Goal: Information Seeking & Learning: Compare options

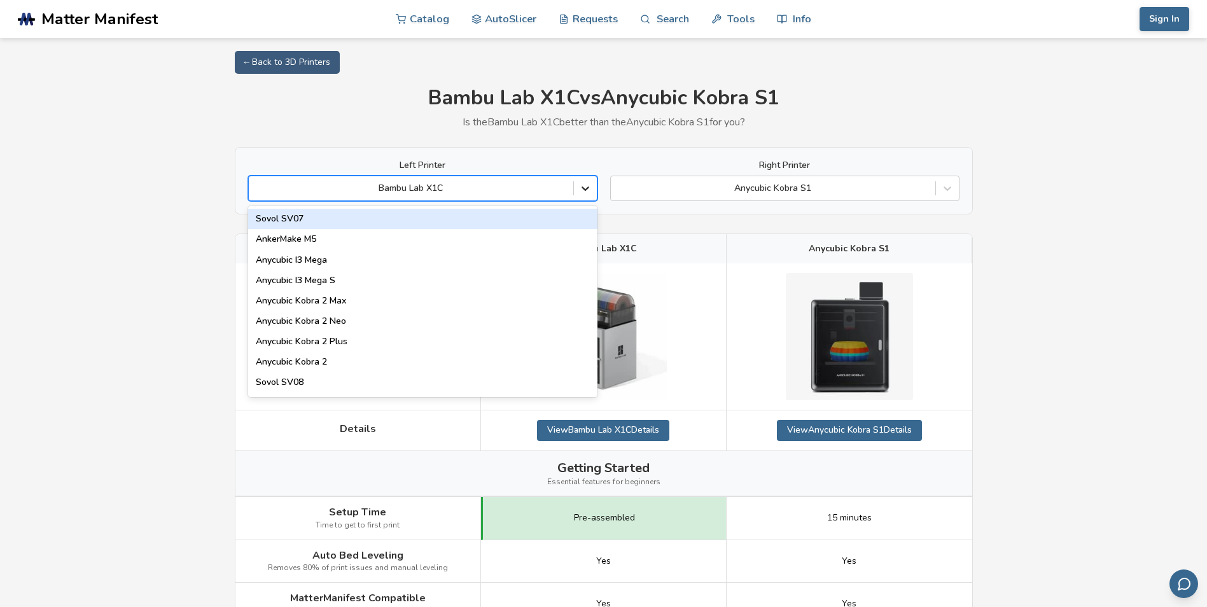
click at [583, 186] on icon at bounding box center [585, 188] width 13 height 13
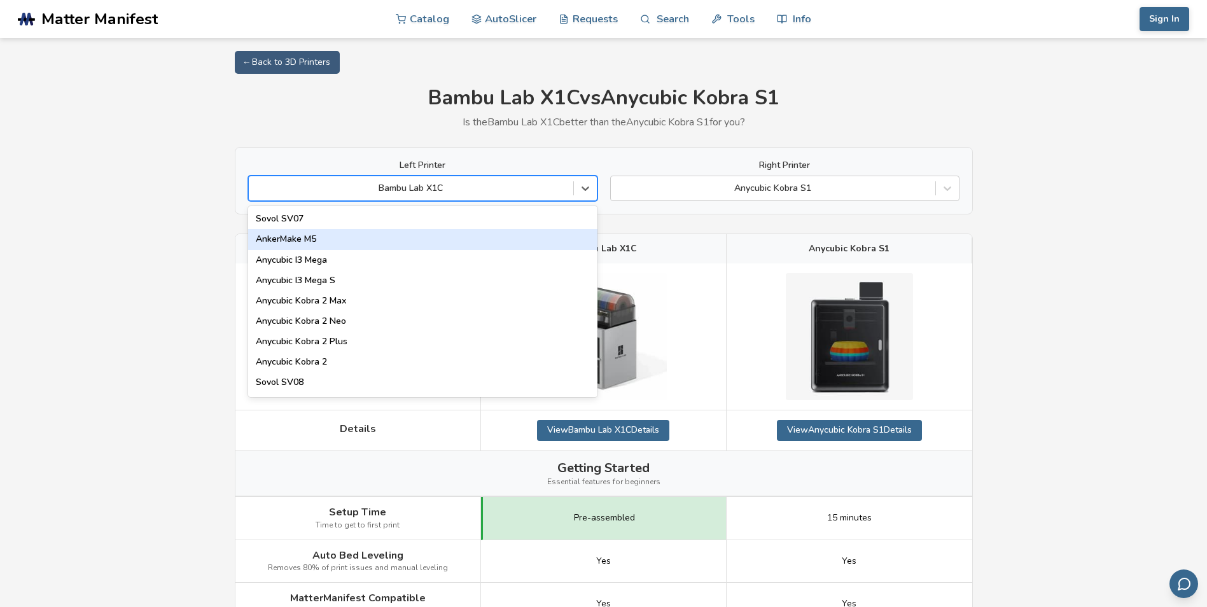
click at [356, 236] on div "AnkerMake M5" at bounding box center [422, 239] width 349 height 20
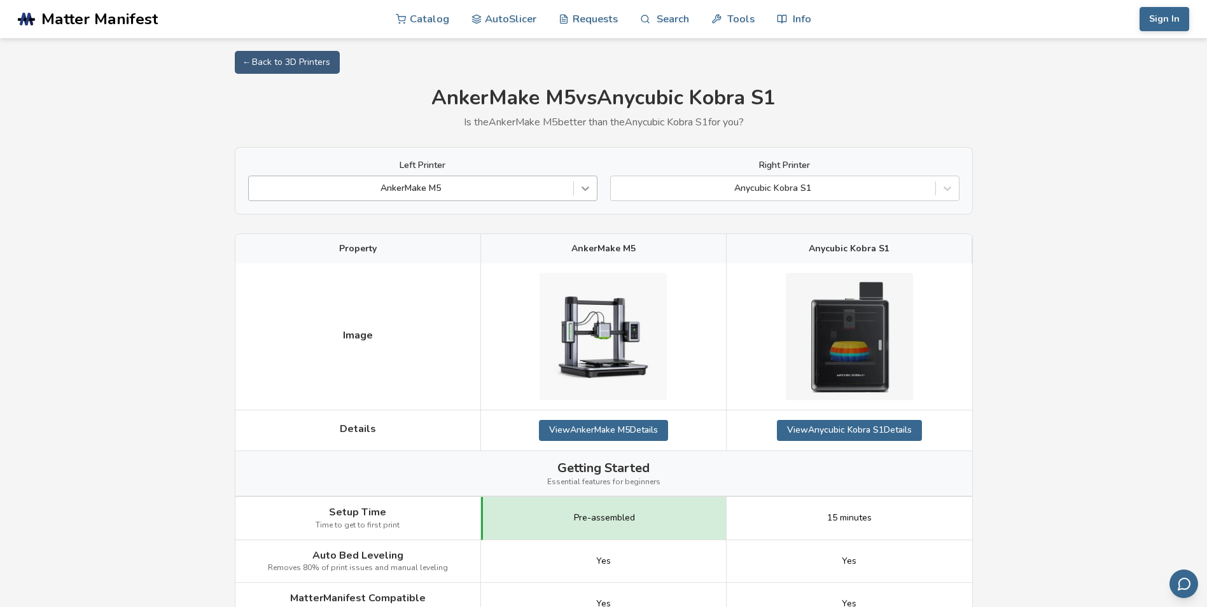
click at [587, 187] on icon at bounding box center [585, 188] width 13 height 13
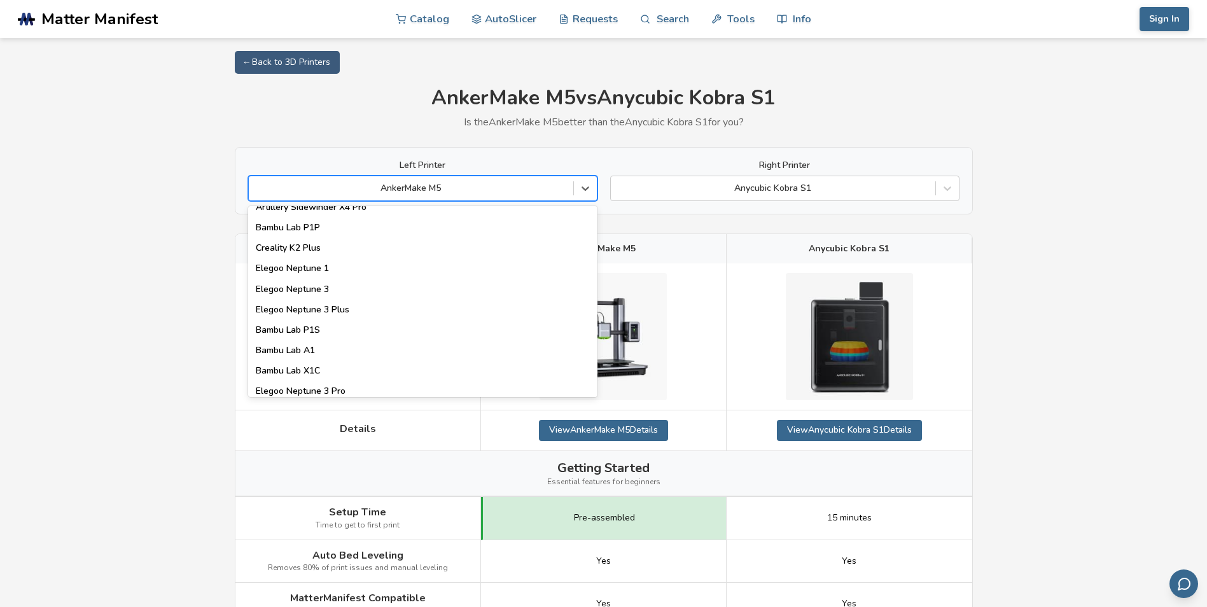
scroll to position [827, 0]
click at [356, 333] on div "Bambu Lab P1S" at bounding box center [422, 331] width 349 height 20
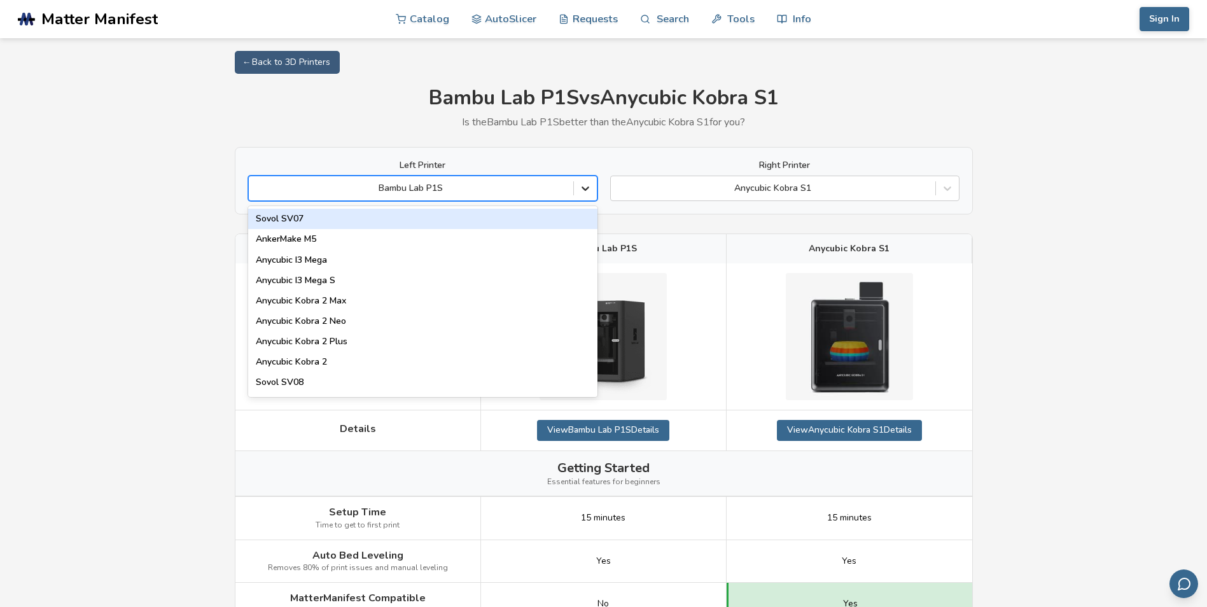
click at [578, 181] on div at bounding box center [585, 188] width 23 height 23
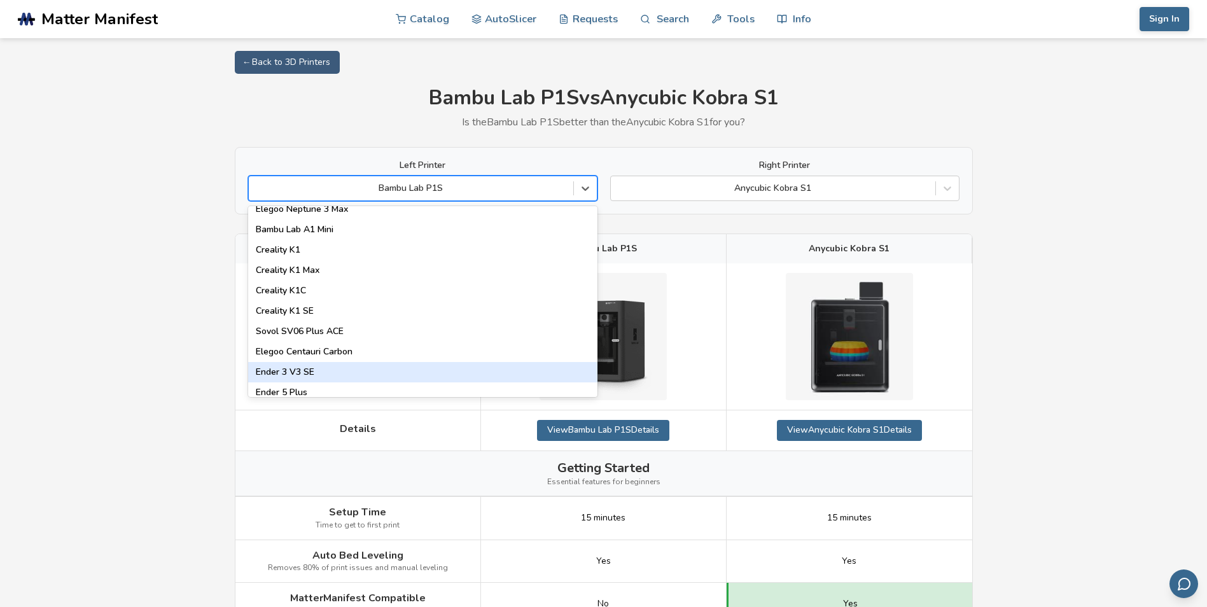
scroll to position [254, 0]
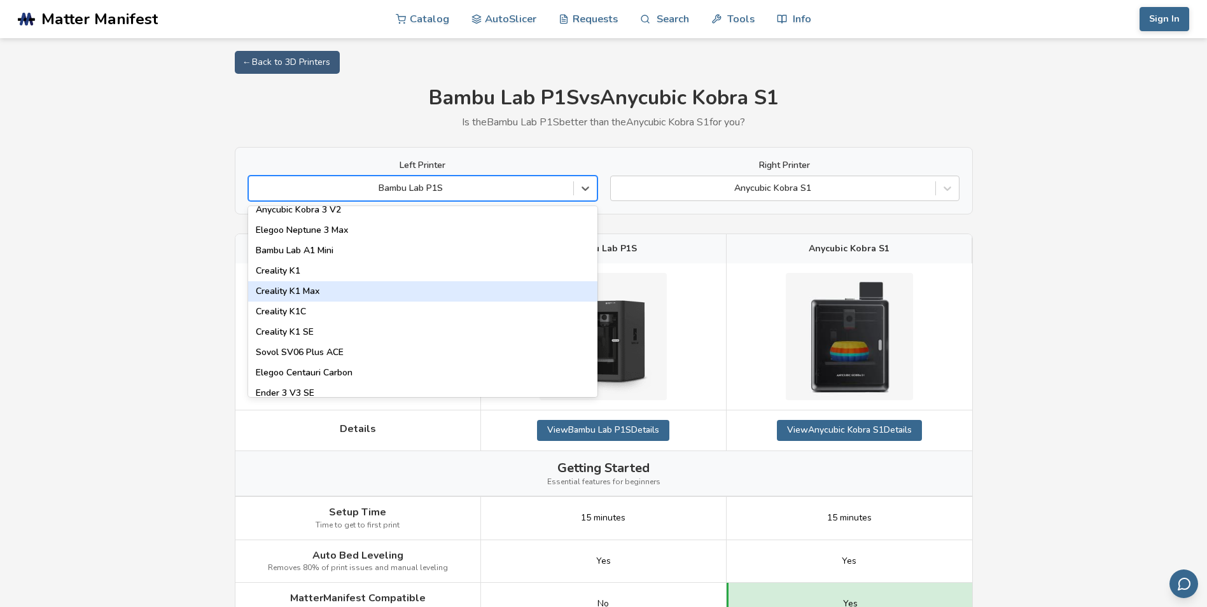
click at [417, 287] on div "Creality K1 Max" at bounding box center [422, 291] width 349 height 20
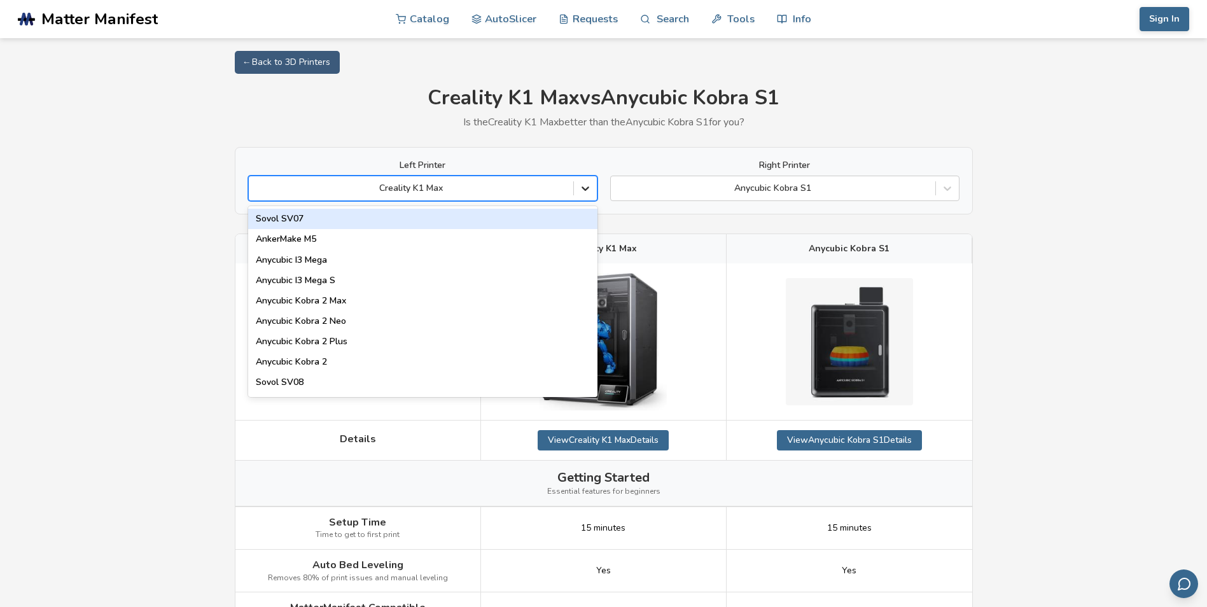
click at [575, 186] on div at bounding box center [585, 188] width 23 height 23
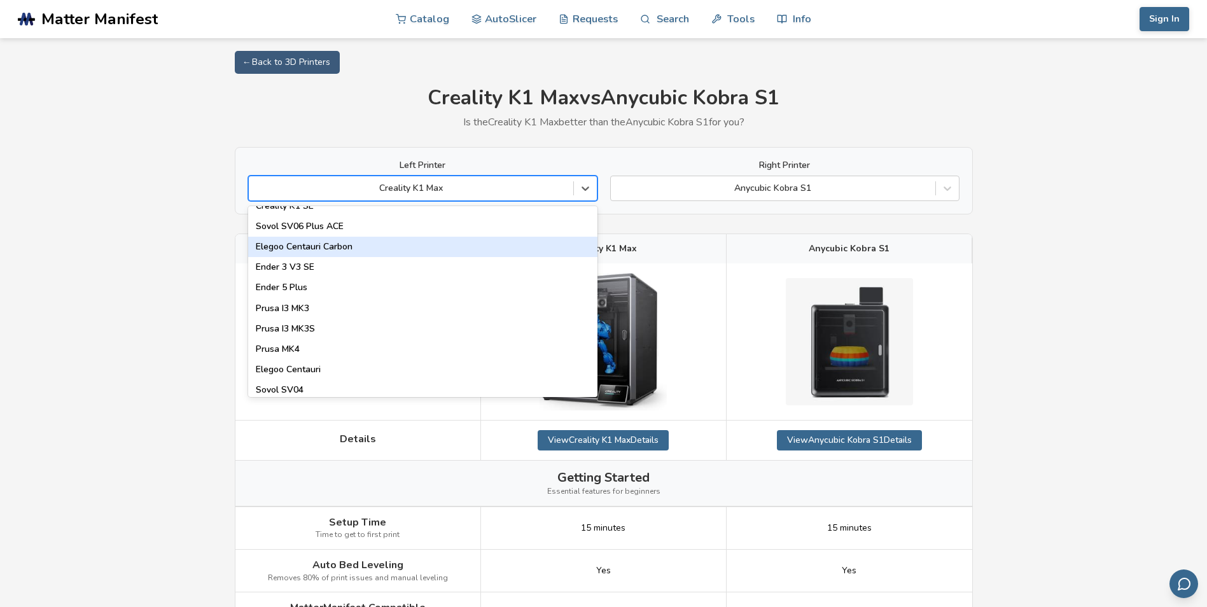
scroll to position [382, 0]
click at [416, 252] on div "Elegoo Centauri Carbon" at bounding box center [422, 245] width 349 height 20
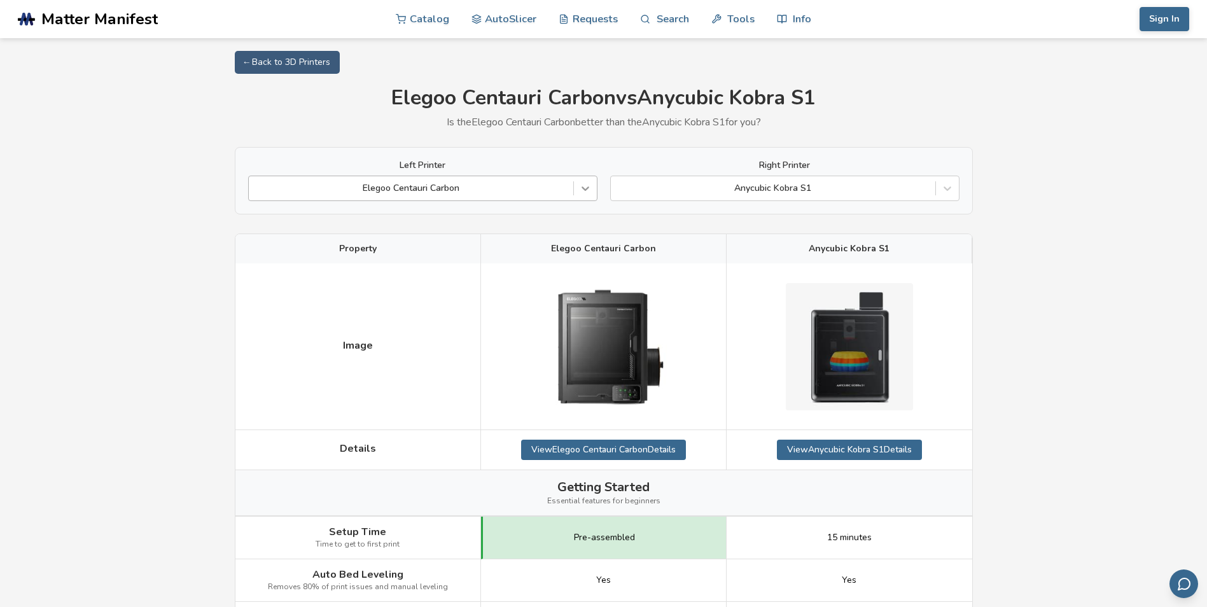
click at [574, 188] on div at bounding box center [585, 188] width 23 height 23
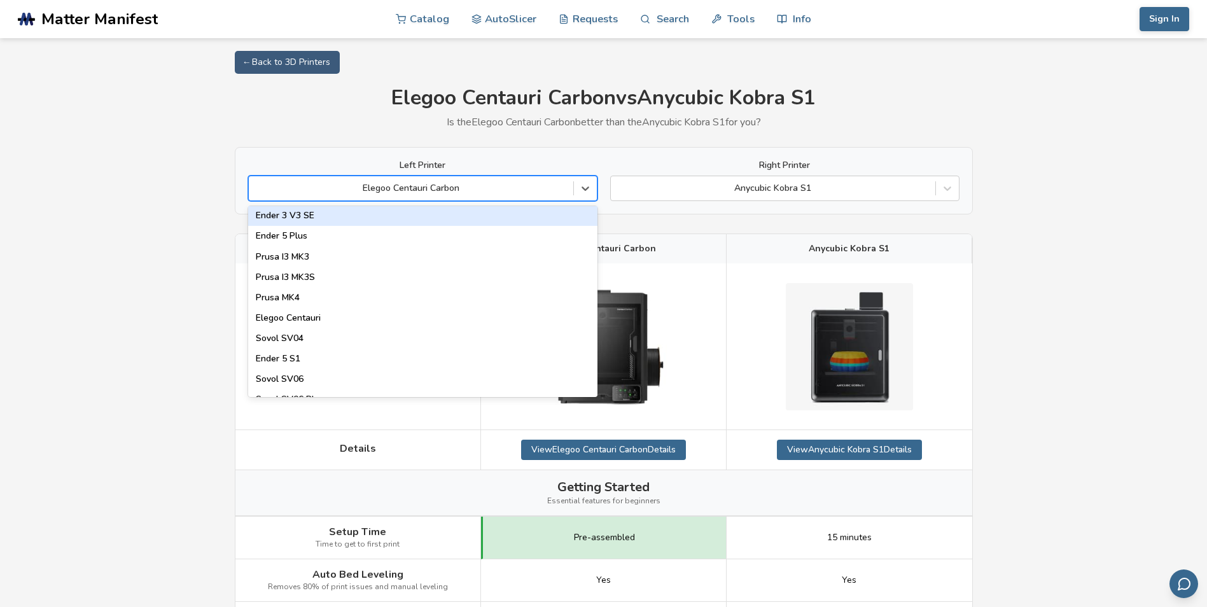
scroll to position [445, 0]
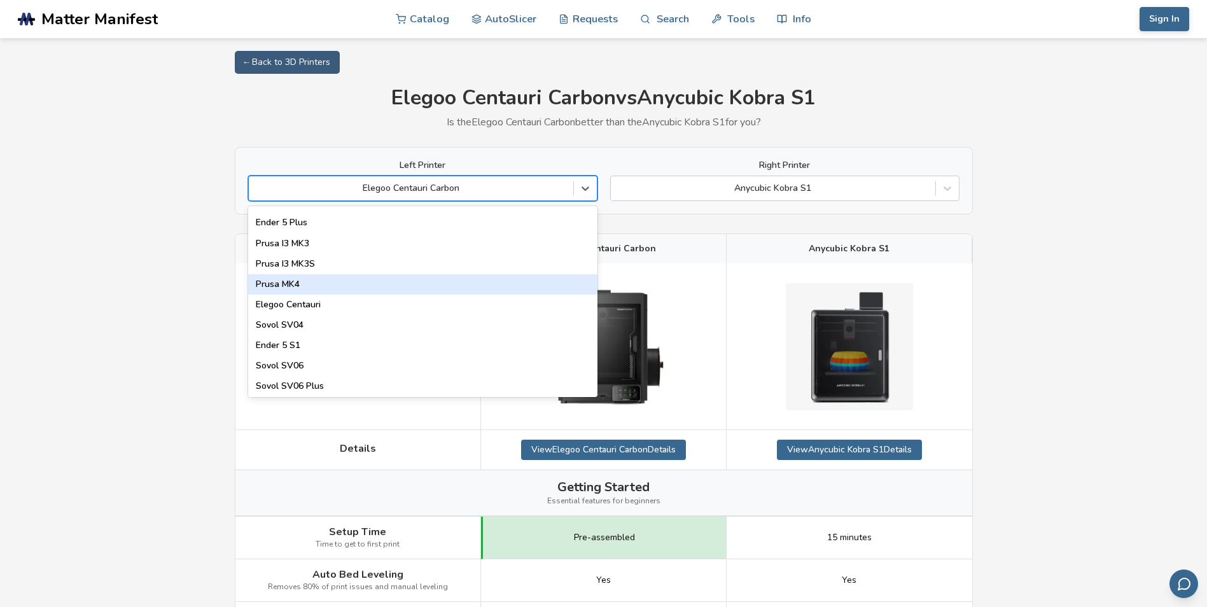
click at [411, 282] on div "Prusa MK4" at bounding box center [422, 284] width 349 height 20
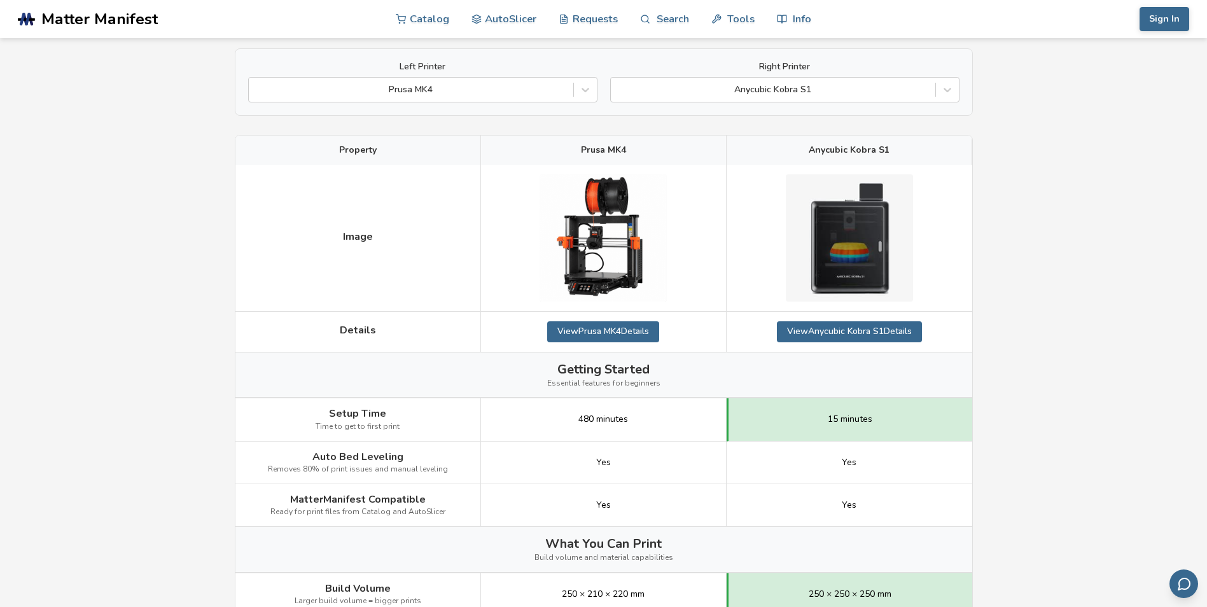
scroll to position [64, 0]
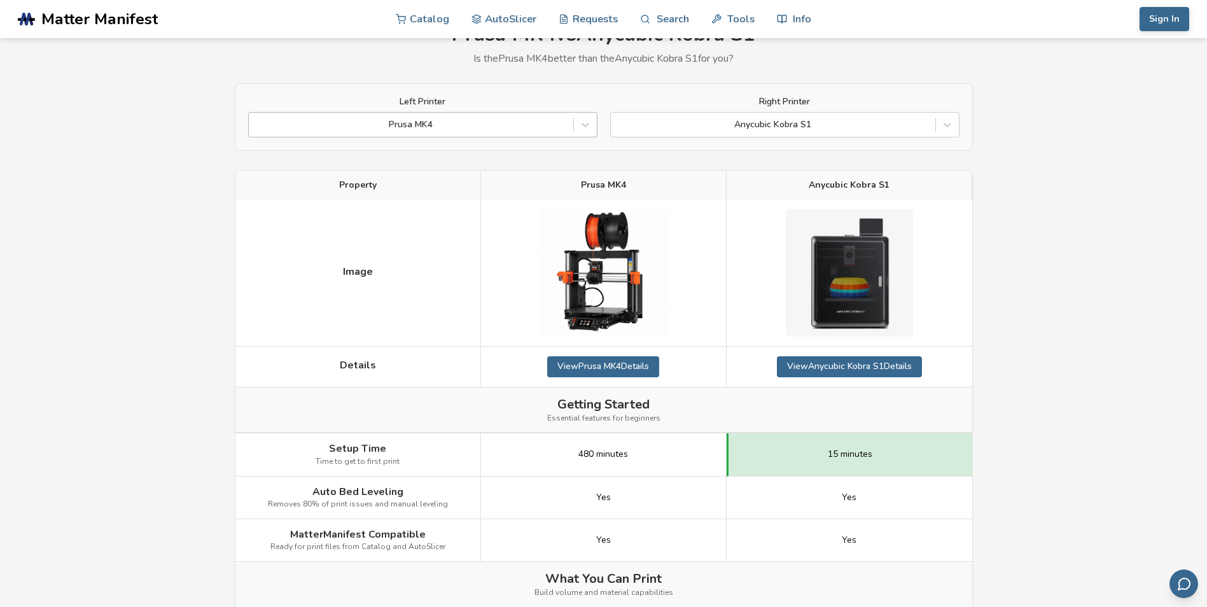
click at [539, 121] on div at bounding box center [411, 124] width 312 height 13
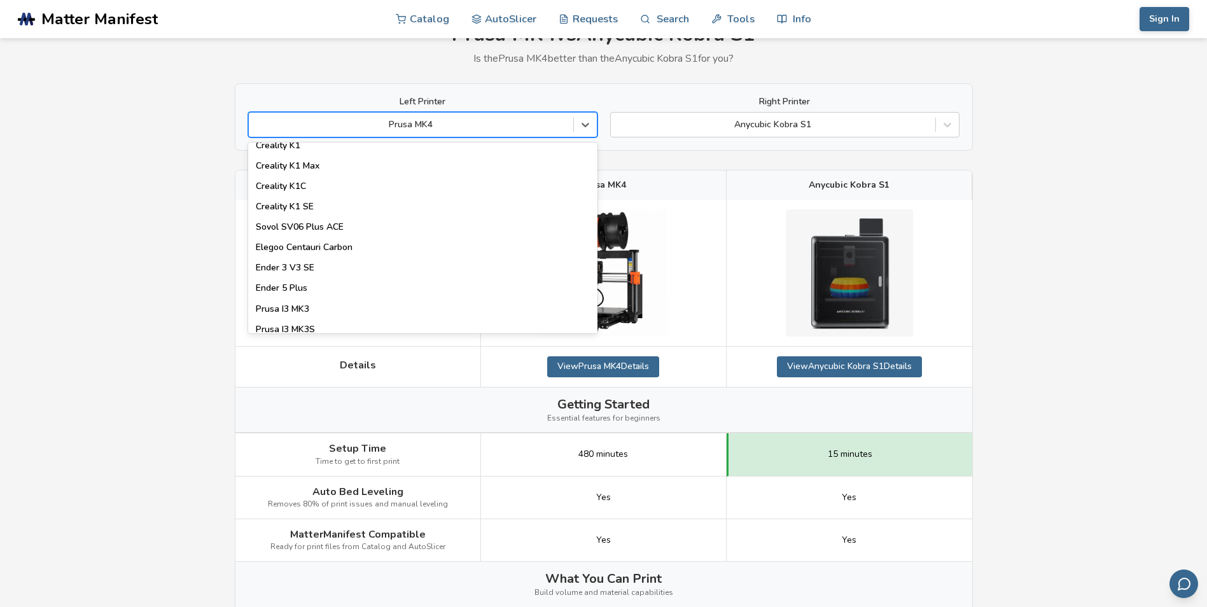
scroll to position [382, 0]
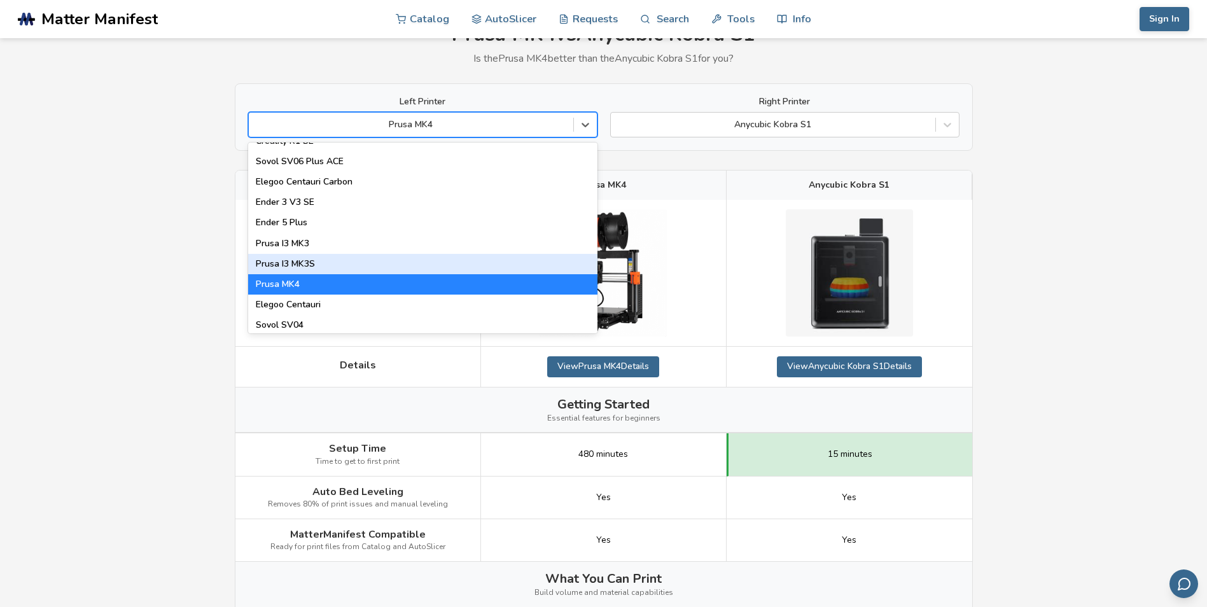
click at [362, 266] on div "Prusa I3 MK3S" at bounding box center [422, 264] width 349 height 20
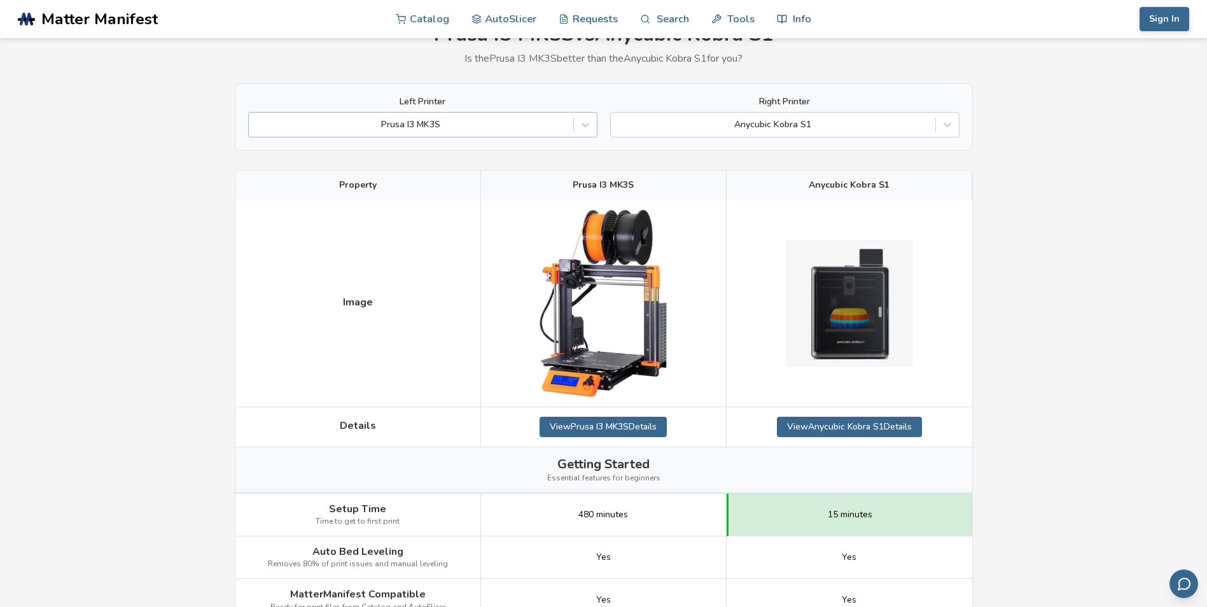
click at [529, 123] on div at bounding box center [411, 124] width 312 height 13
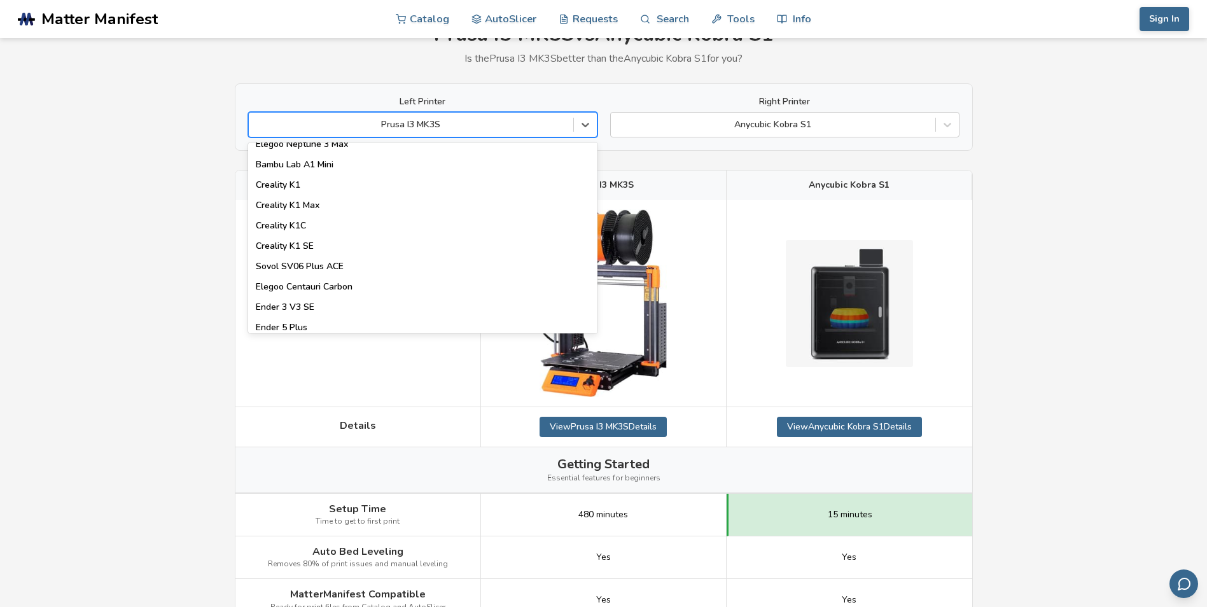
scroll to position [318, 0]
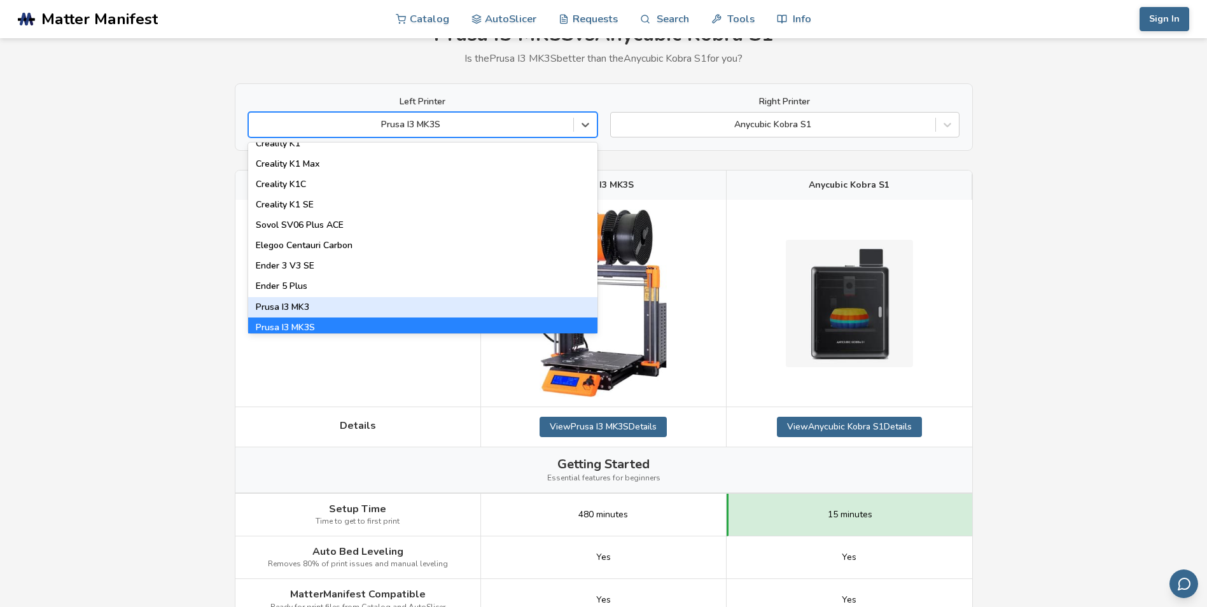
click at [345, 302] on div "Prusa I3 MK3" at bounding box center [422, 307] width 349 height 20
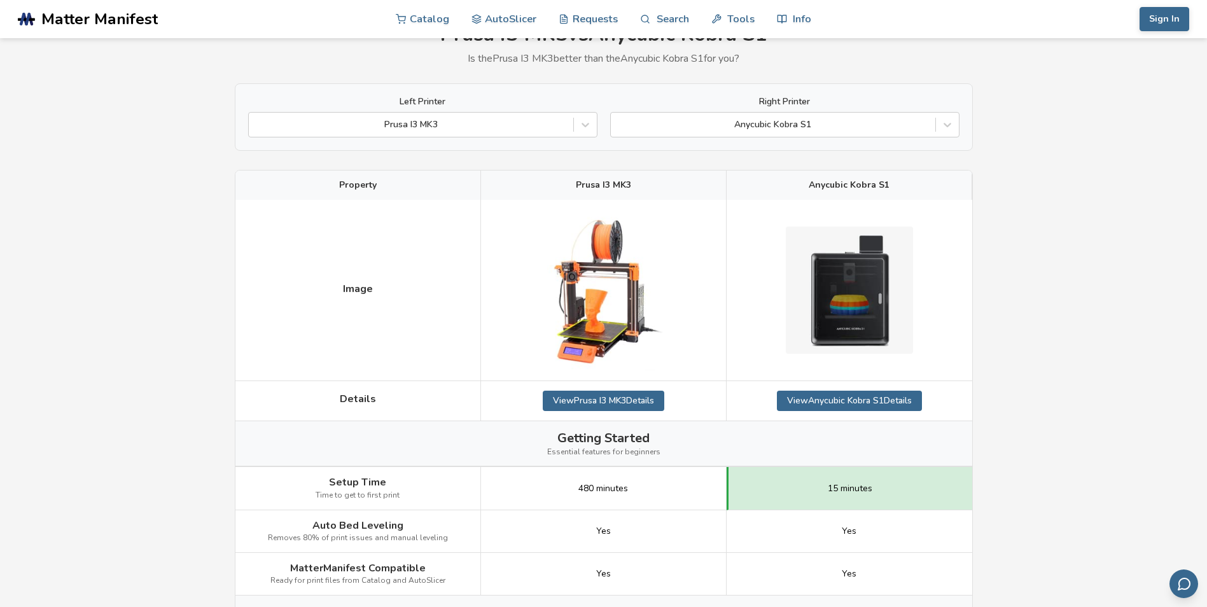
click at [502, 131] on div at bounding box center [411, 124] width 312 height 13
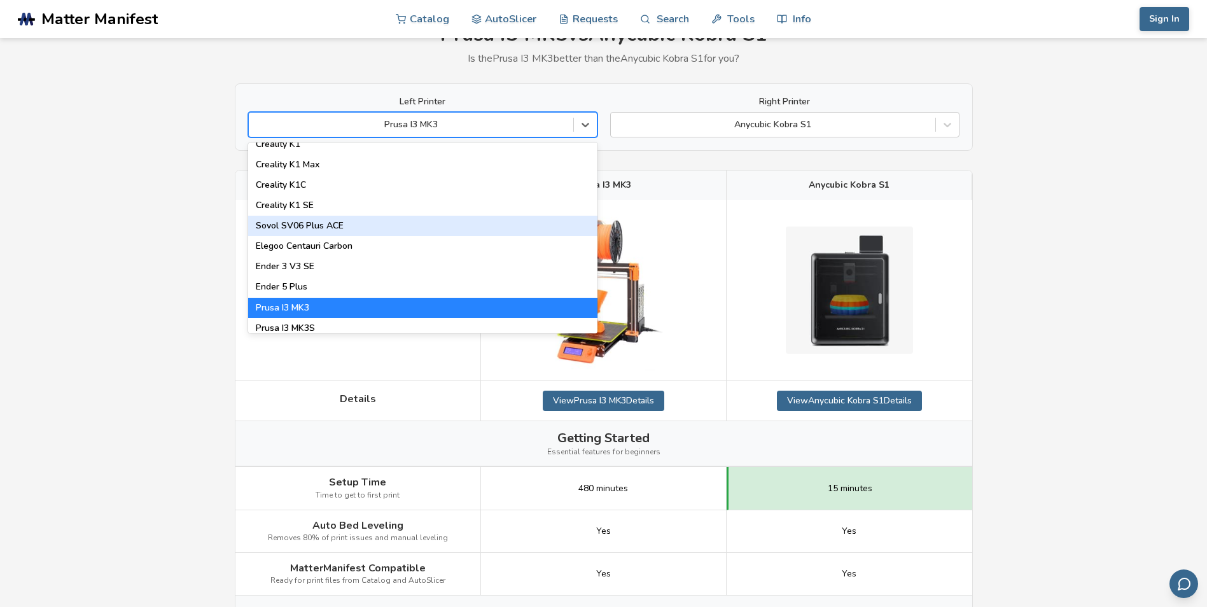
scroll to position [318, 0]
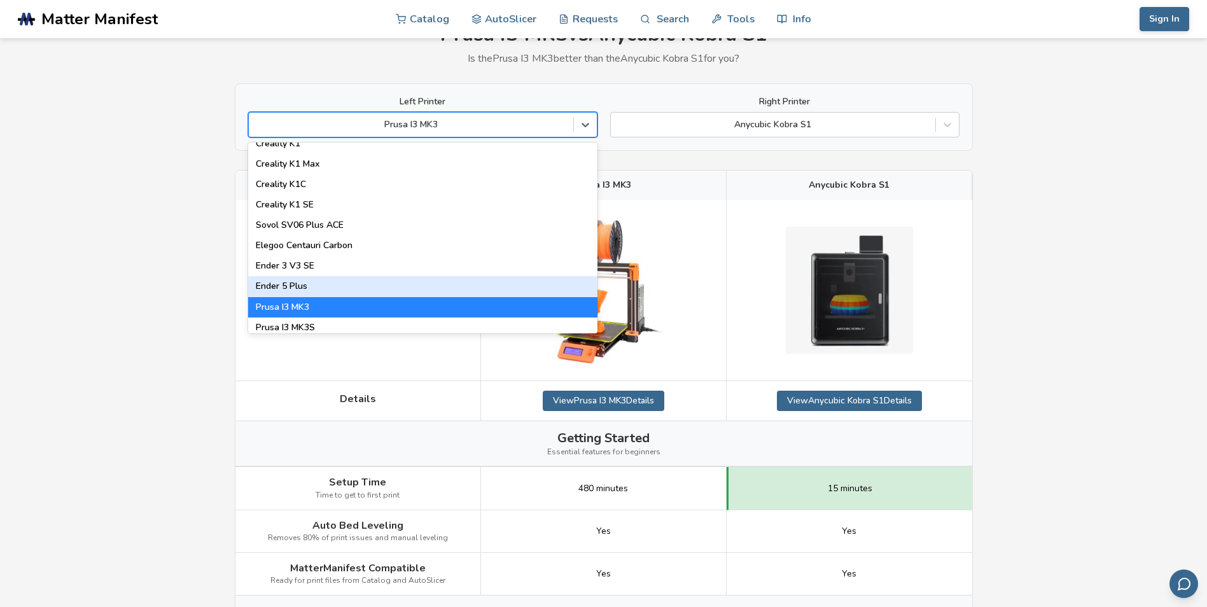
click at [339, 283] on div "Ender 5 Plus" at bounding box center [422, 286] width 349 height 20
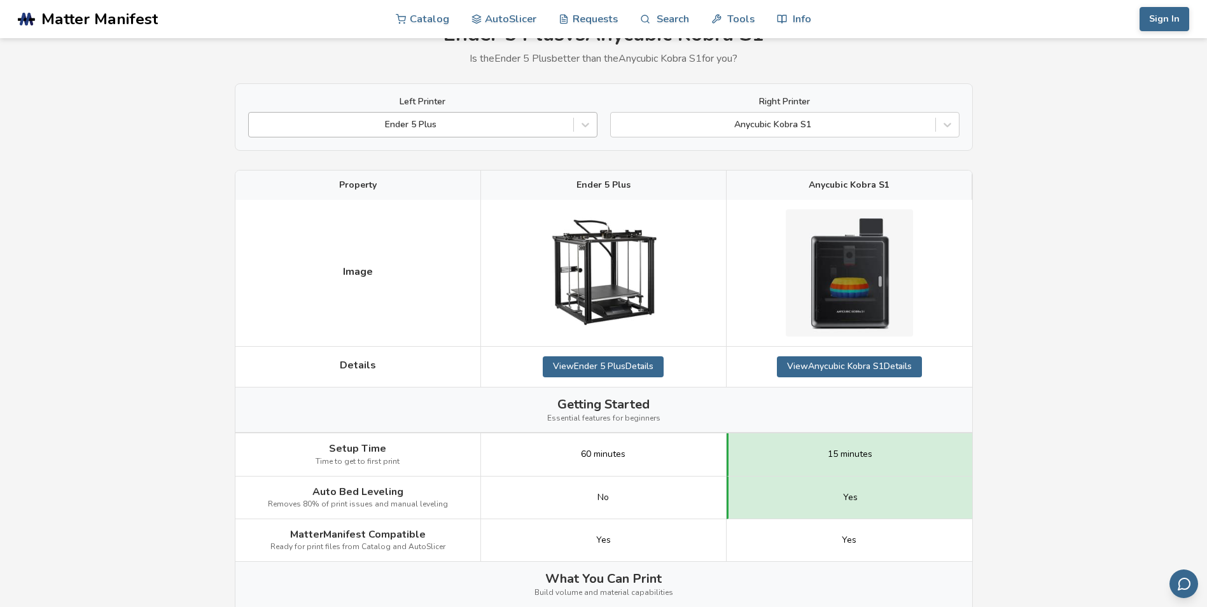
click at [510, 120] on div at bounding box center [411, 124] width 312 height 13
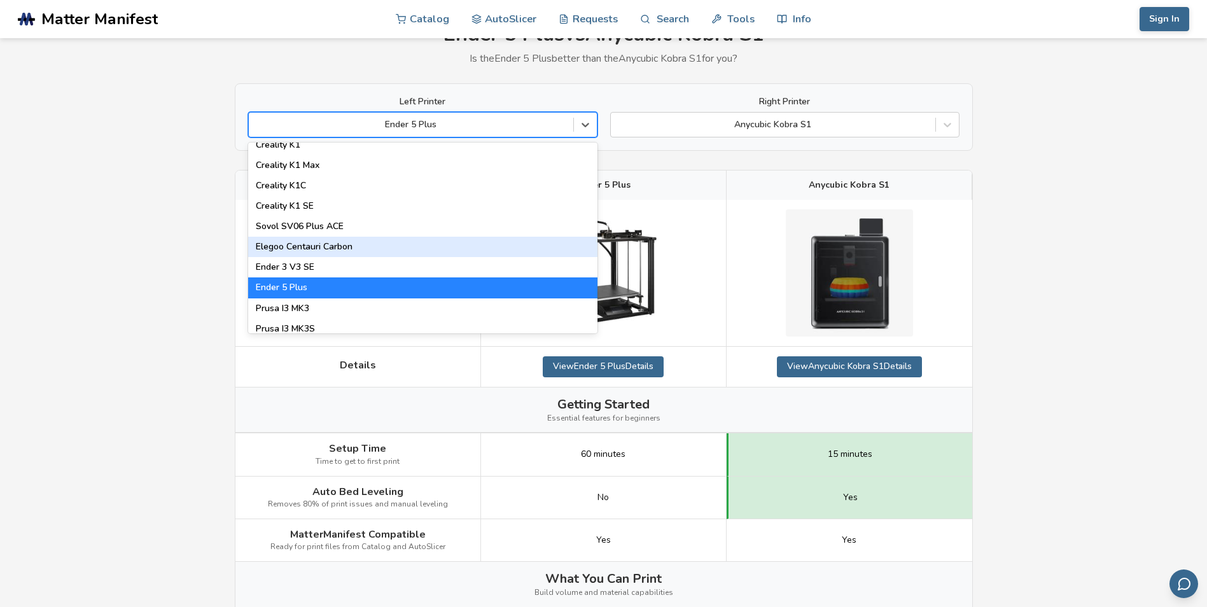
scroll to position [318, 0]
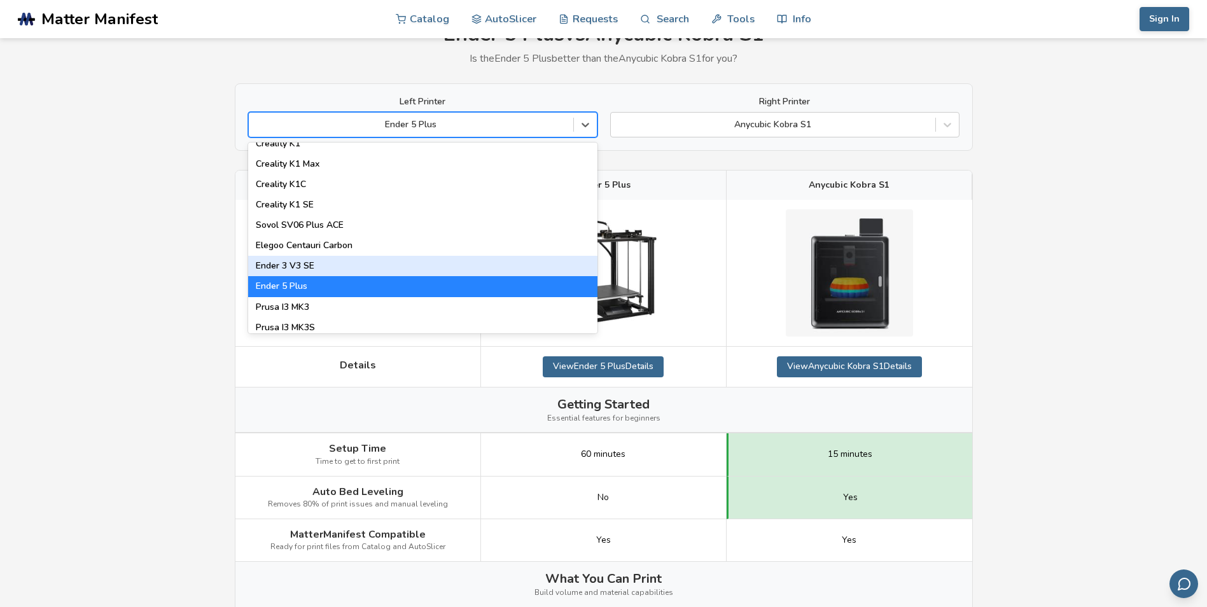
click at [328, 269] on div "Ender 3 V3 SE" at bounding box center [422, 266] width 349 height 20
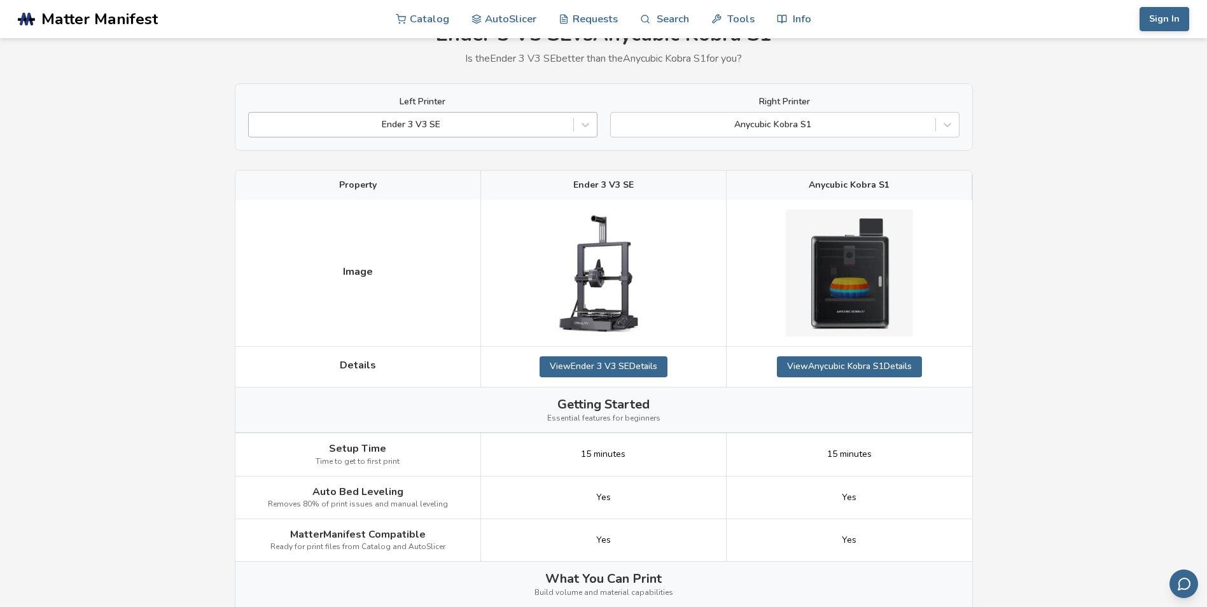
click at [488, 123] on div at bounding box center [411, 124] width 312 height 13
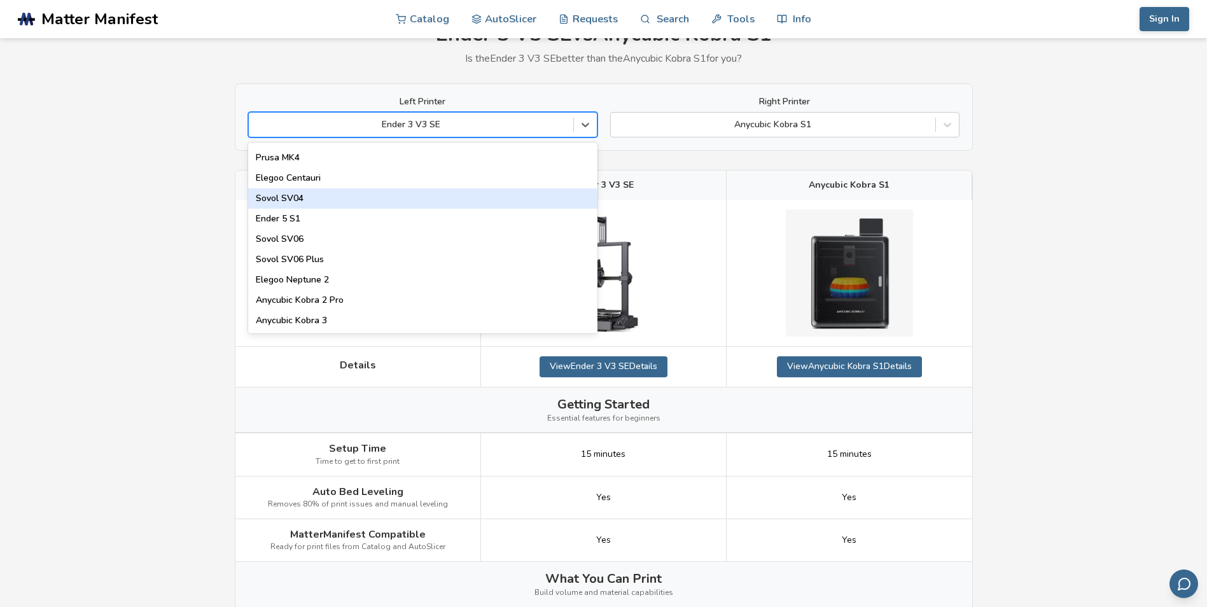
scroll to position [509, 0]
click at [359, 216] on div "Ender 5 S1" at bounding box center [422, 218] width 349 height 20
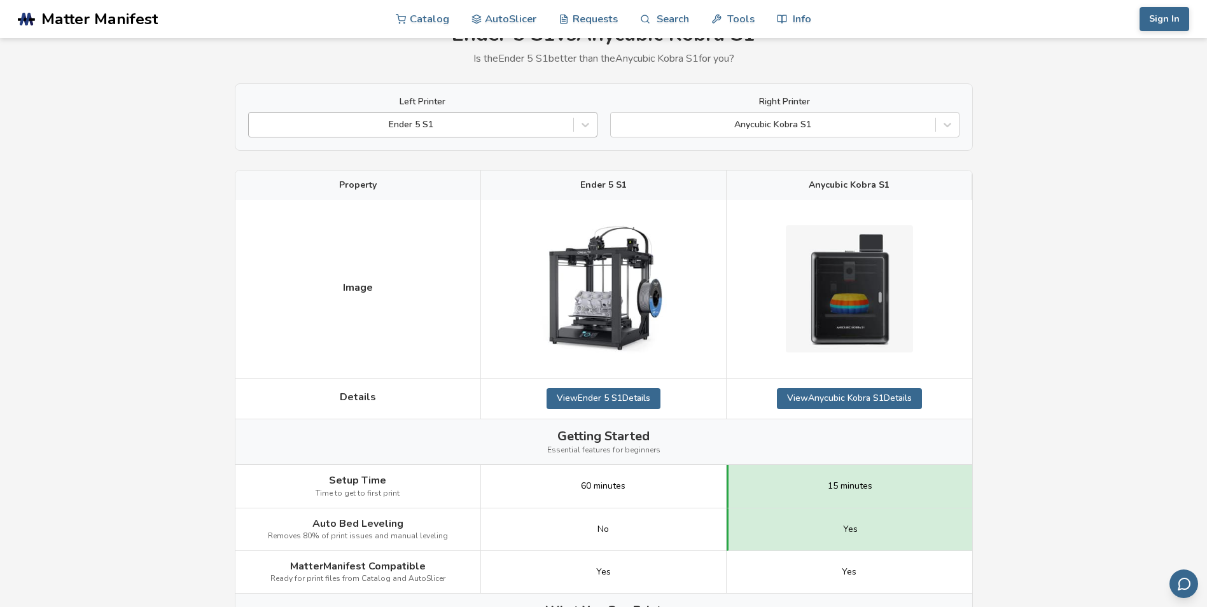
click at [496, 122] on div at bounding box center [411, 124] width 312 height 13
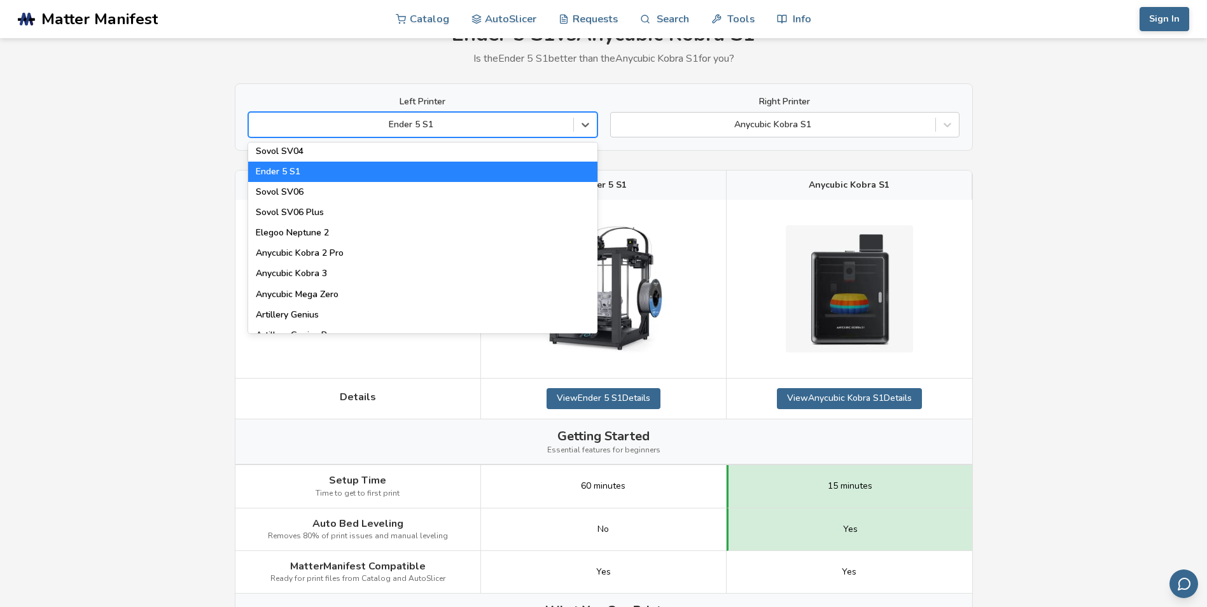
scroll to position [573, 0]
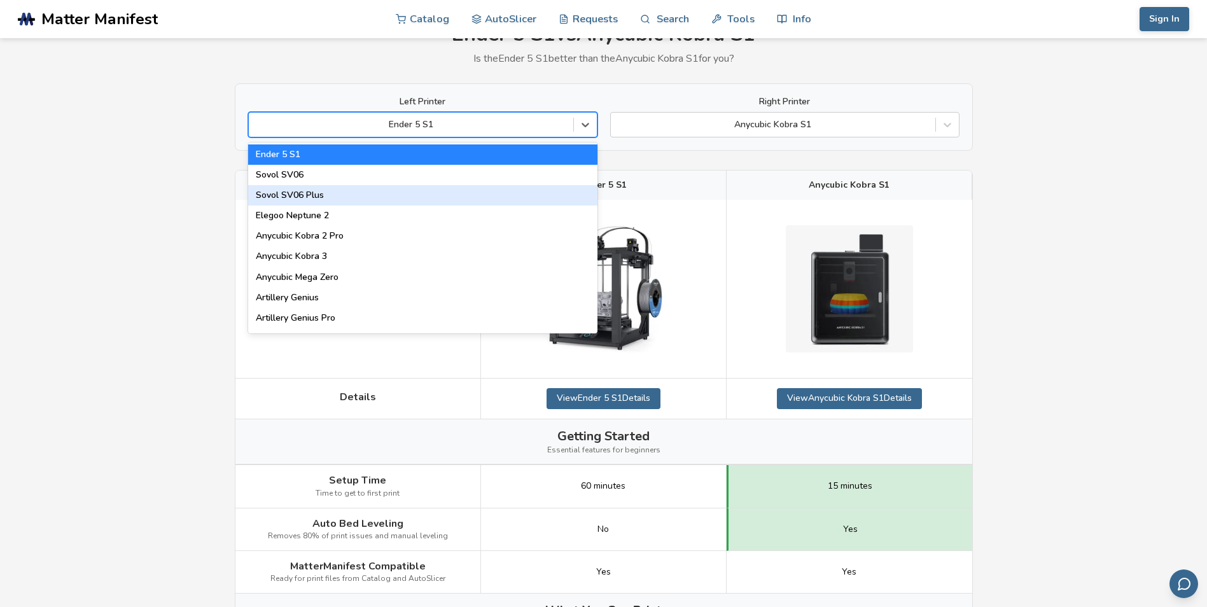
click at [340, 202] on div "Sovol SV06 Plus" at bounding box center [422, 195] width 349 height 20
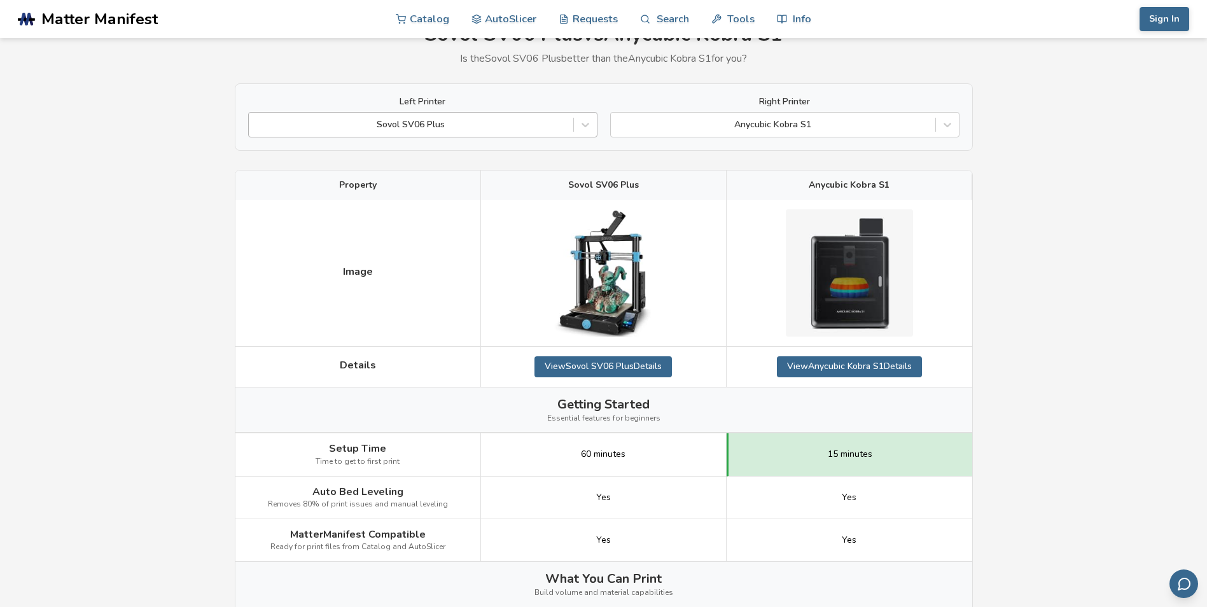
click at [480, 127] on div at bounding box center [411, 124] width 312 height 13
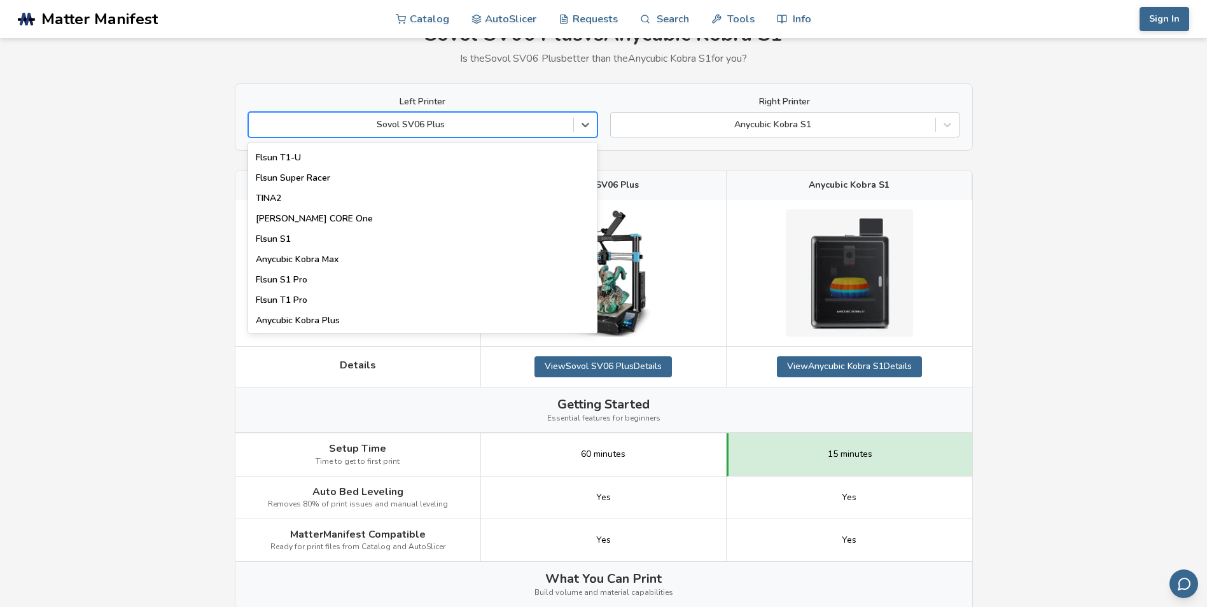
scroll to position [1631, 0]
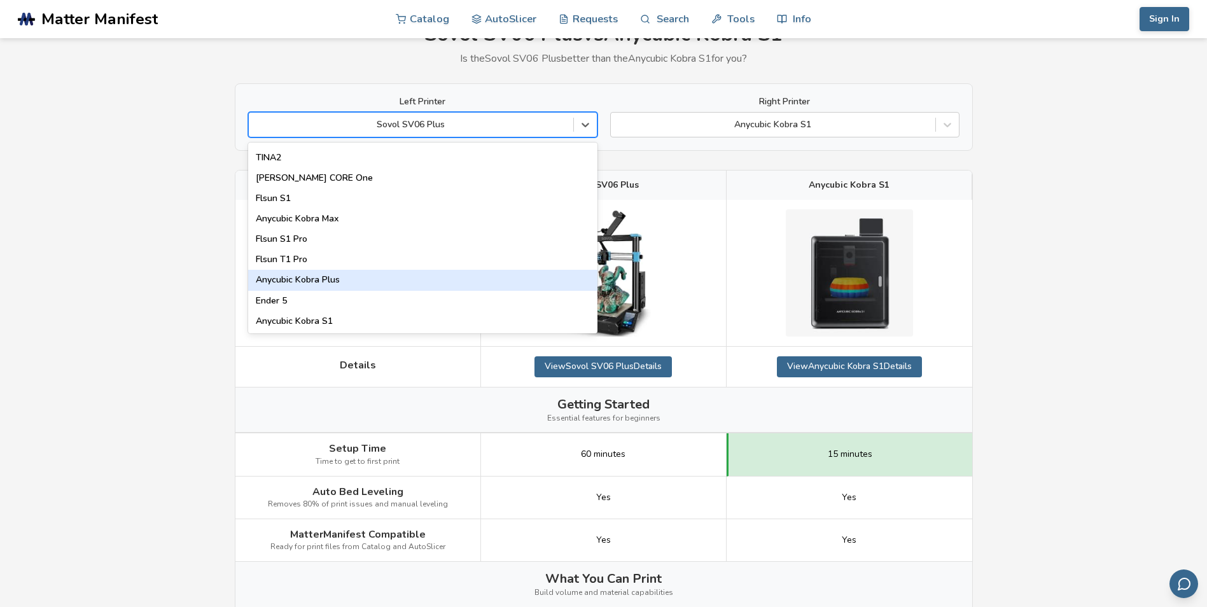
click at [345, 282] on div "Anycubic Kobra Plus" at bounding box center [422, 280] width 349 height 20
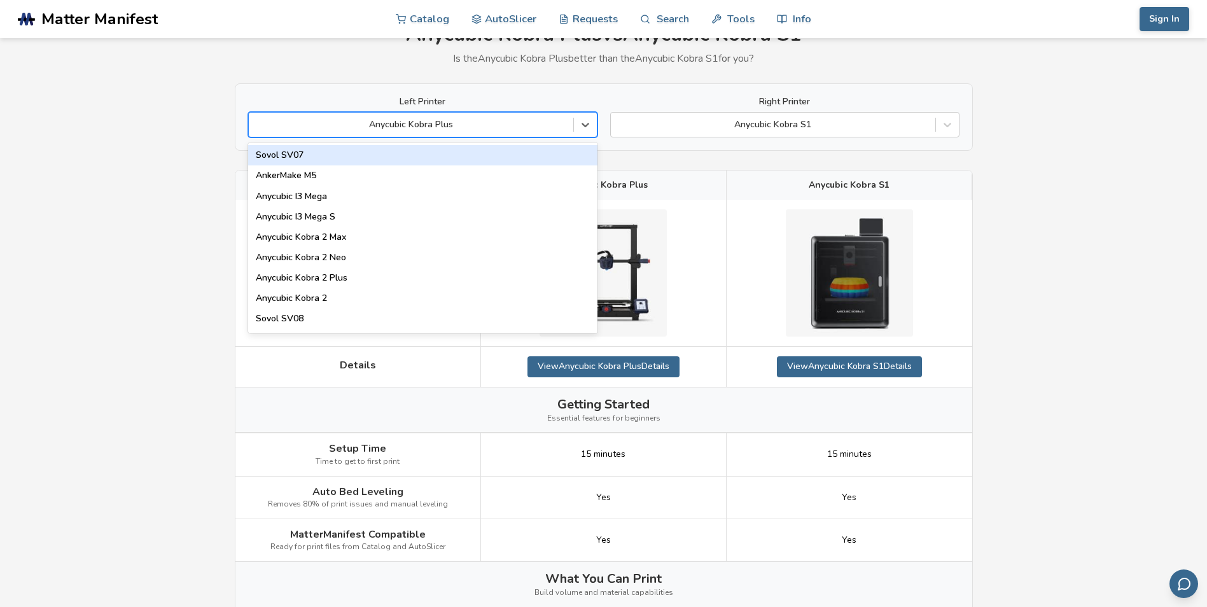
click at [525, 122] on div at bounding box center [411, 124] width 312 height 13
click at [315, 152] on div "Sovol SV07" at bounding box center [422, 155] width 349 height 20
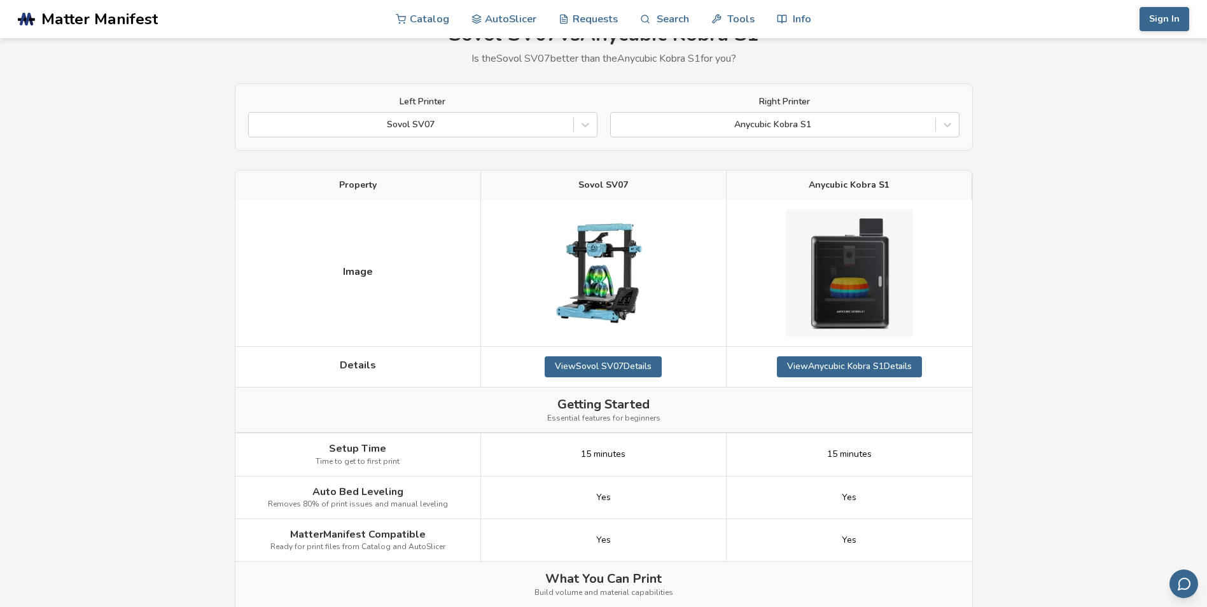
click at [495, 130] on div at bounding box center [411, 124] width 312 height 13
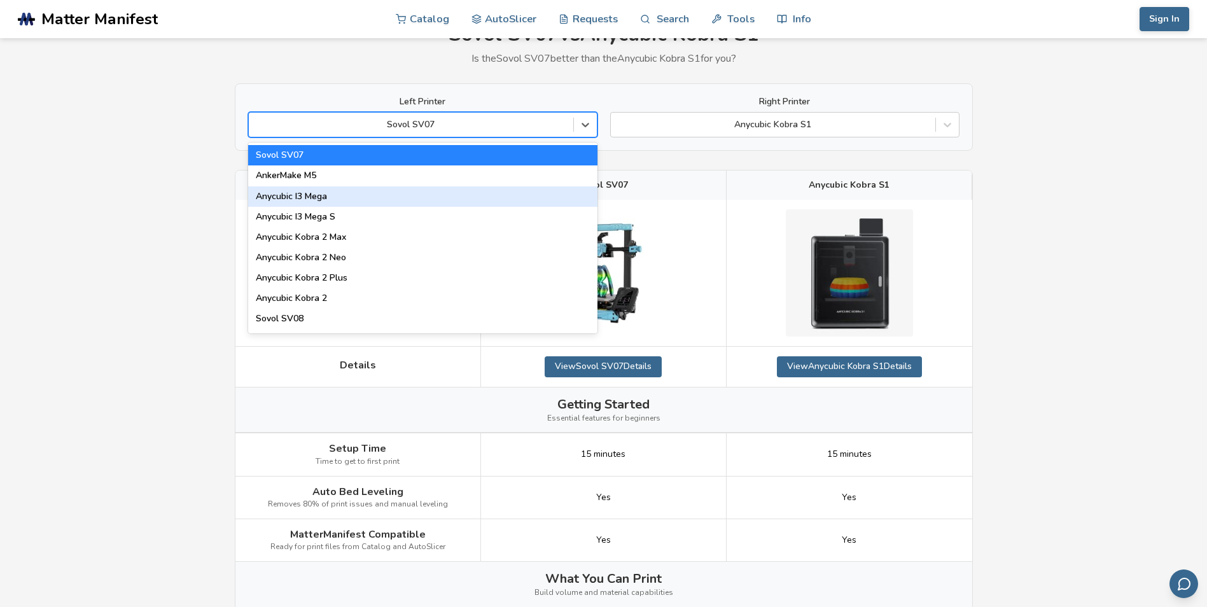
click at [330, 200] on div "Anycubic I3 Mega" at bounding box center [422, 196] width 349 height 20
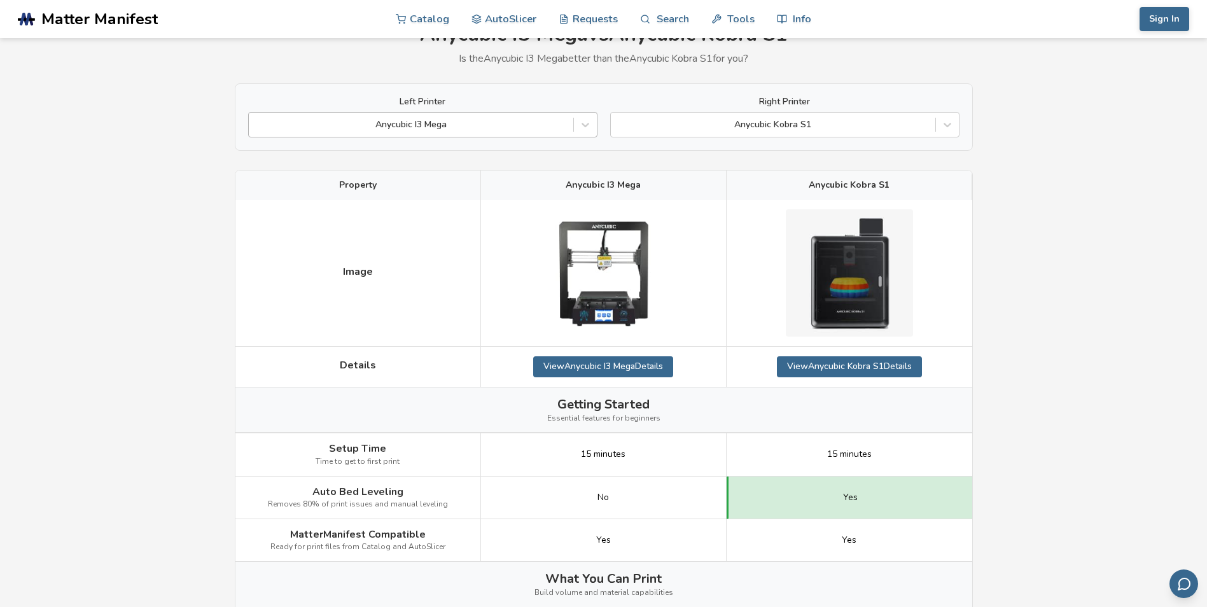
click at [461, 131] on div at bounding box center [411, 124] width 312 height 13
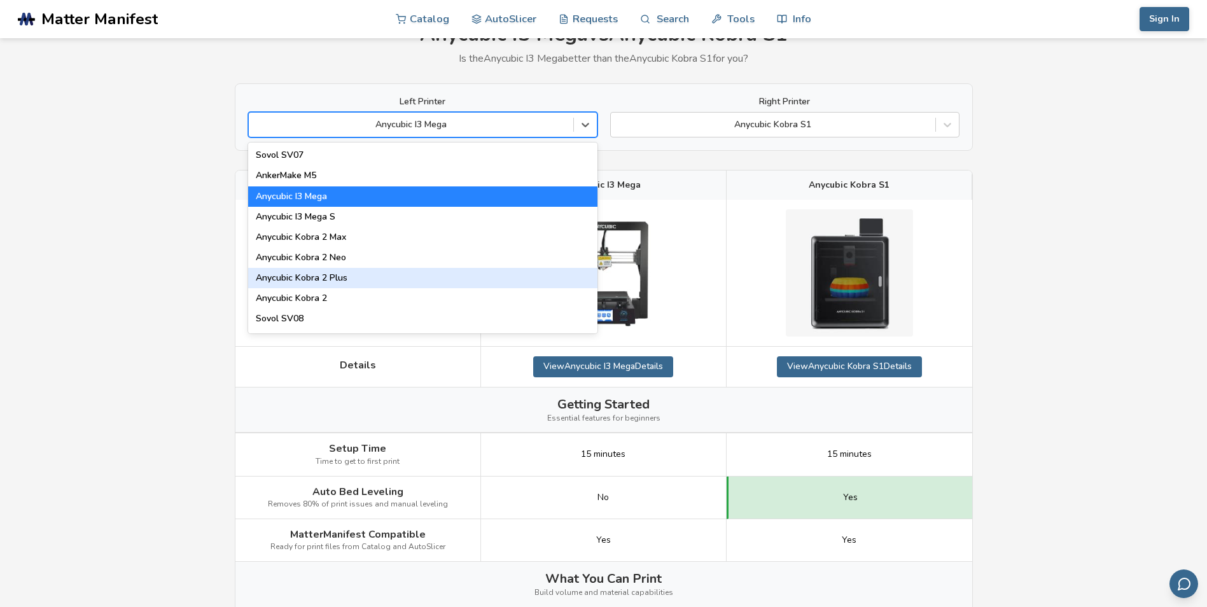
click at [350, 279] on div "Anycubic Kobra 2 Plus" at bounding box center [422, 278] width 349 height 20
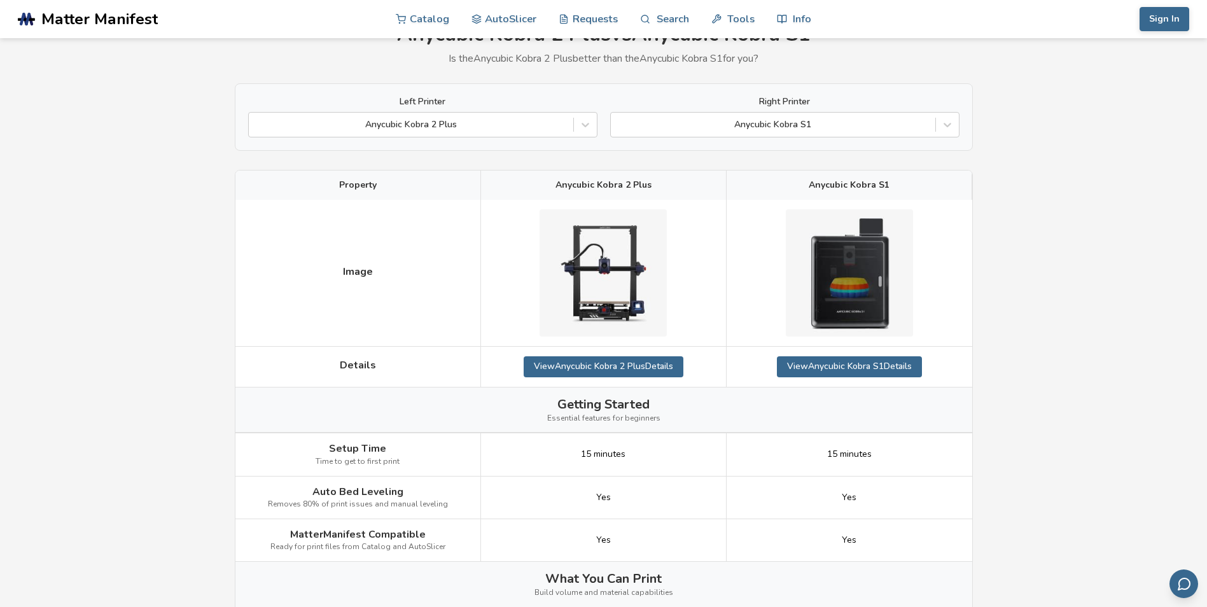
click at [429, 143] on div "Left Printer Anycubic Kobra 2 Plus Right Printer Anycubic Kobra S1" at bounding box center [604, 116] width 738 height 67
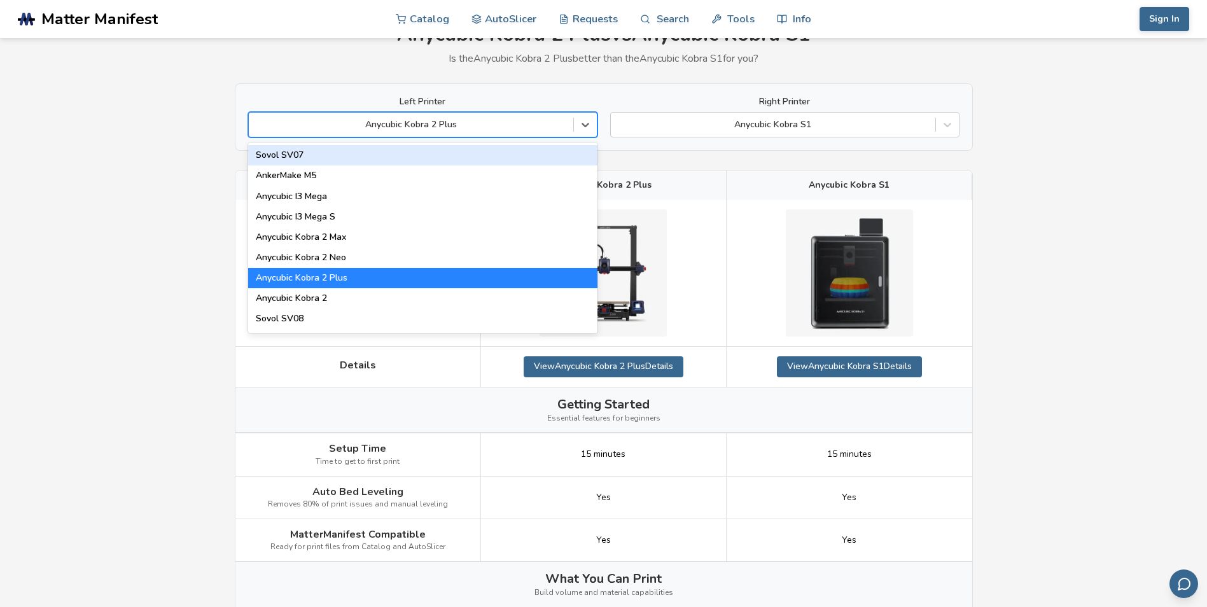
click at [434, 120] on div at bounding box center [411, 124] width 312 height 13
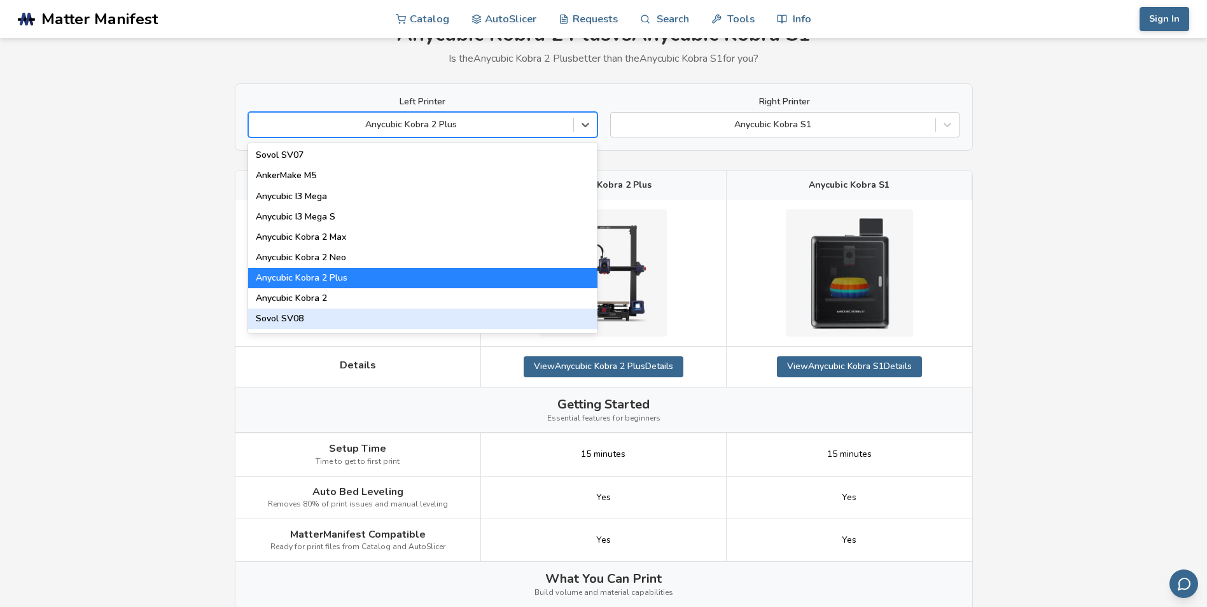
click at [353, 326] on div "Sovol SV08" at bounding box center [422, 319] width 349 height 20
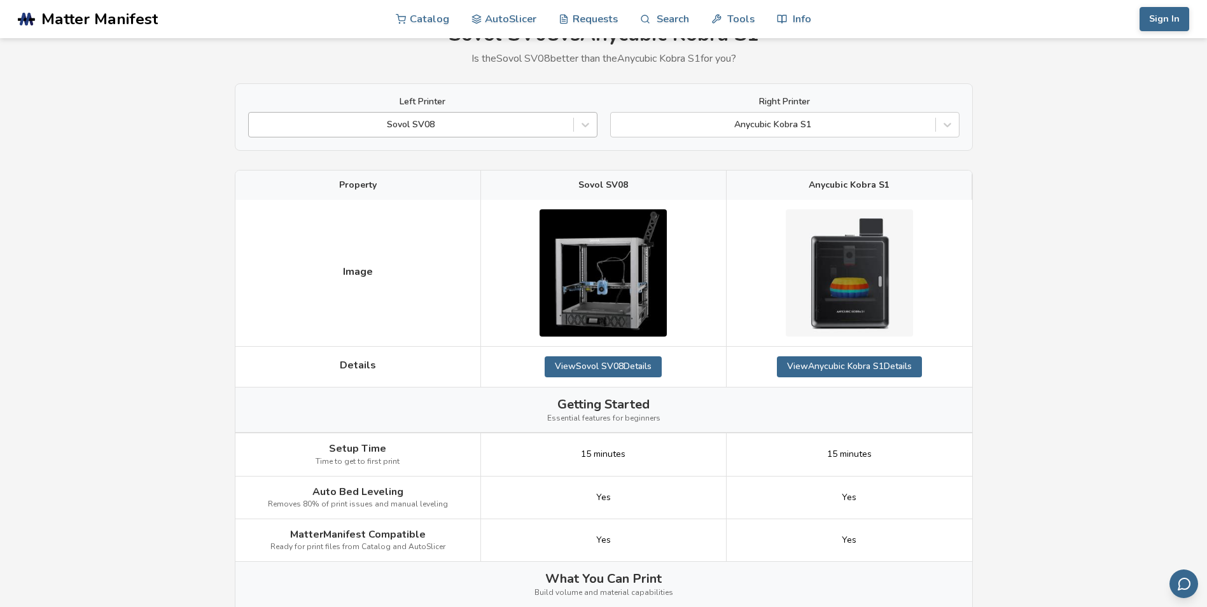
click at [463, 121] on div at bounding box center [411, 124] width 312 height 13
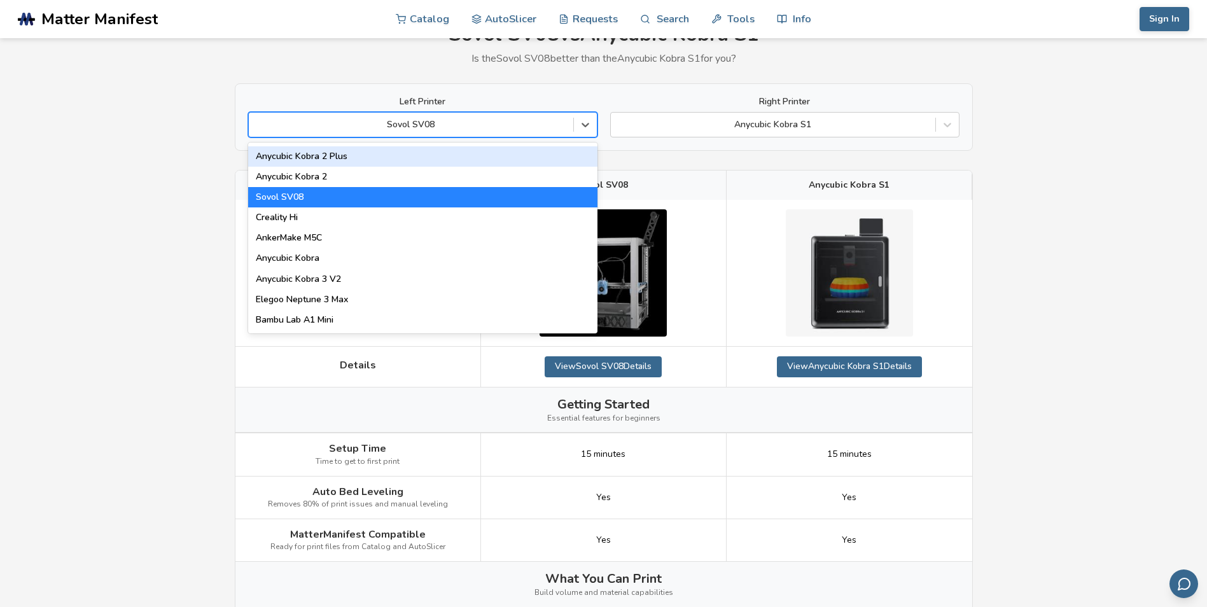
scroll to position [127, 0]
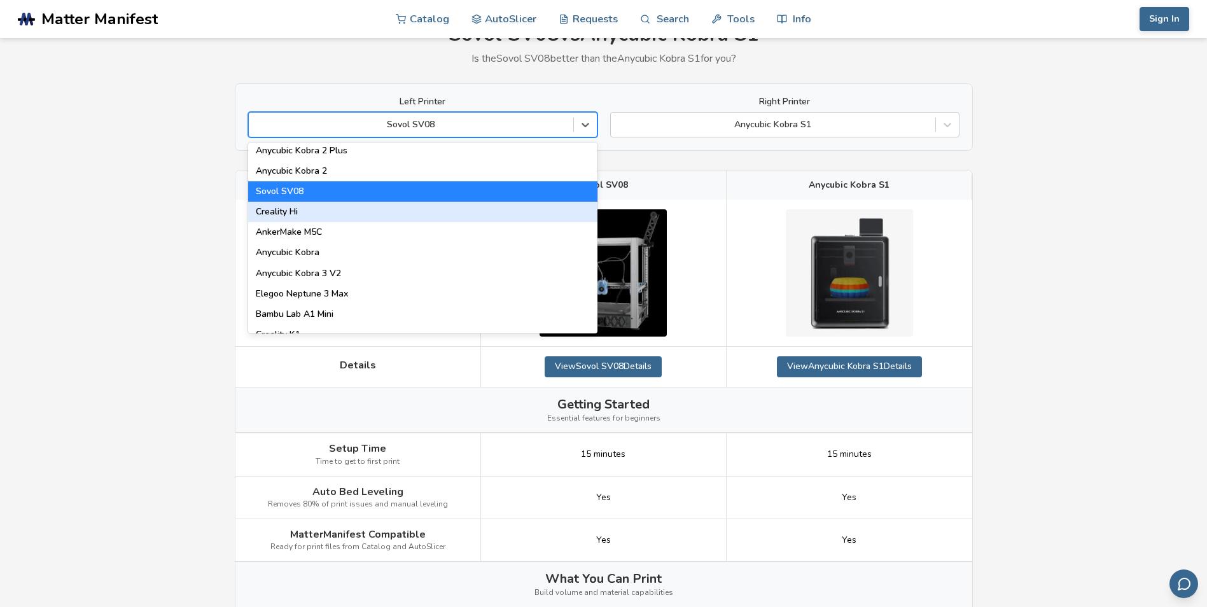
click at [354, 212] on div "Creality Hi" at bounding box center [422, 212] width 349 height 20
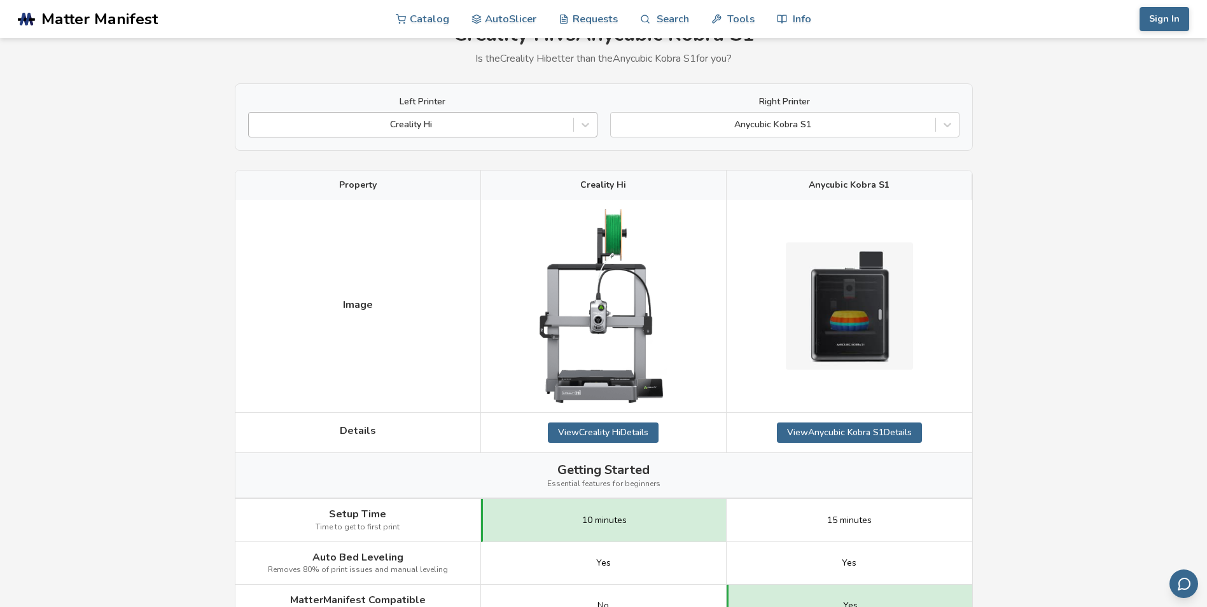
click at [433, 113] on div "Creality Hi" at bounding box center [422, 124] width 349 height 25
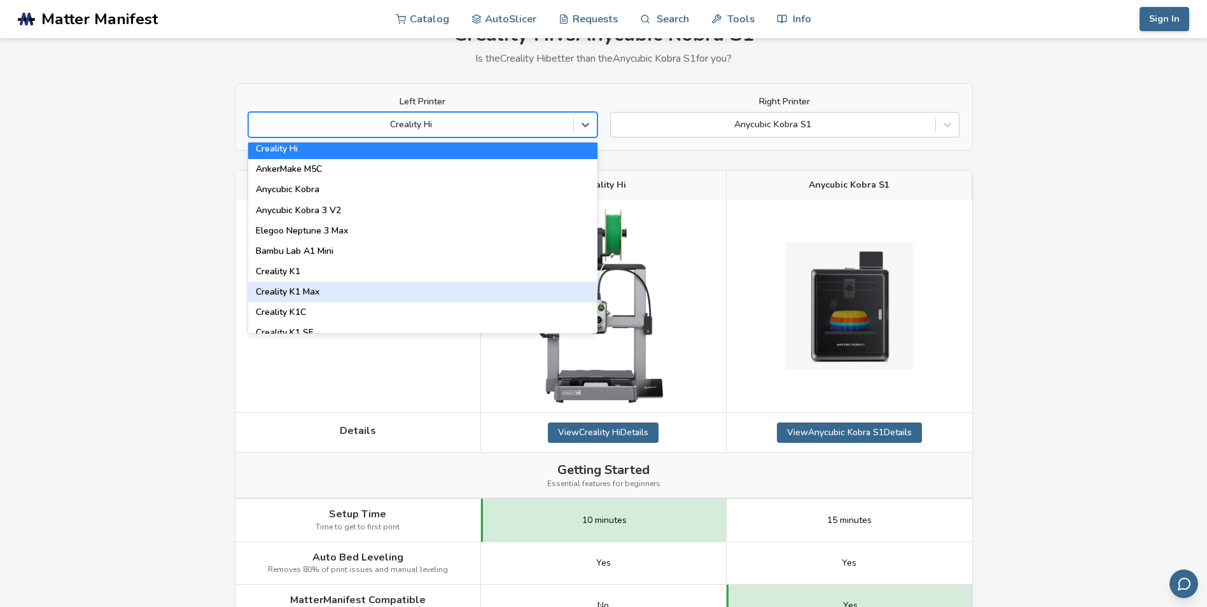
scroll to position [191, 0]
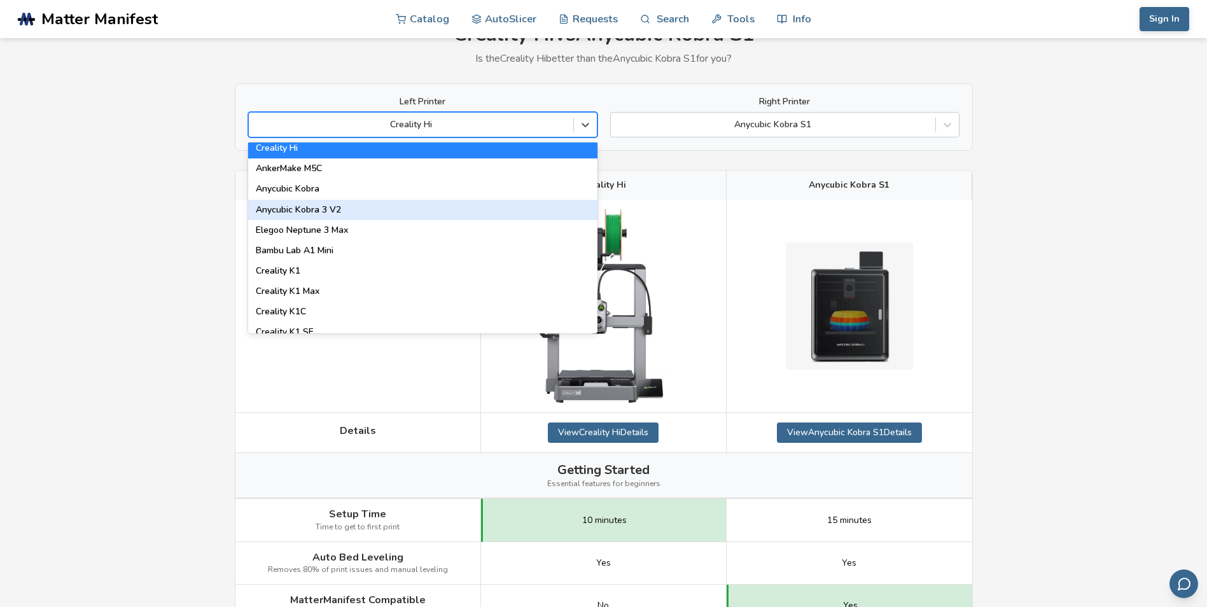
click at [384, 209] on div "Anycubic Kobra 3 V2" at bounding box center [422, 210] width 349 height 20
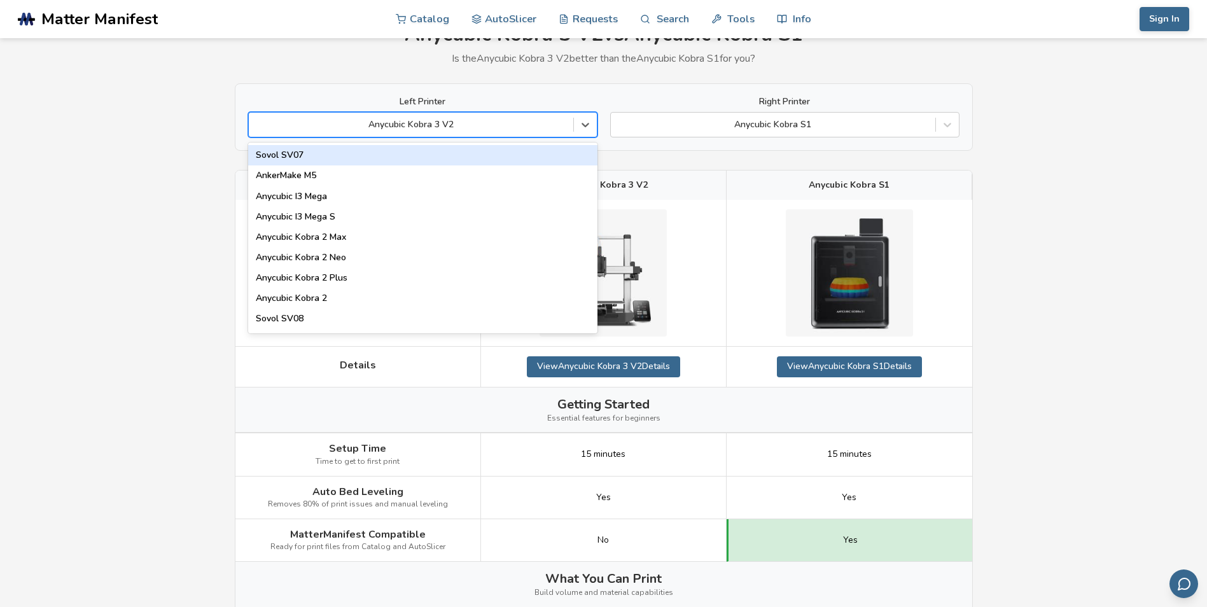
click at [427, 125] on div at bounding box center [411, 124] width 312 height 13
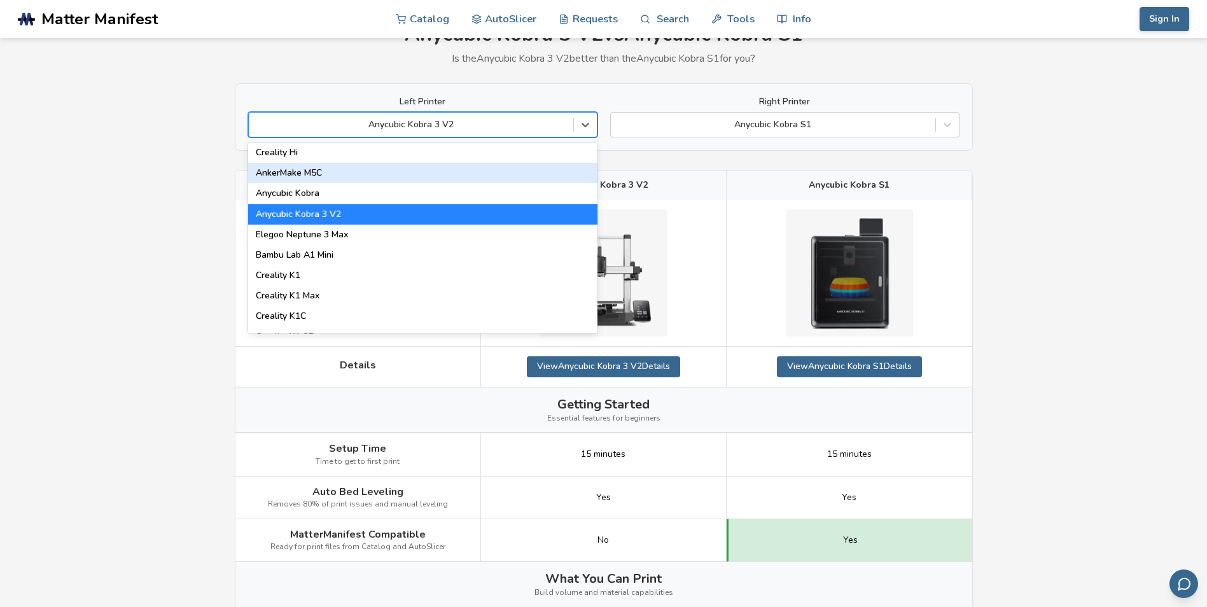
scroll to position [191, 0]
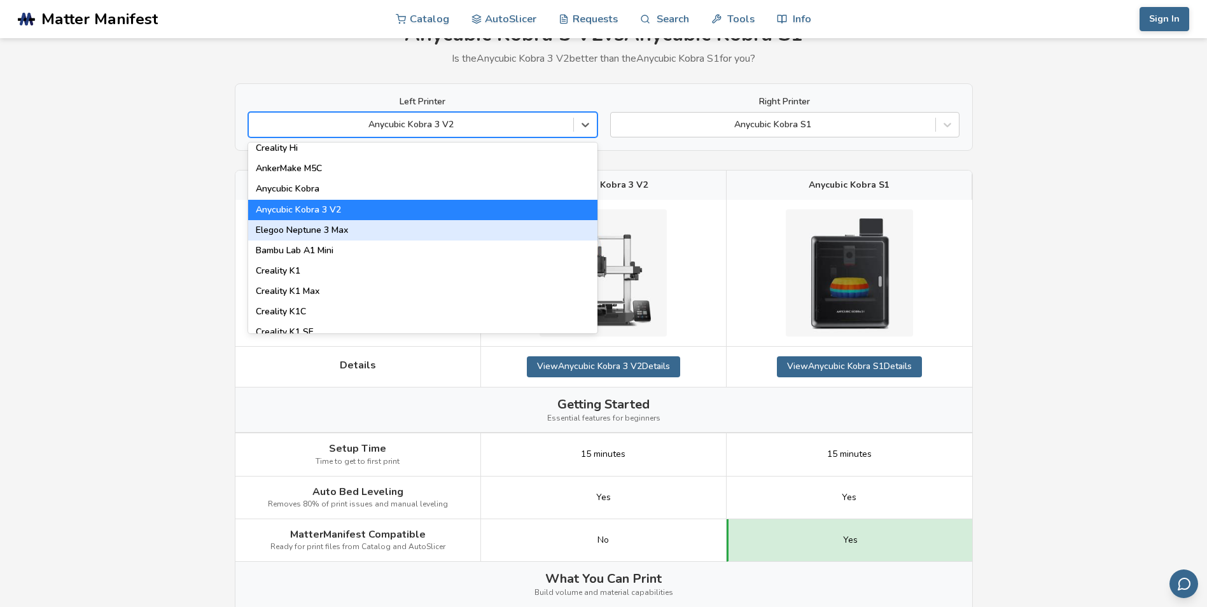
click at [380, 232] on div "Elegoo Neptune 3 Max" at bounding box center [422, 230] width 349 height 20
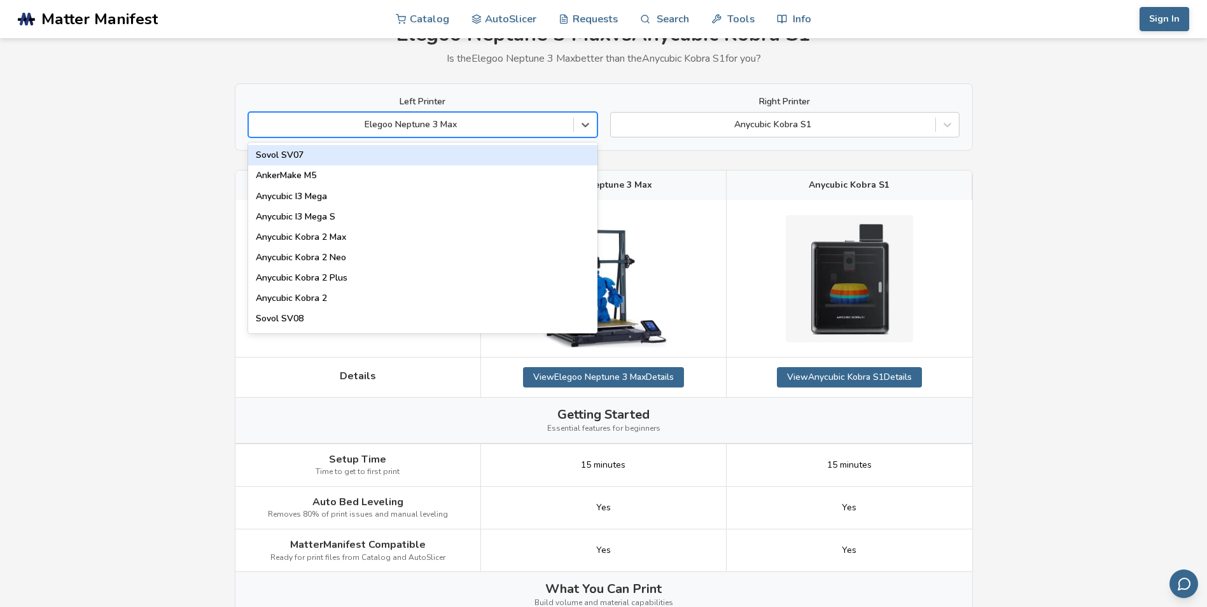
click at [455, 129] on div at bounding box center [411, 124] width 312 height 13
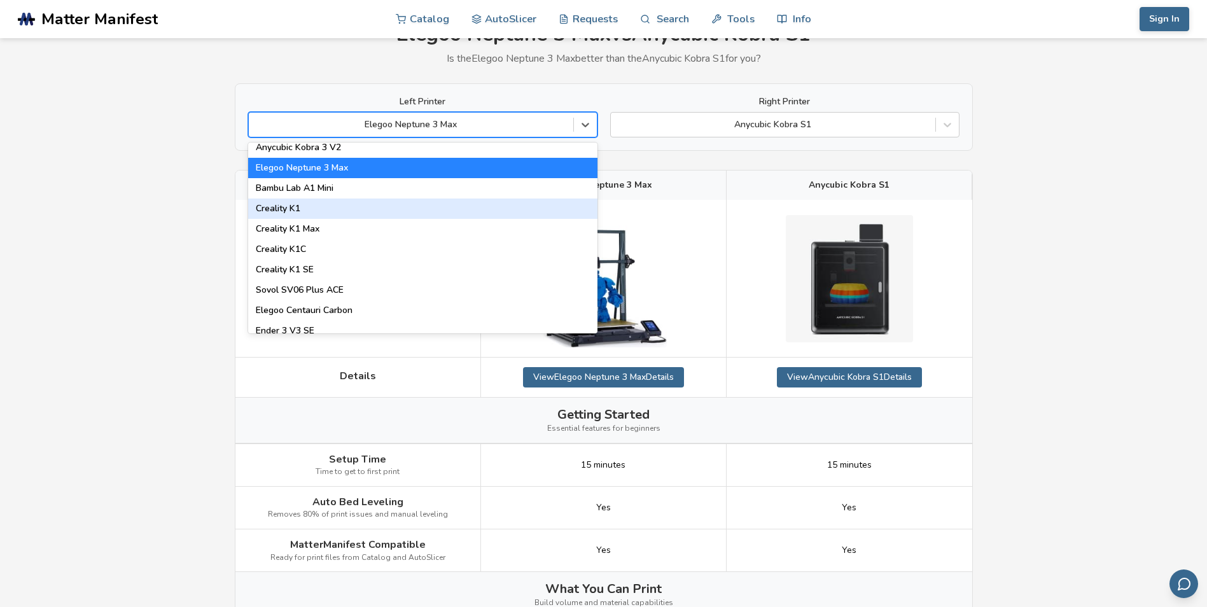
scroll to position [254, 0]
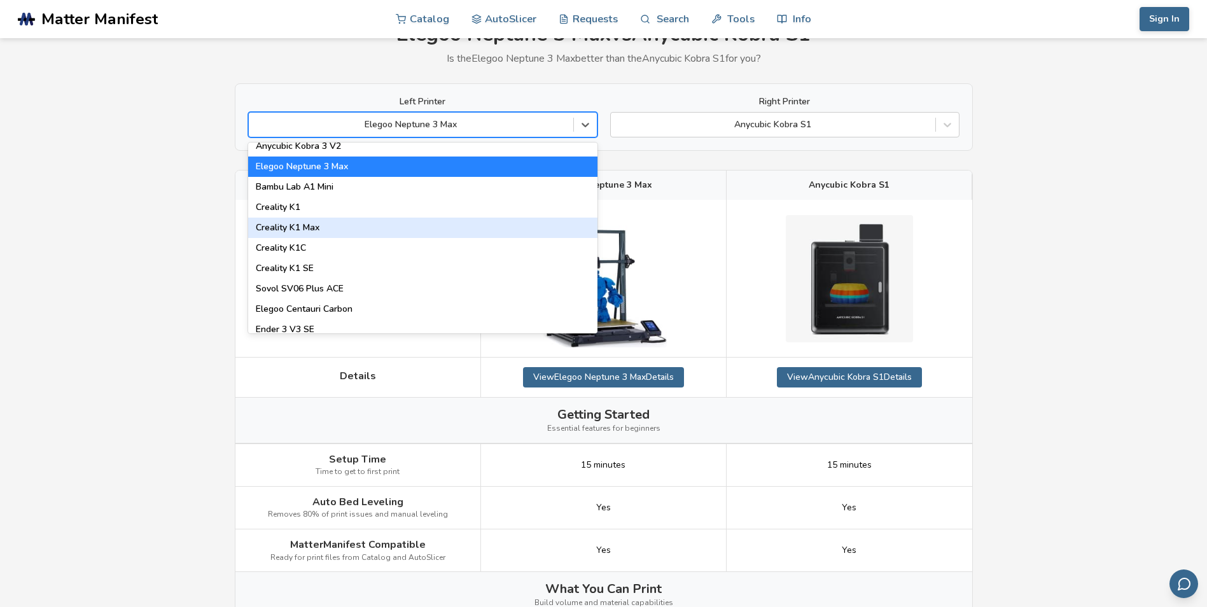
click at [326, 228] on div "Creality K1 Max" at bounding box center [422, 228] width 349 height 20
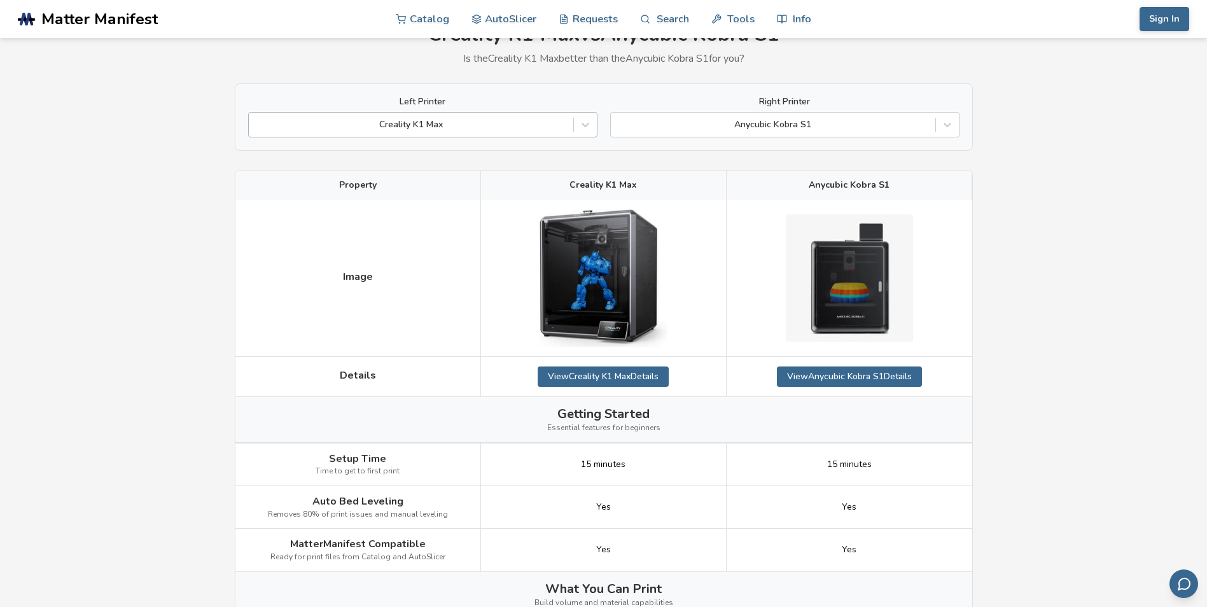
click at [461, 127] on div at bounding box center [411, 124] width 312 height 13
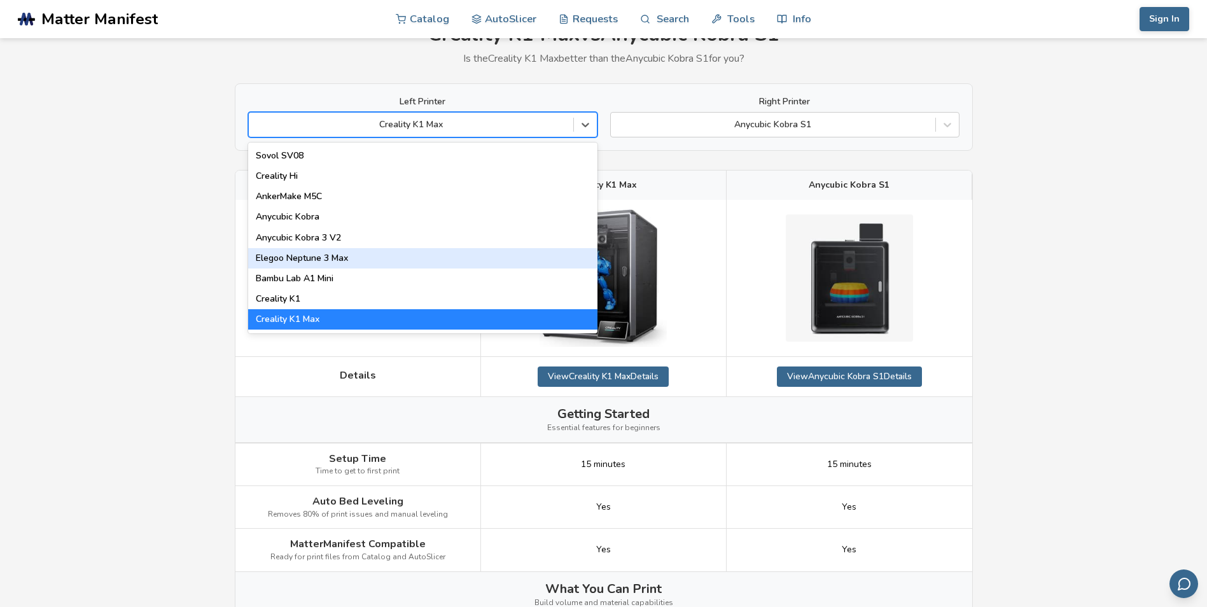
scroll to position [191, 0]
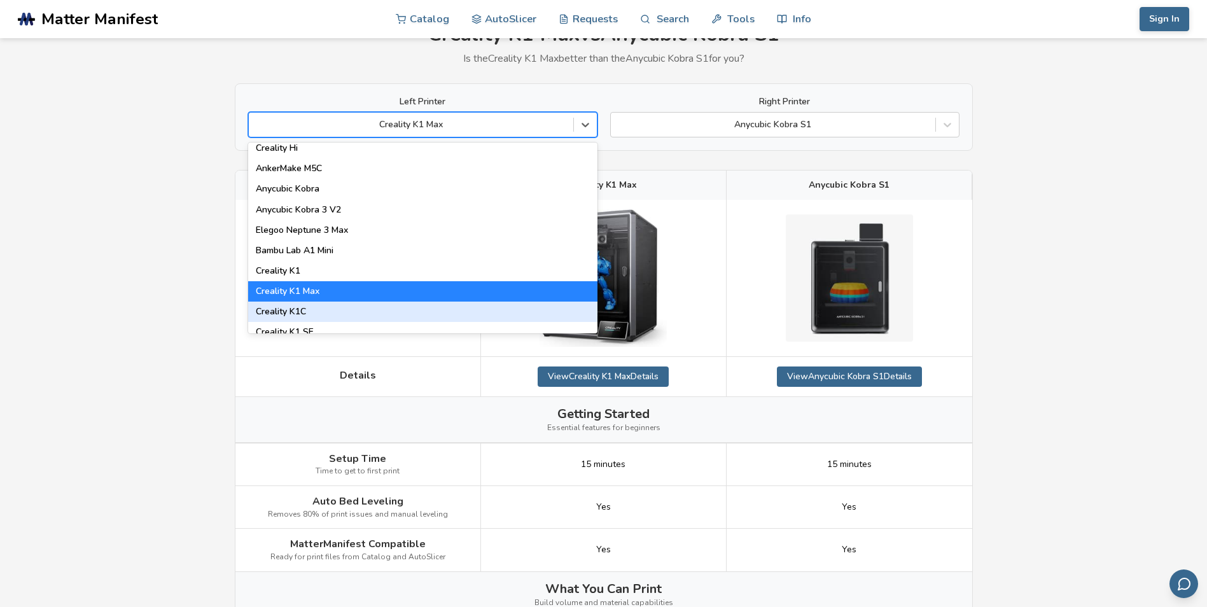
click at [335, 309] on div "Creality K1C" at bounding box center [422, 312] width 349 height 20
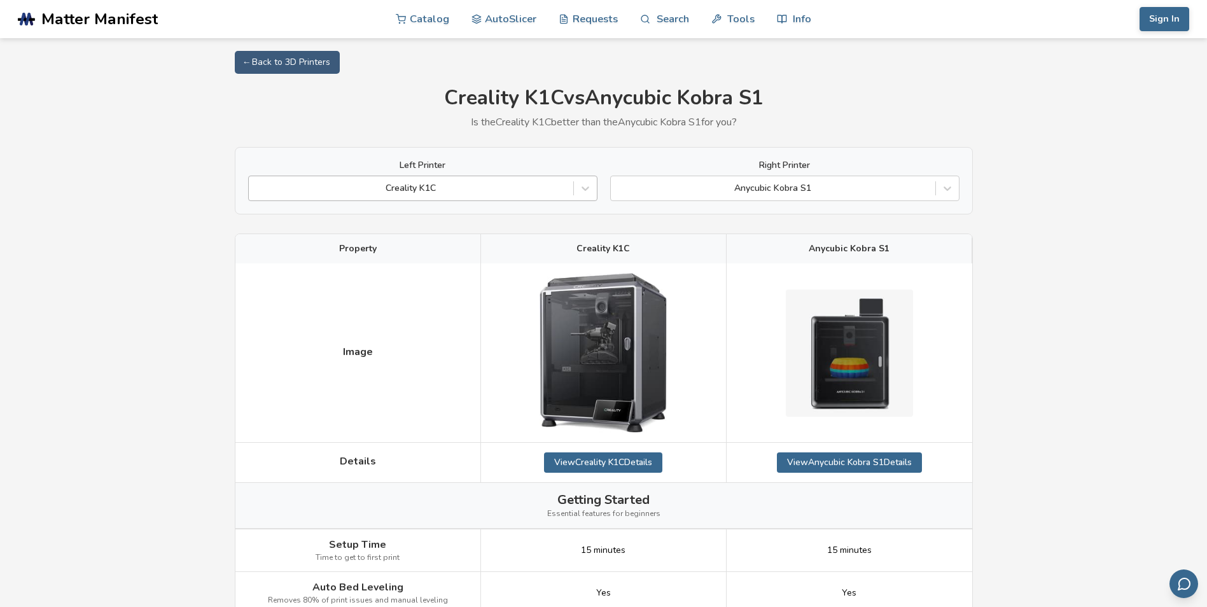
click at [522, 193] on div at bounding box center [411, 188] width 312 height 13
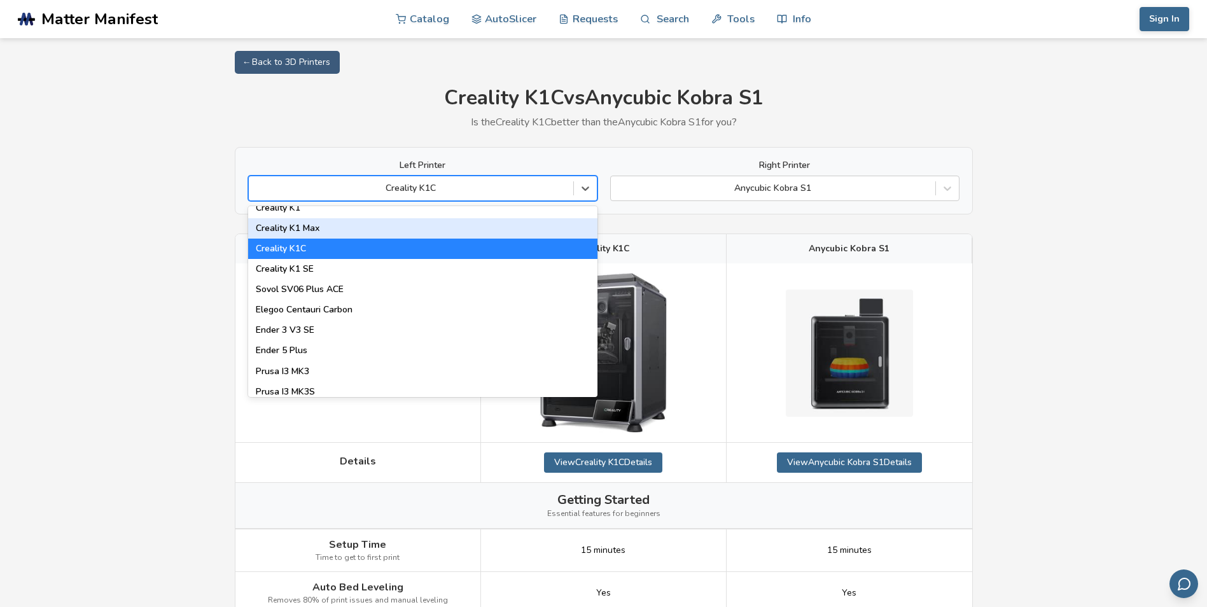
scroll to position [318, 0]
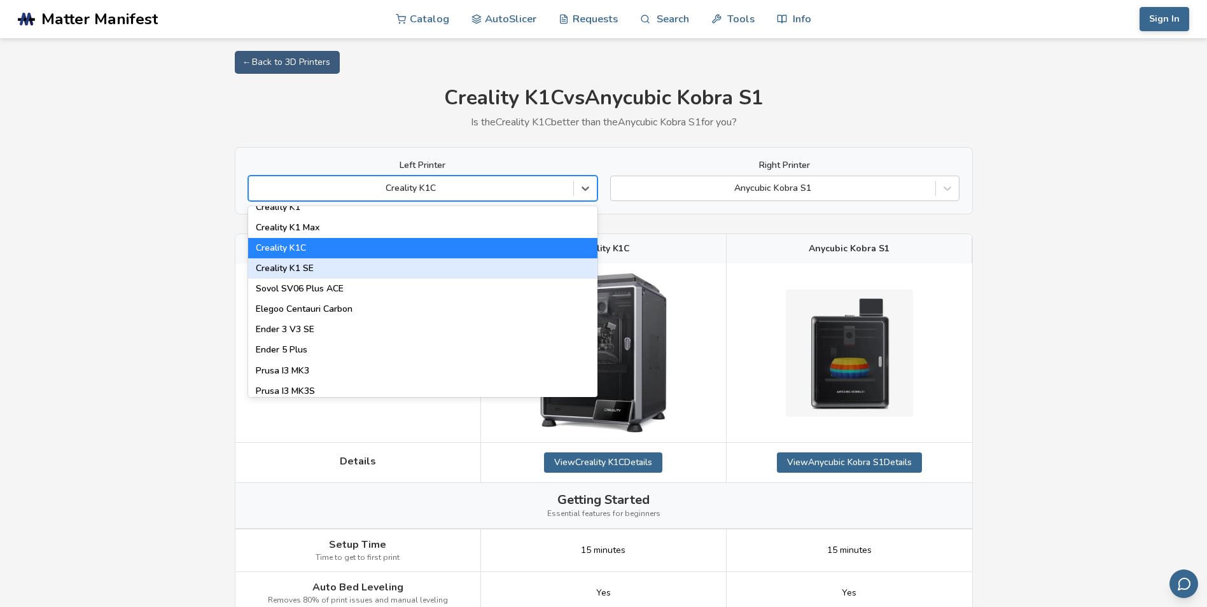
click at [333, 276] on div "Creality K1 SE" at bounding box center [422, 268] width 349 height 20
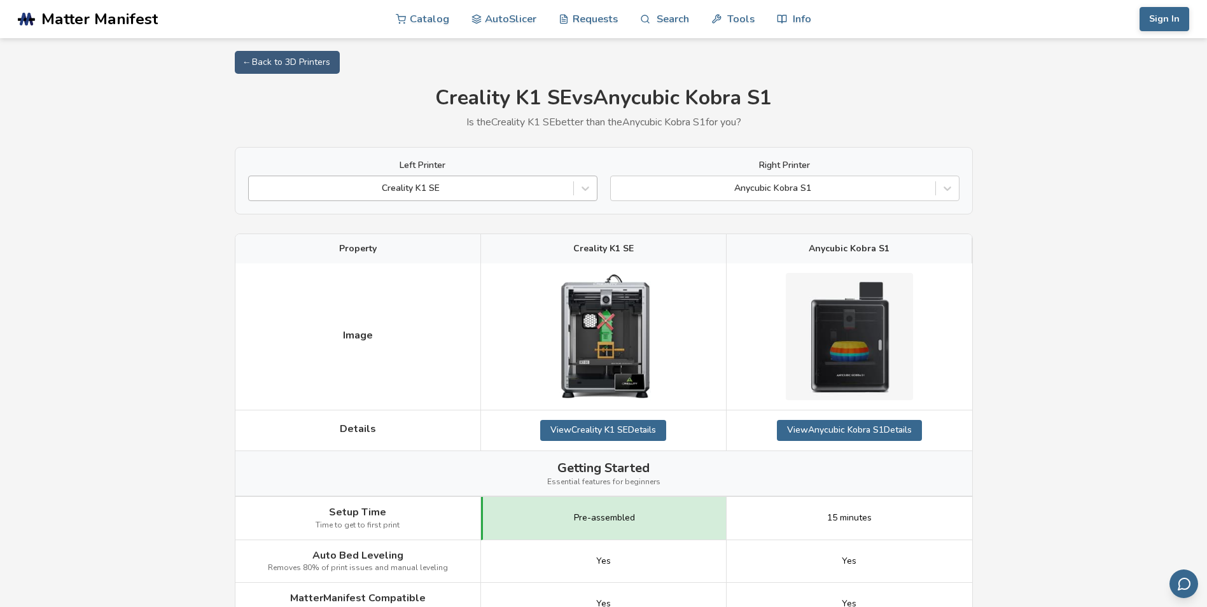
click at [498, 183] on div at bounding box center [411, 188] width 312 height 13
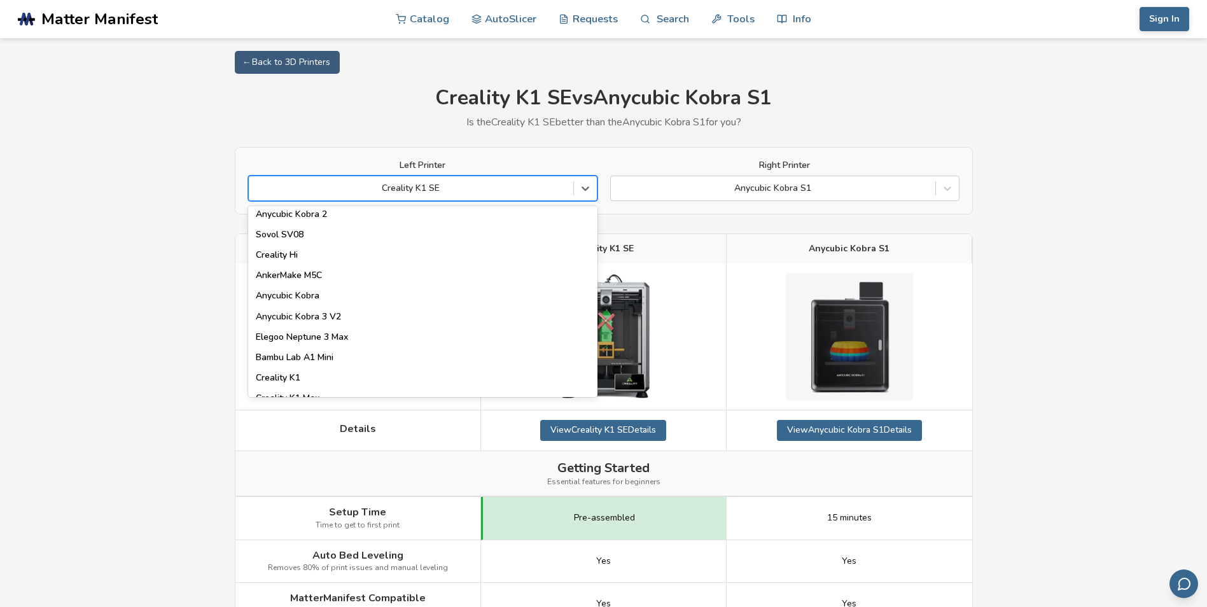
scroll to position [191, 0]
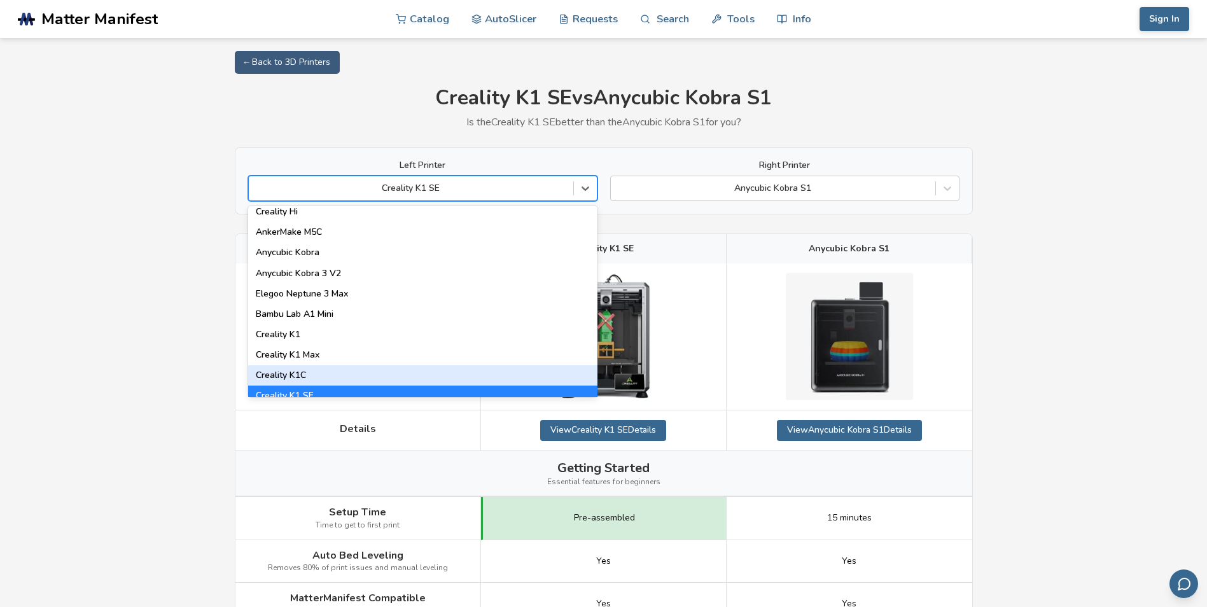
click at [347, 372] on div "Creality K1C" at bounding box center [422, 375] width 349 height 20
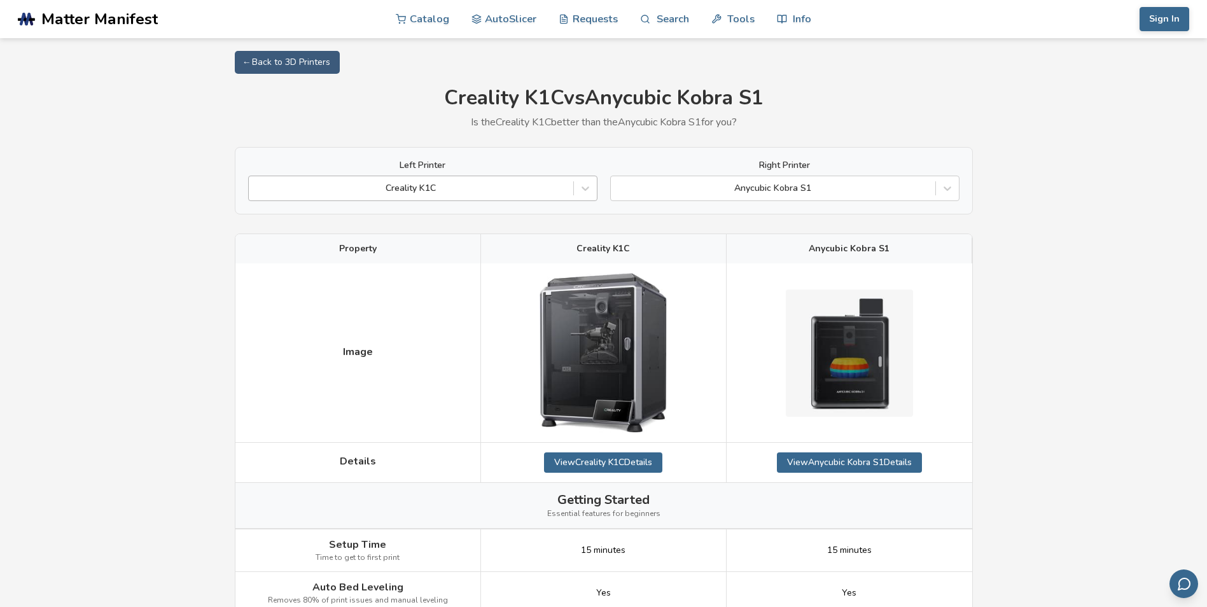
click at [470, 185] on div at bounding box center [411, 188] width 312 height 13
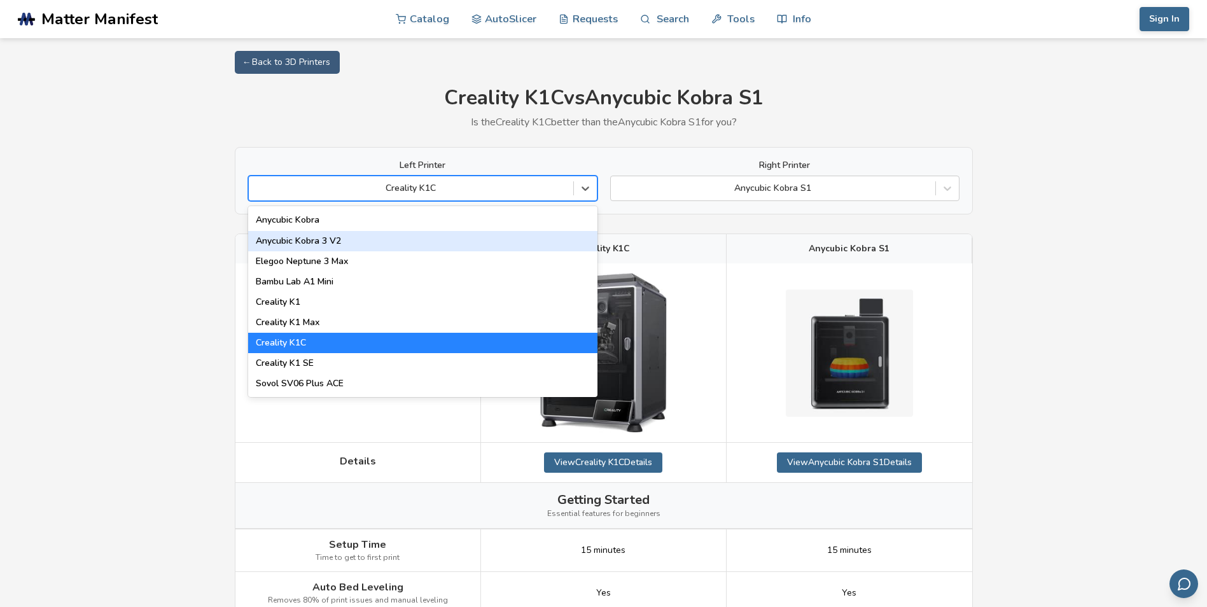
scroll to position [254, 0]
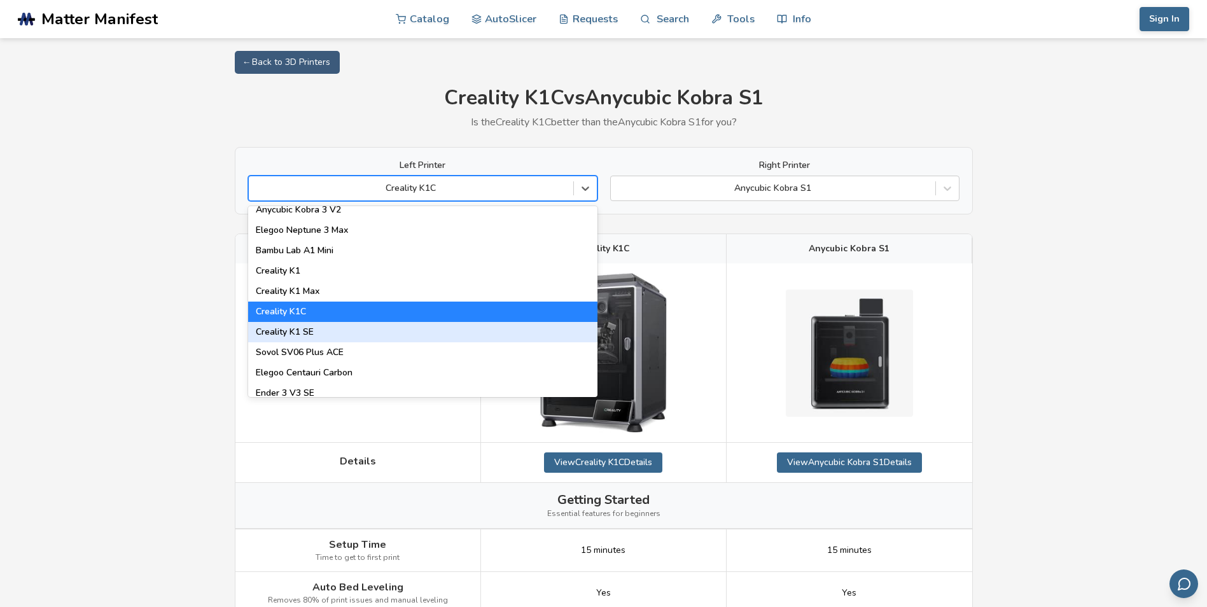
click at [351, 334] on div "Creality K1 SE" at bounding box center [422, 332] width 349 height 20
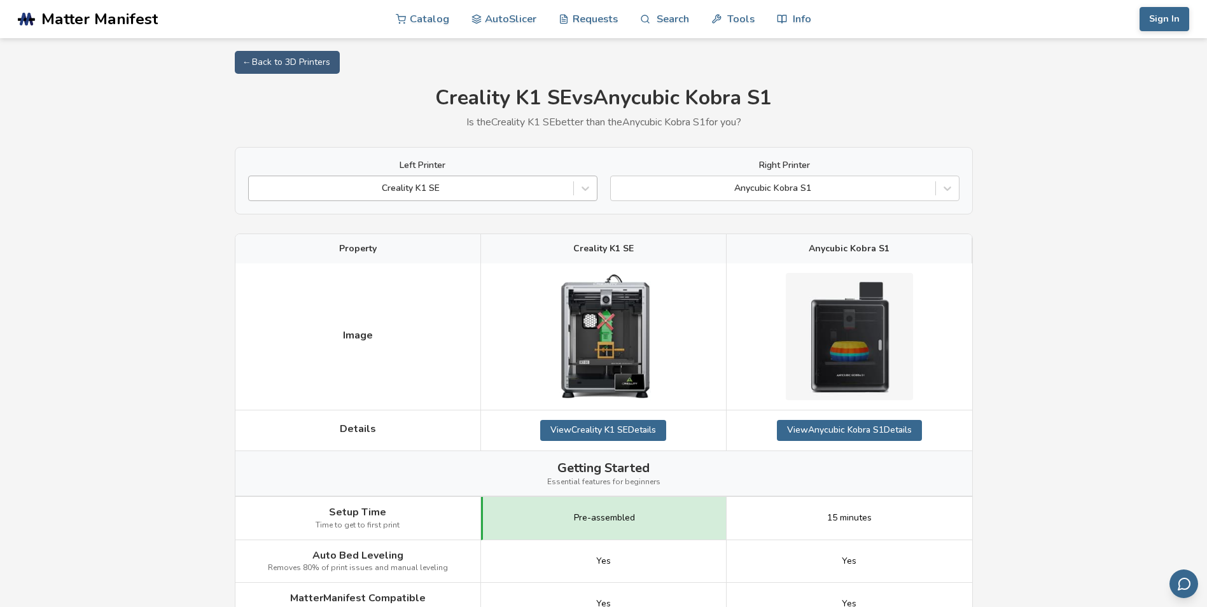
click at [538, 184] on div at bounding box center [411, 188] width 312 height 13
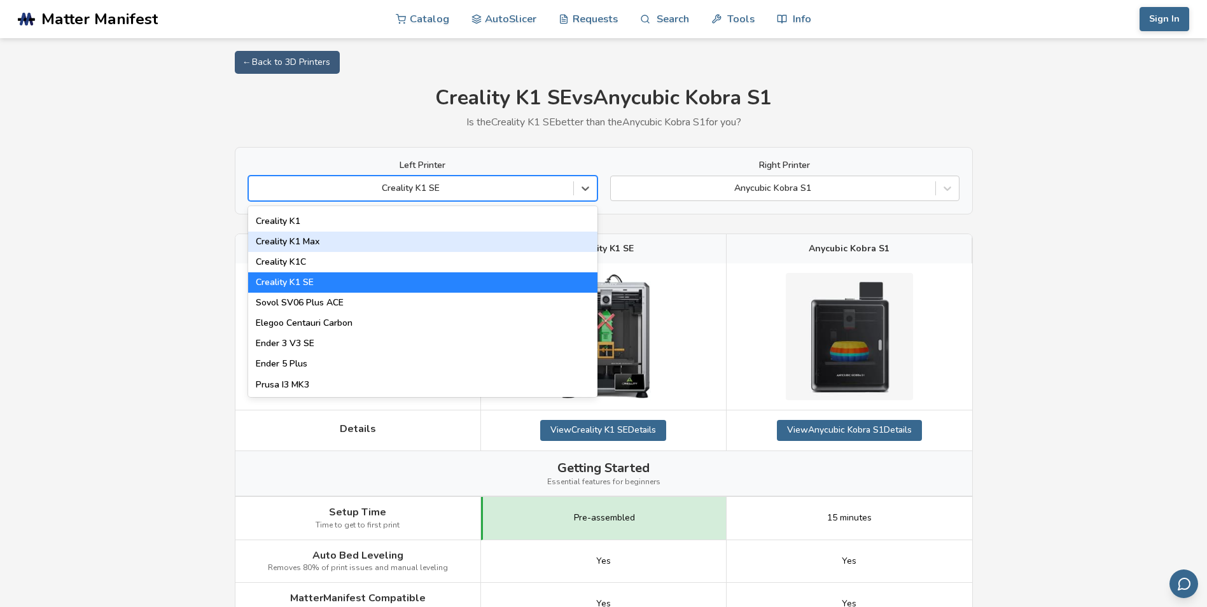
scroll to position [318, 0]
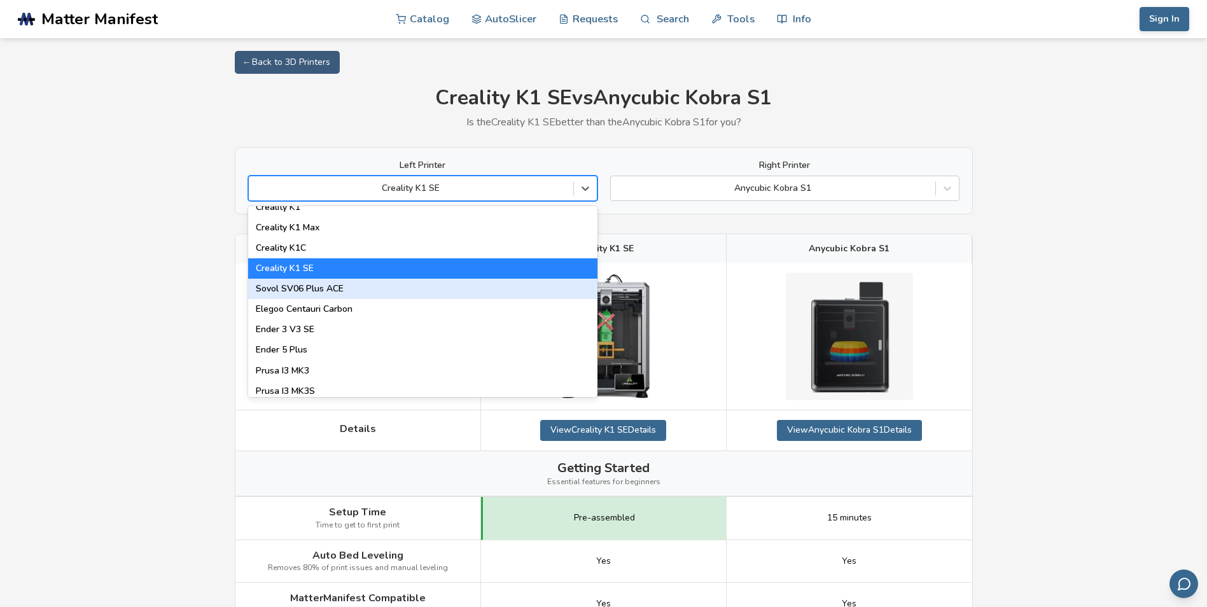
click at [407, 292] on div "Sovol SV06 Plus ACE" at bounding box center [422, 289] width 349 height 20
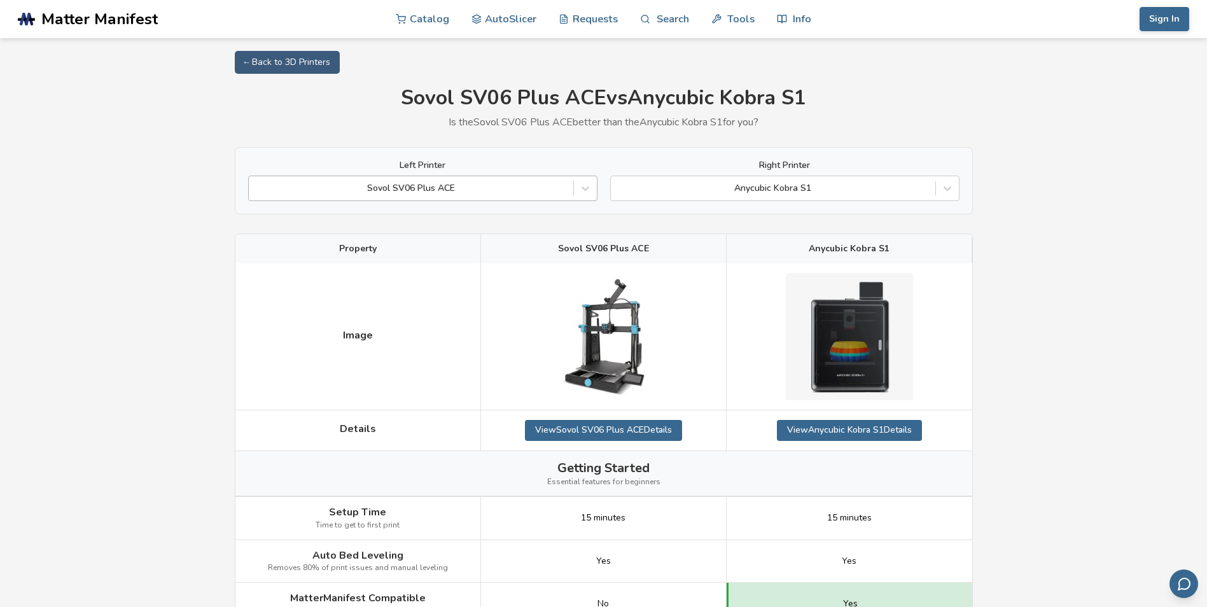
click at [540, 190] on div at bounding box center [411, 188] width 312 height 13
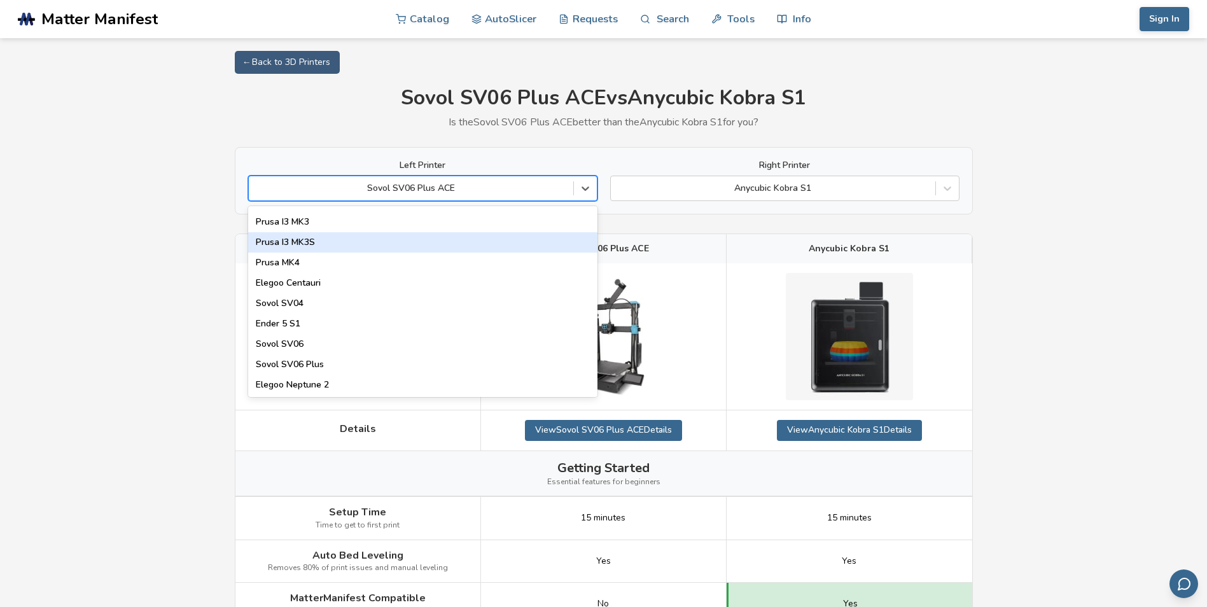
scroll to position [509, 0]
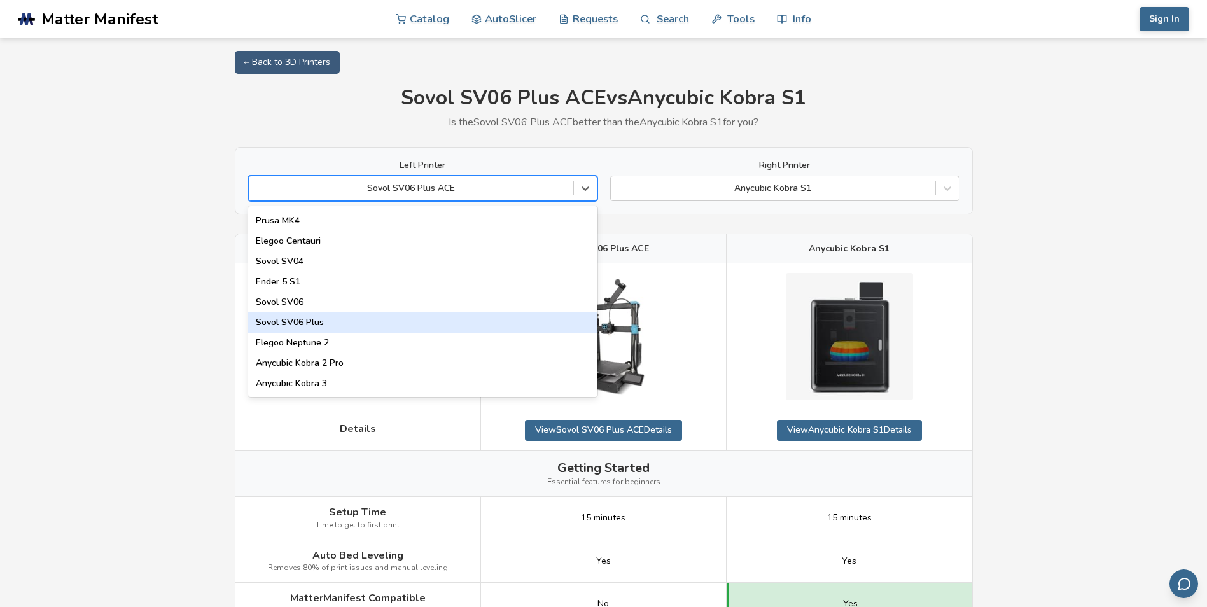
click at [342, 319] on div "Sovol SV06 Plus" at bounding box center [422, 322] width 349 height 20
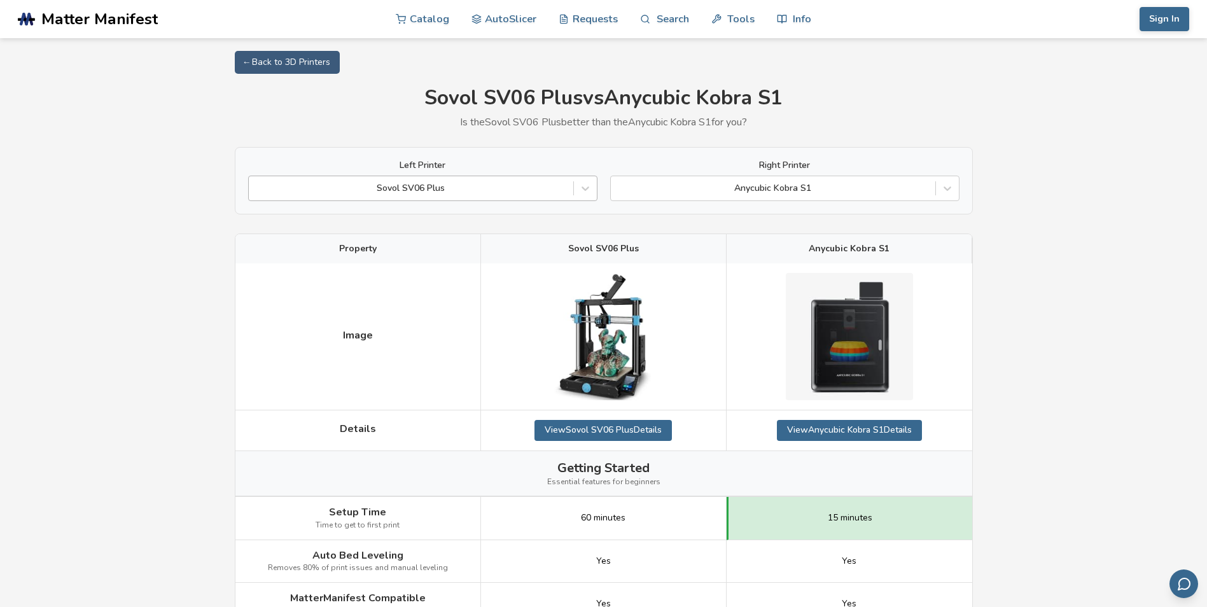
click at [483, 183] on div at bounding box center [411, 188] width 312 height 13
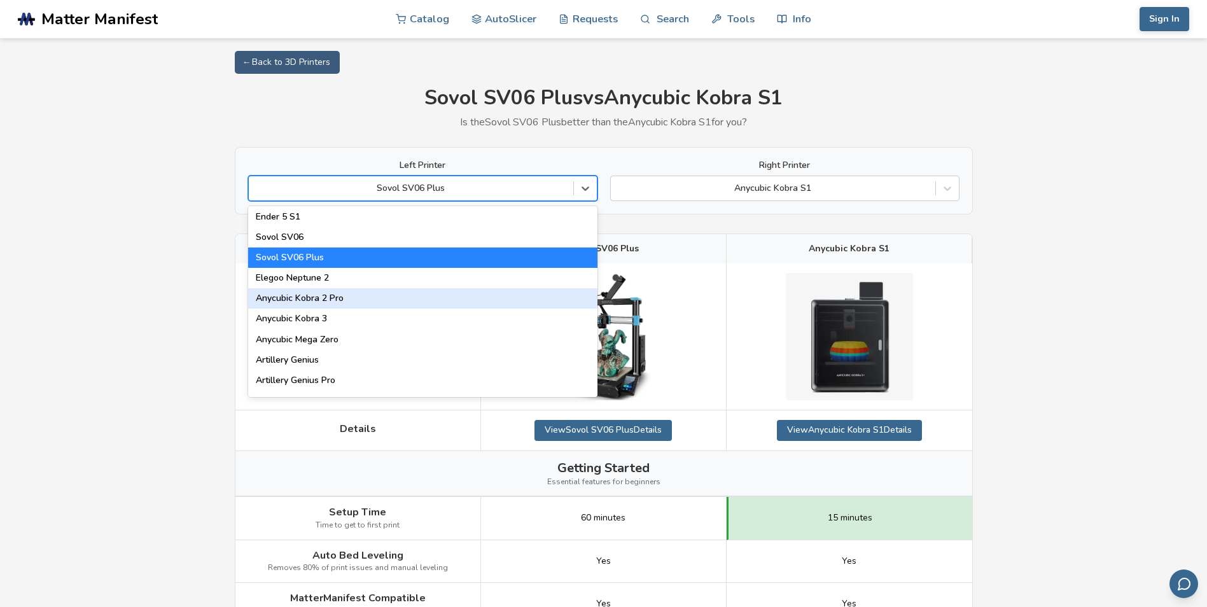
scroll to position [573, 0]
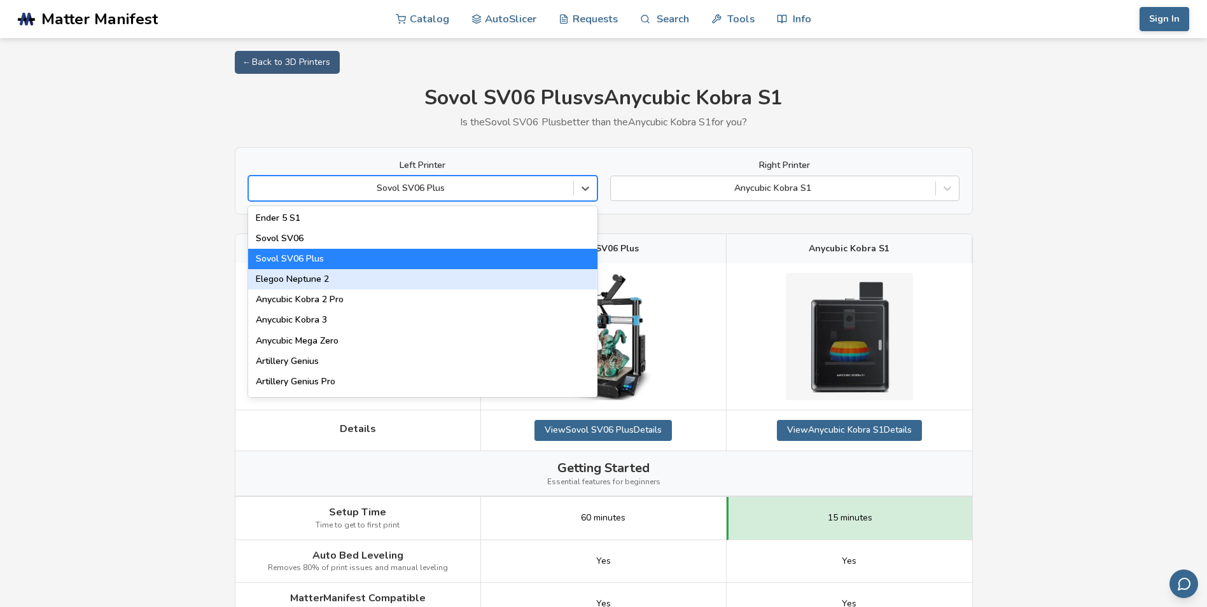
click at [347, 274] on div "Elegoo Neptune 2" at bounding box center [422, 279] width 349 height 20
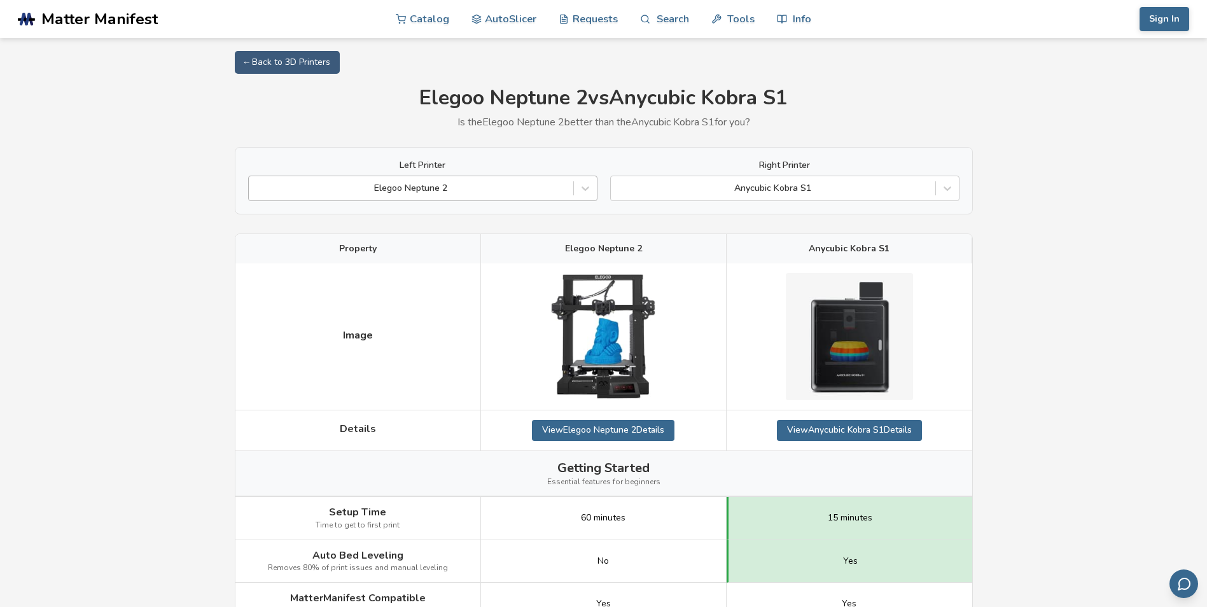
click at [445, 200] on div "Elegoo Neptune 2" at bounding box center [422, 188] width 349 height 25
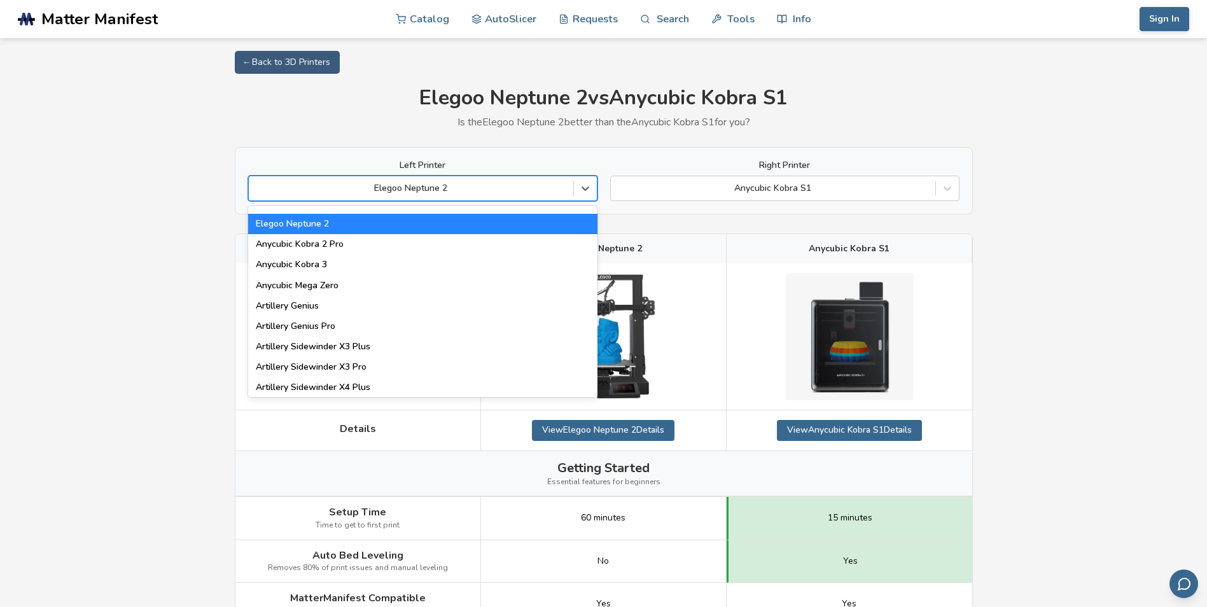
scroll to position [636, 0]
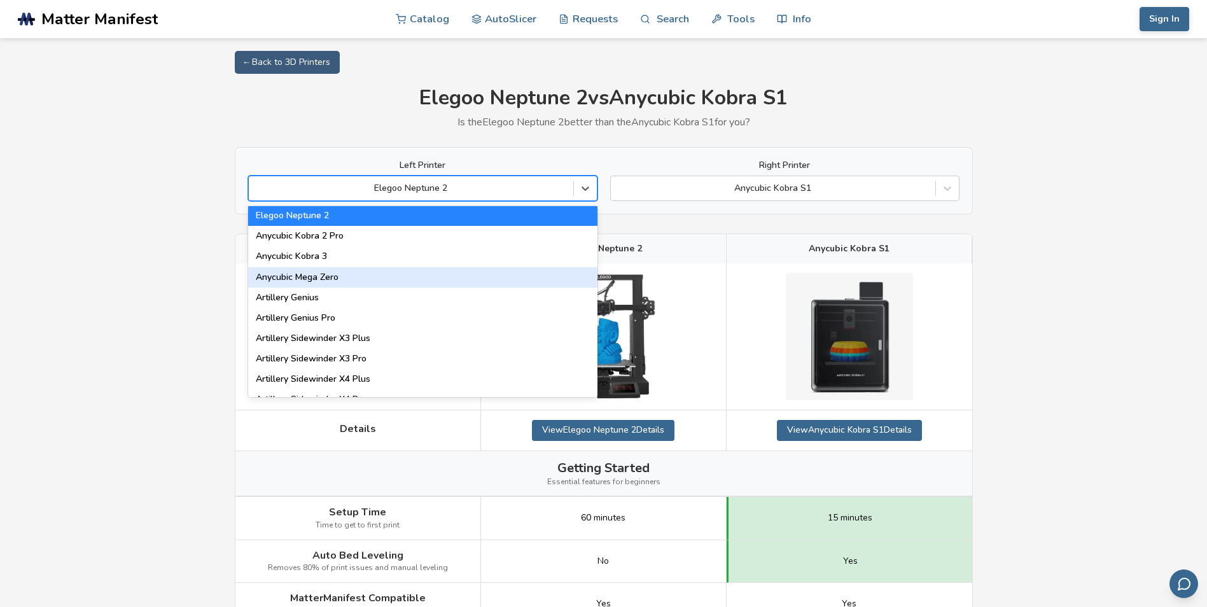
click at [342, 277] on div "Anycubic Mega Zero" at bounding box center [422, 277] width 349 height 20
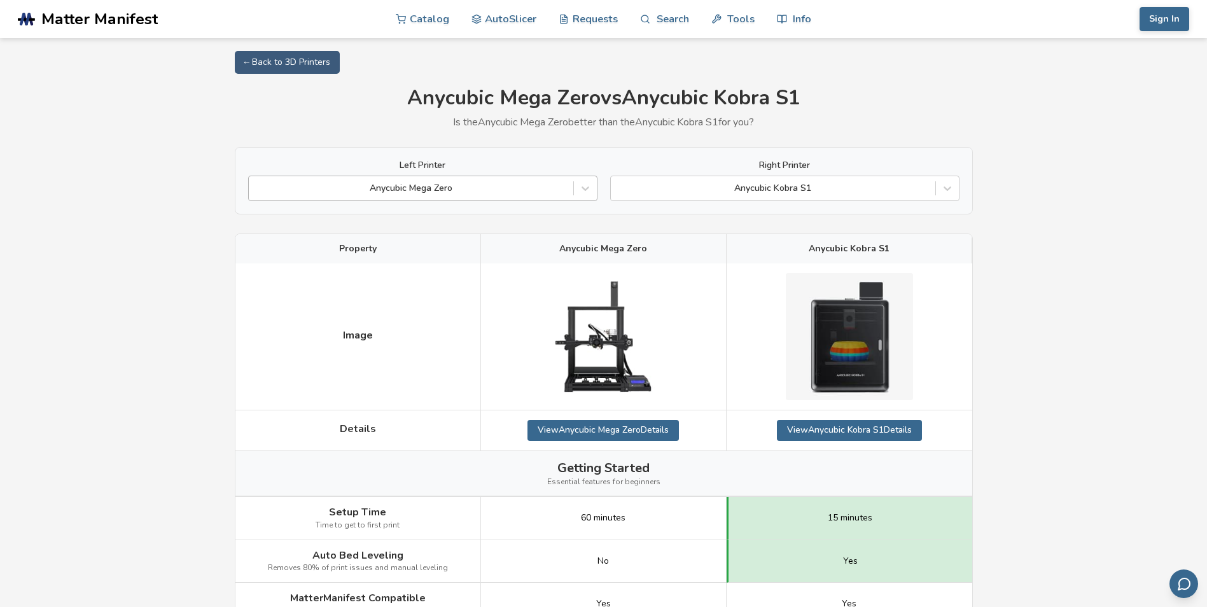
click at [451, 185] on div at bounding box center [411, 188] width 312 height 13
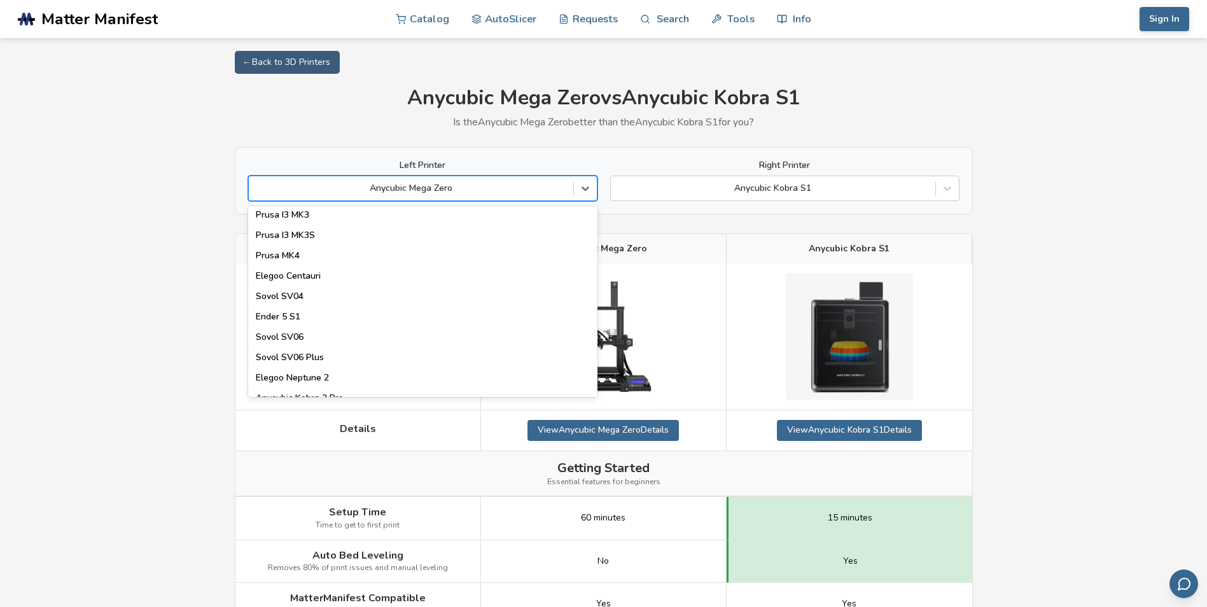
scroll to position [573, 0]
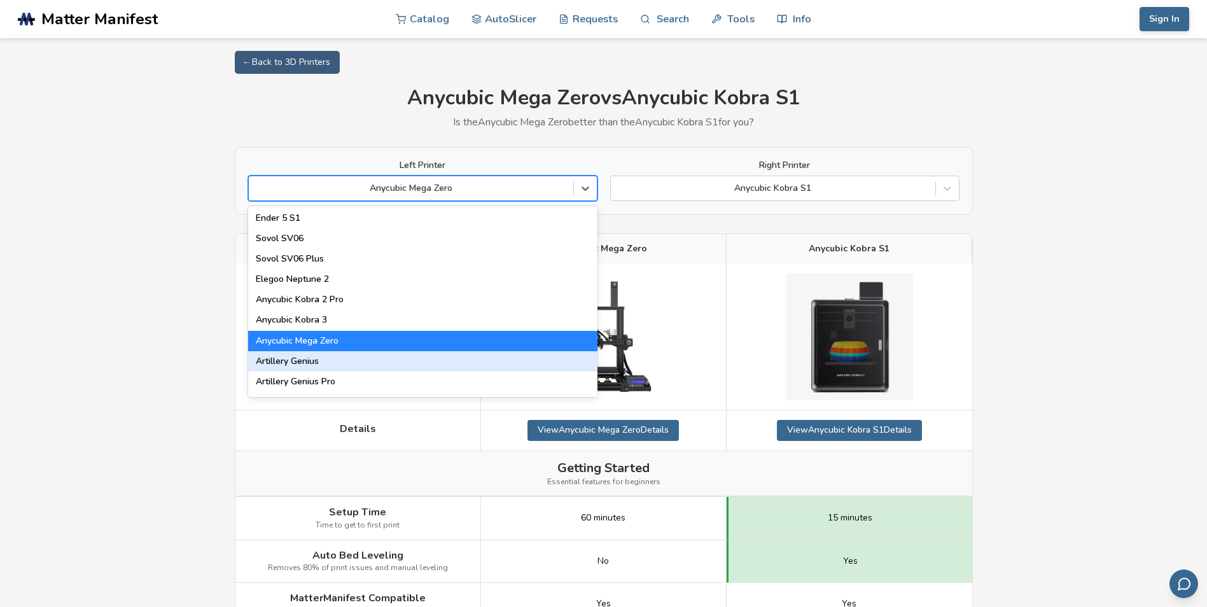
click at [313, 363] on div "Artillery Genius" at bounding box center [422, 361] width 349 height 20
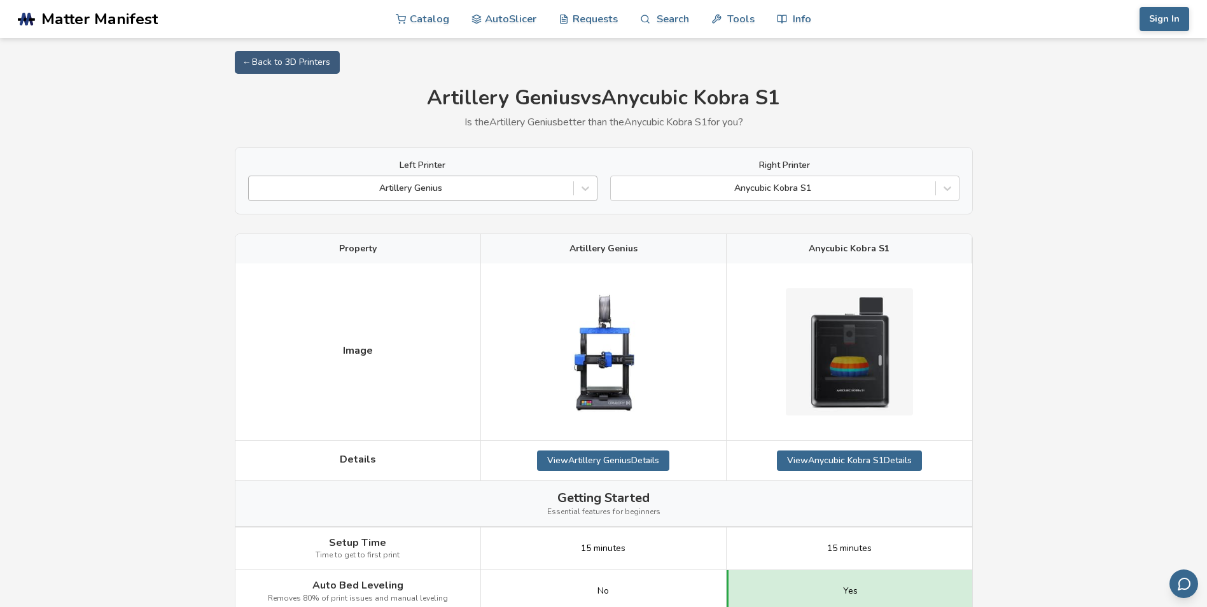
click at [456, 186] on div at bounding box center [411, 188] width 312 height 13
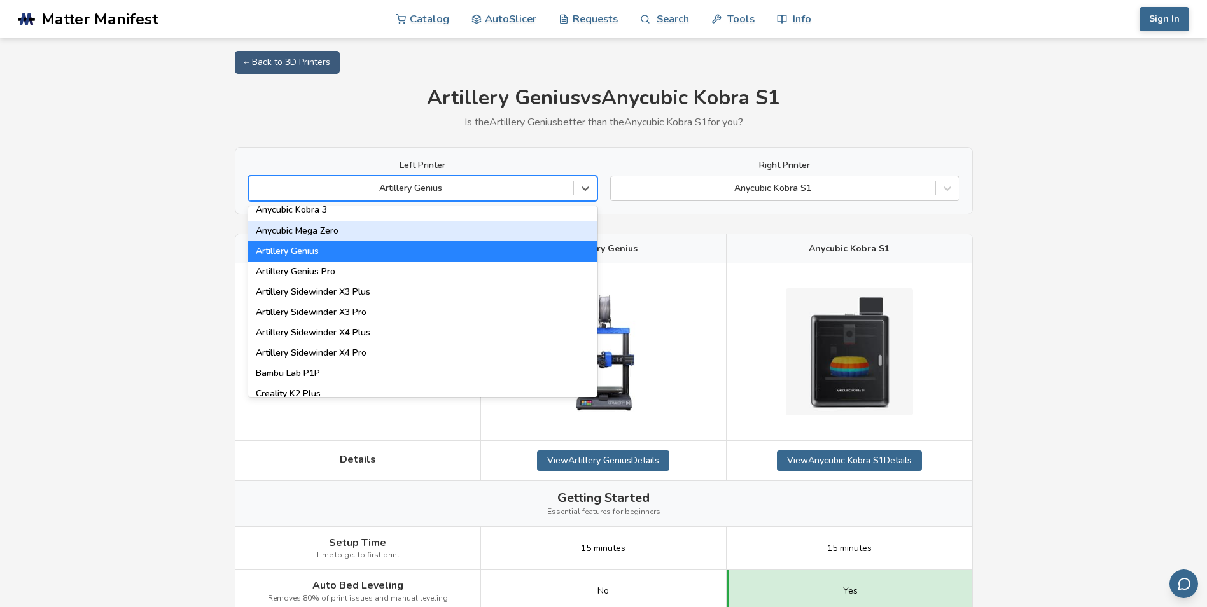
scroll to position [700, 0]
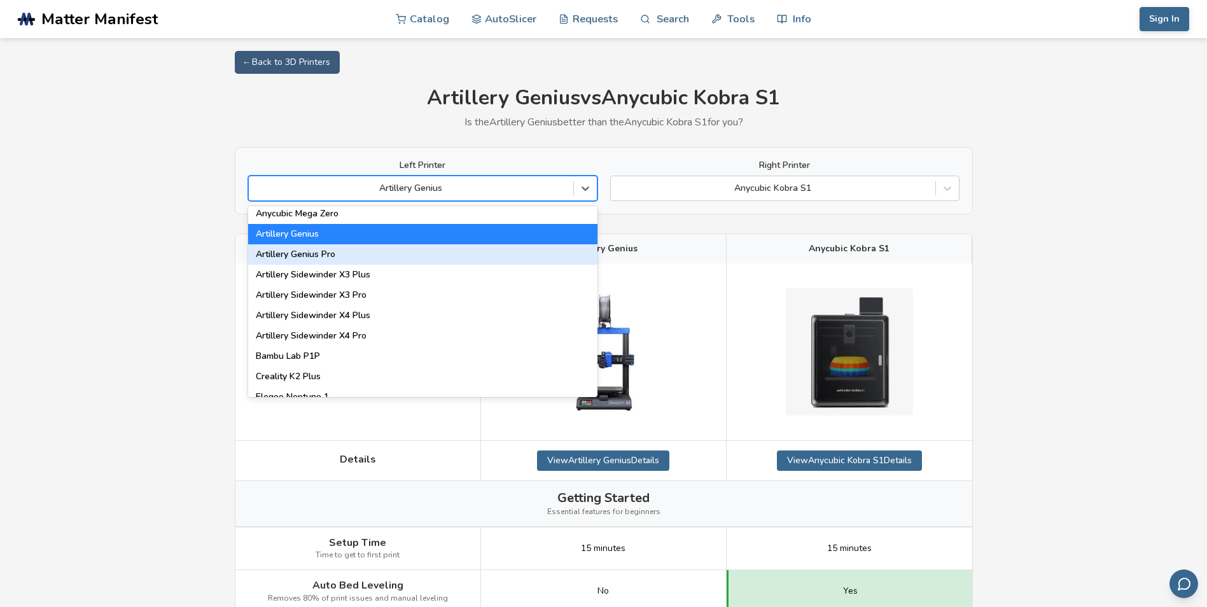
click at [345, 253] on div "Artillery Genius Pro" at bounding box center [422, 254] width 349 height 20
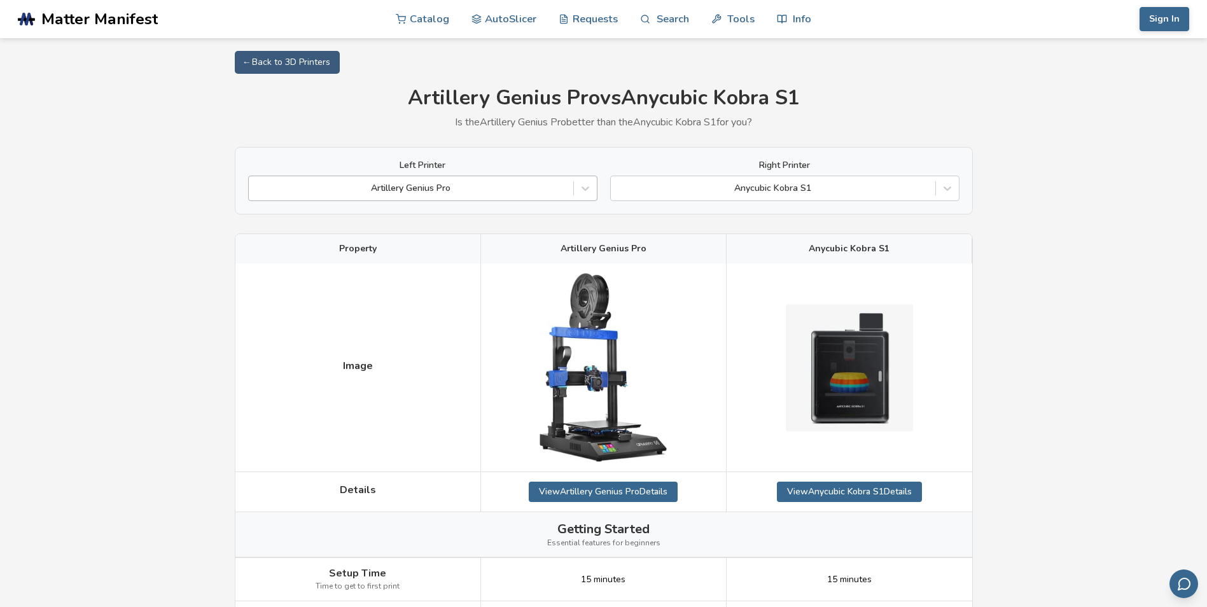
click at [433, 184] on div at bounding box center [411, 188] width 312 height 13
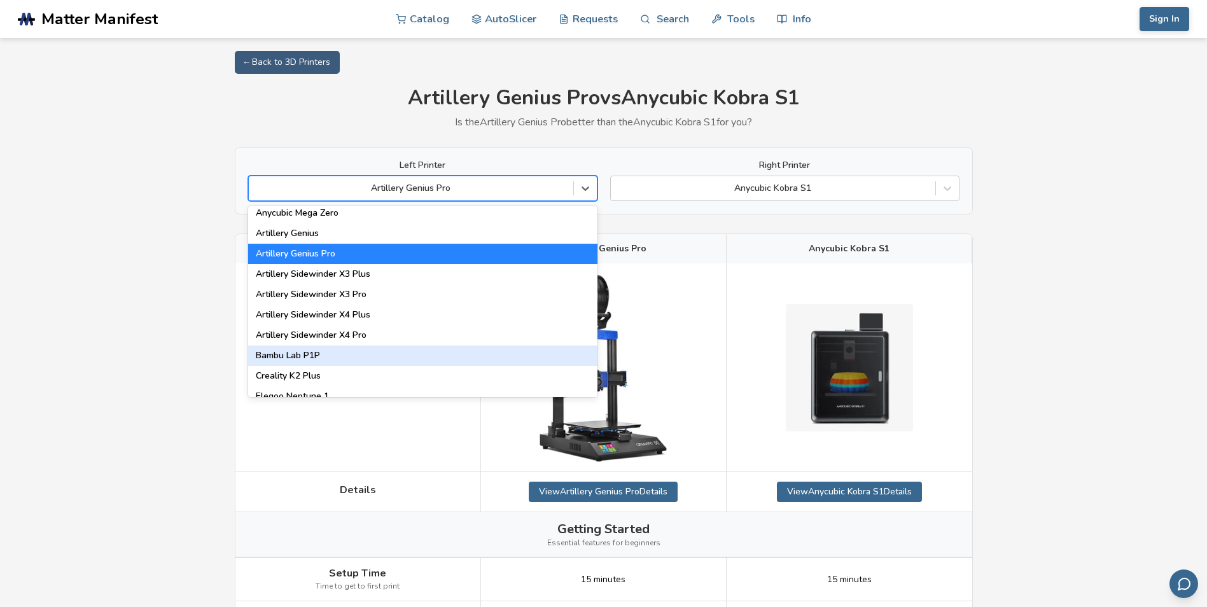
scroll to position [700, 0]
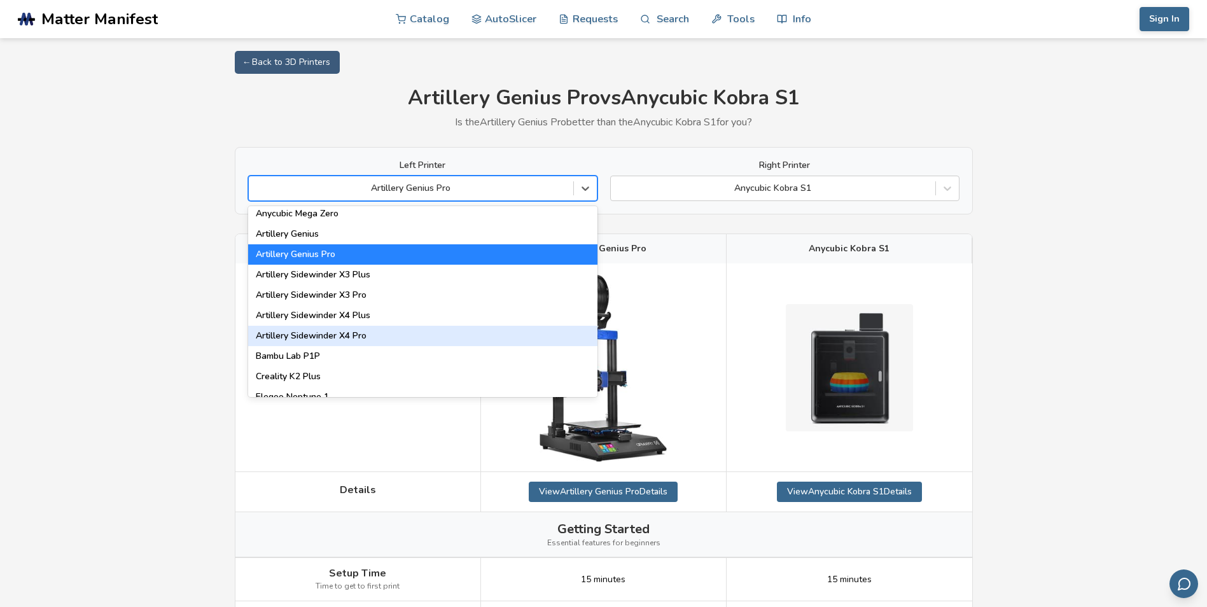
click at [354, 336] on div "Artillery Sidewinder X4 Pro" at bounding box center [422, 336] width 349 height 20
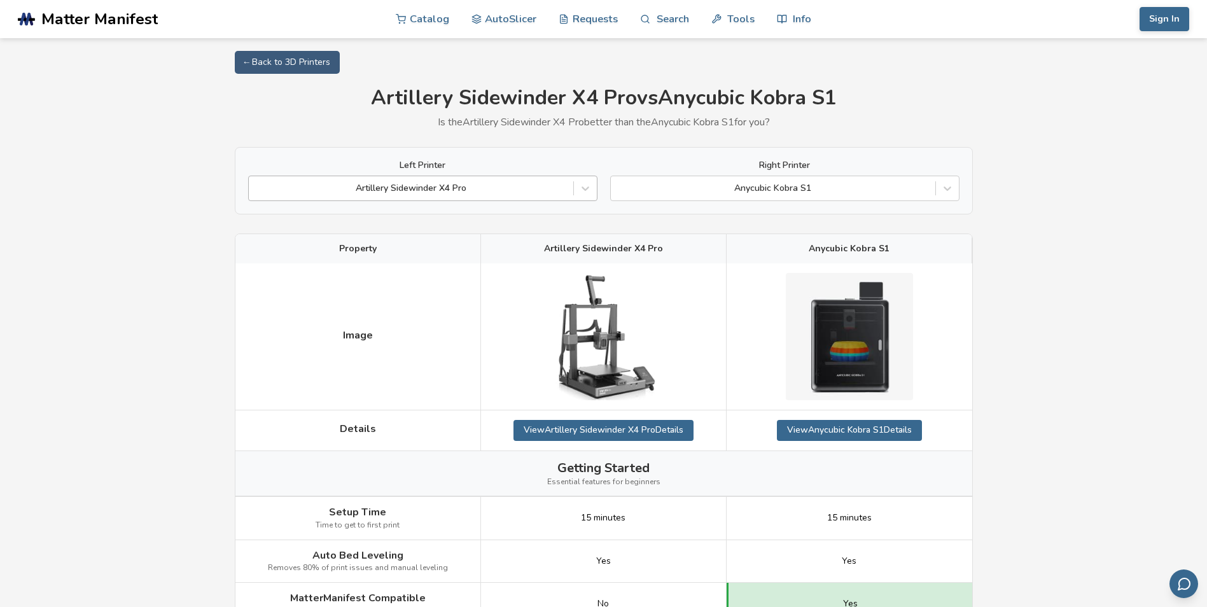
click at [477, 191] on div at bounding box center [411, 188] width 312 height 13
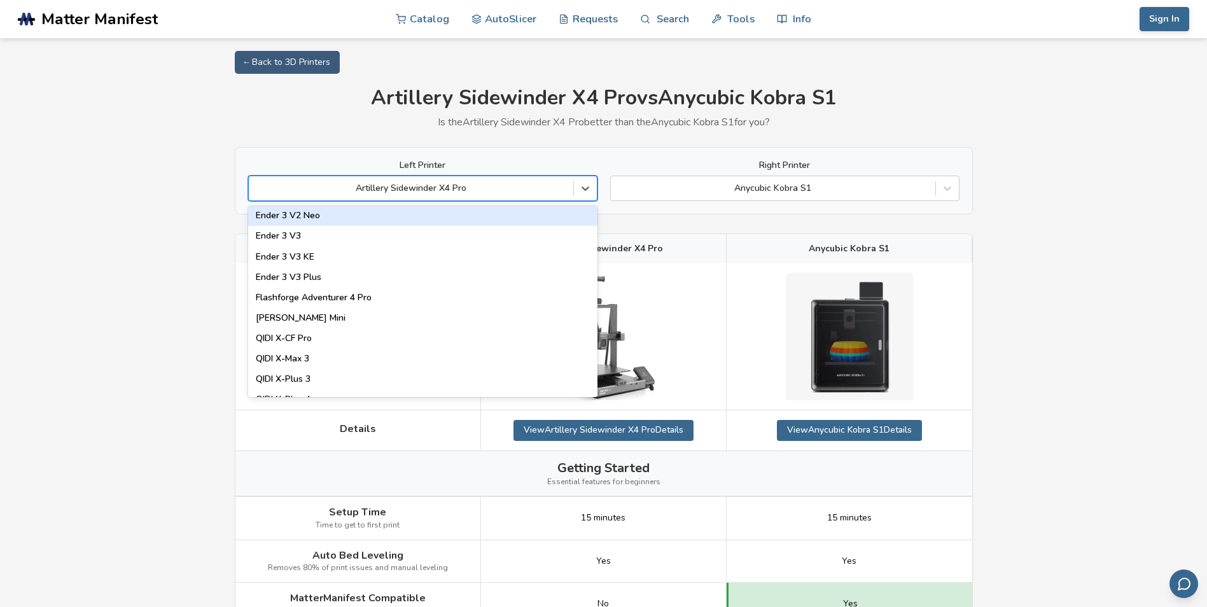
scroll to position [1336, 0]
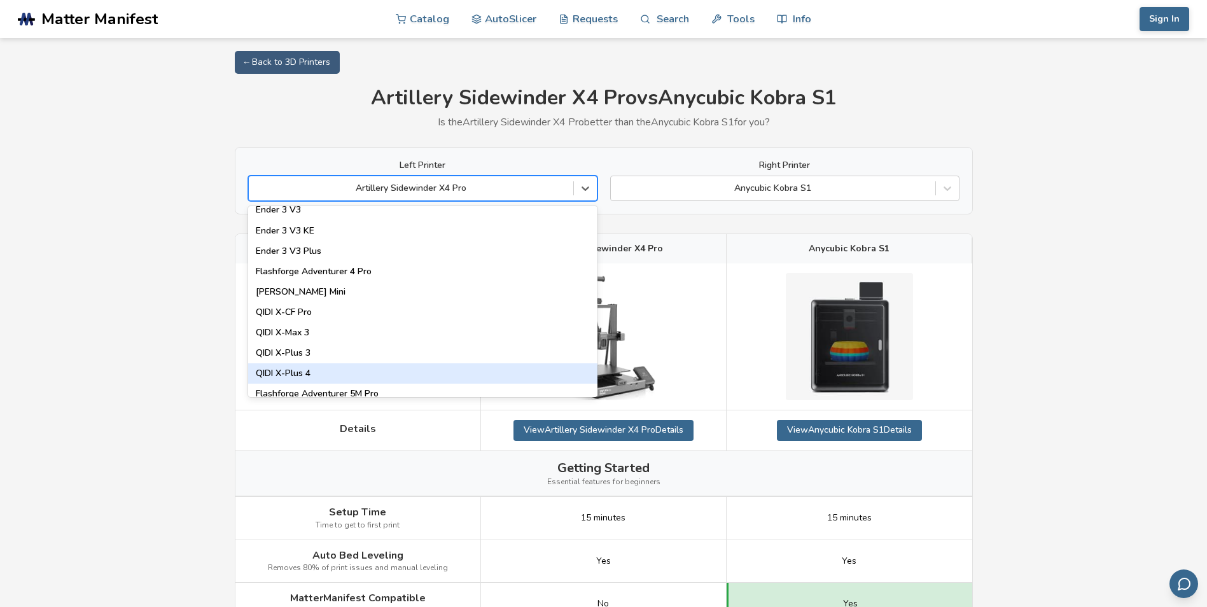
click at [305, 374] on div "QIDI X-Plus 4" at bounding box center [422, 373] width 349 height 20
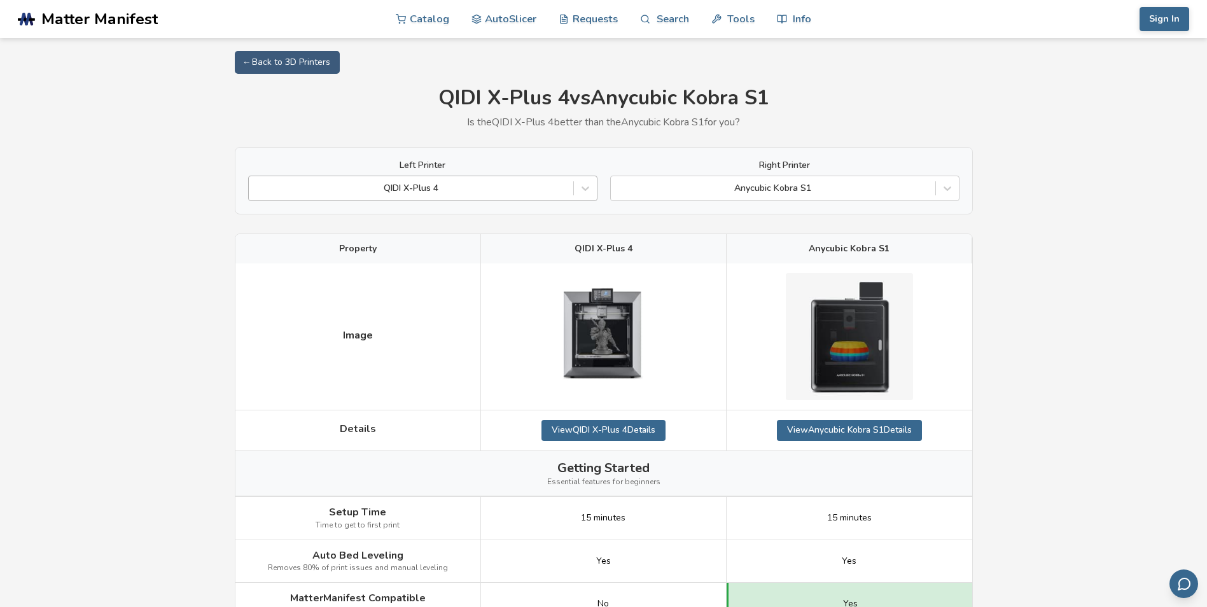
click at [526, 190] on div at bounding box center [411, 188] width 312 height 13
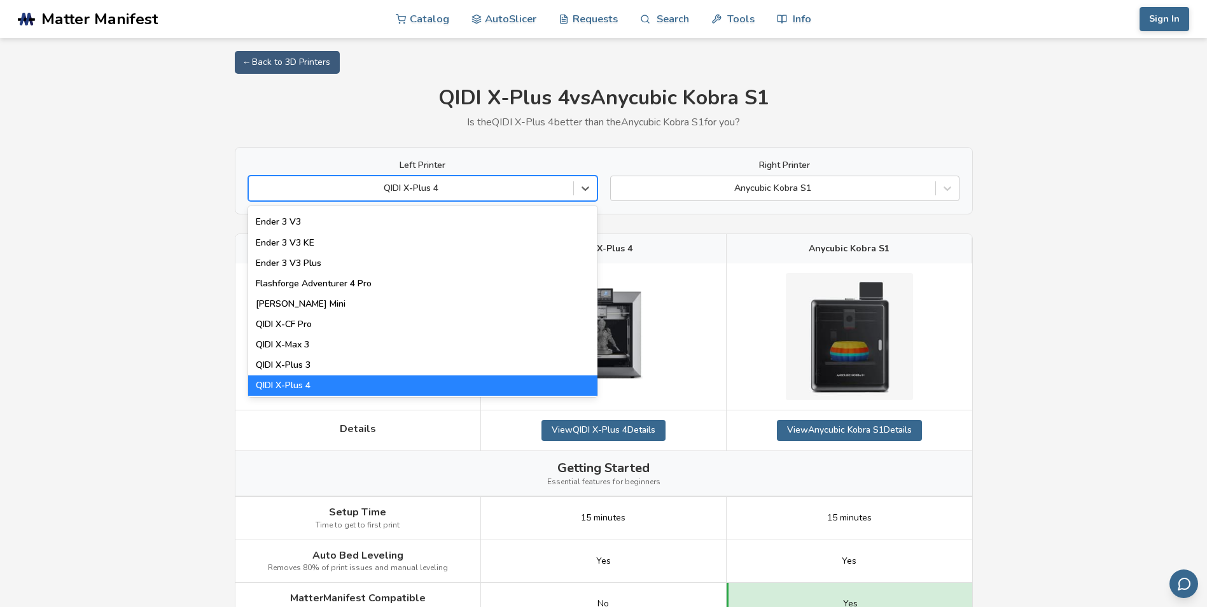
scroll to position [1336, 0]
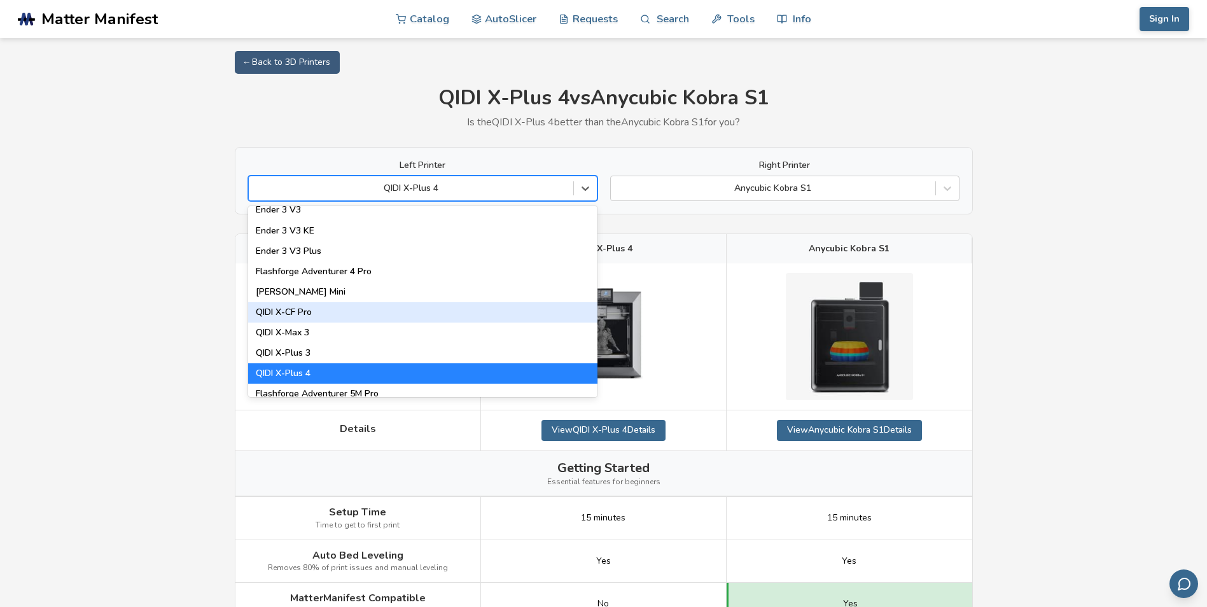
click at [356, 317] on div "QIDI X-CF Pro" at bounding box center [422, 312] width 349 height 20
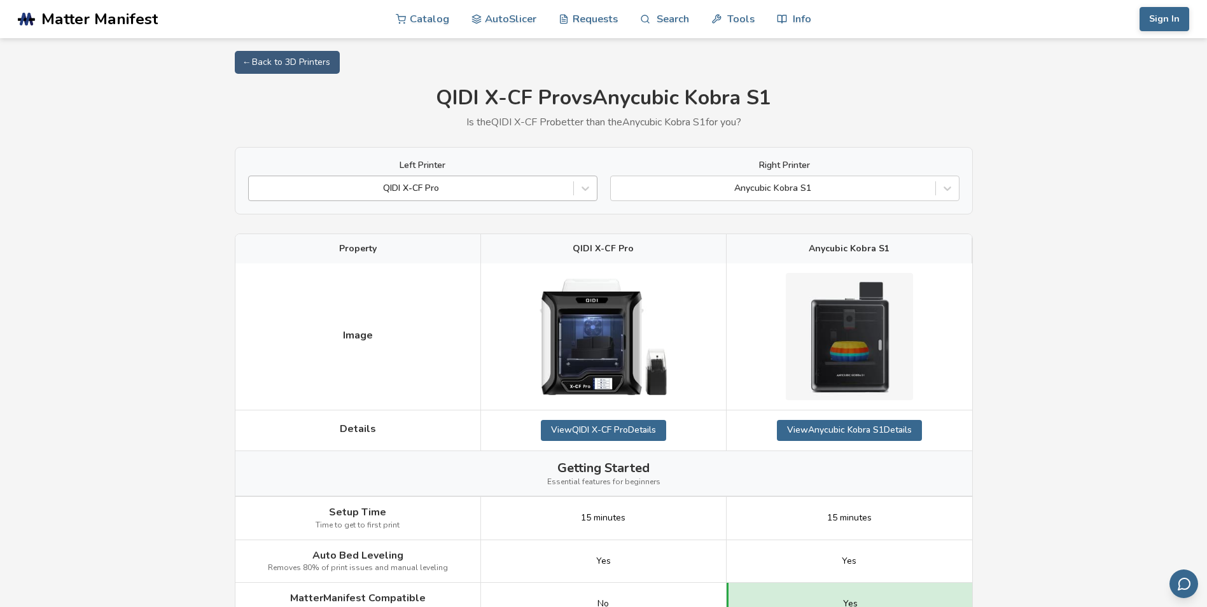
click at [478, 190] on div at bounding box center [411, 188] width 312 height 13
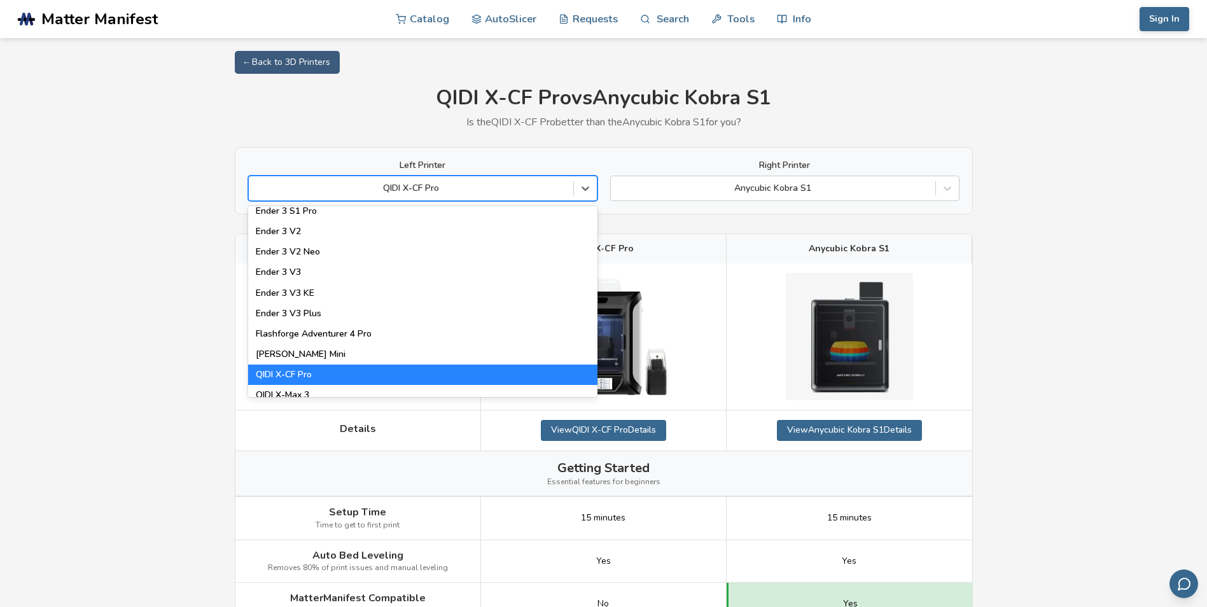
scroll to position [1336, 0]
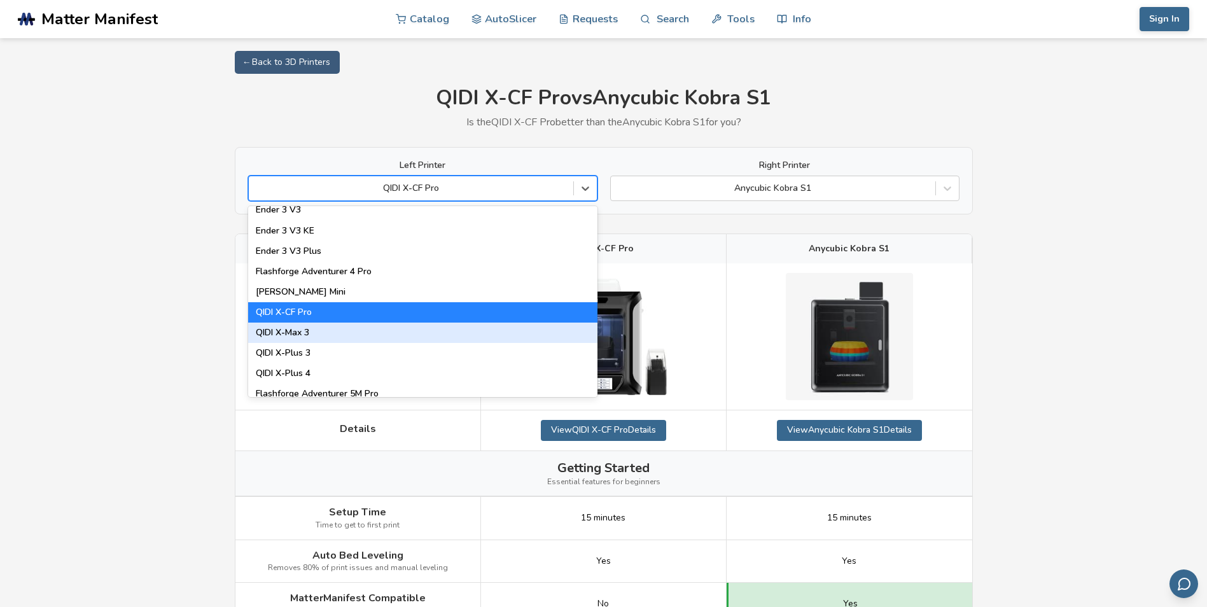
click at [317, 329] on div "QIDI X-Max 3" at bounding box center [422, 333] width 349 height 20
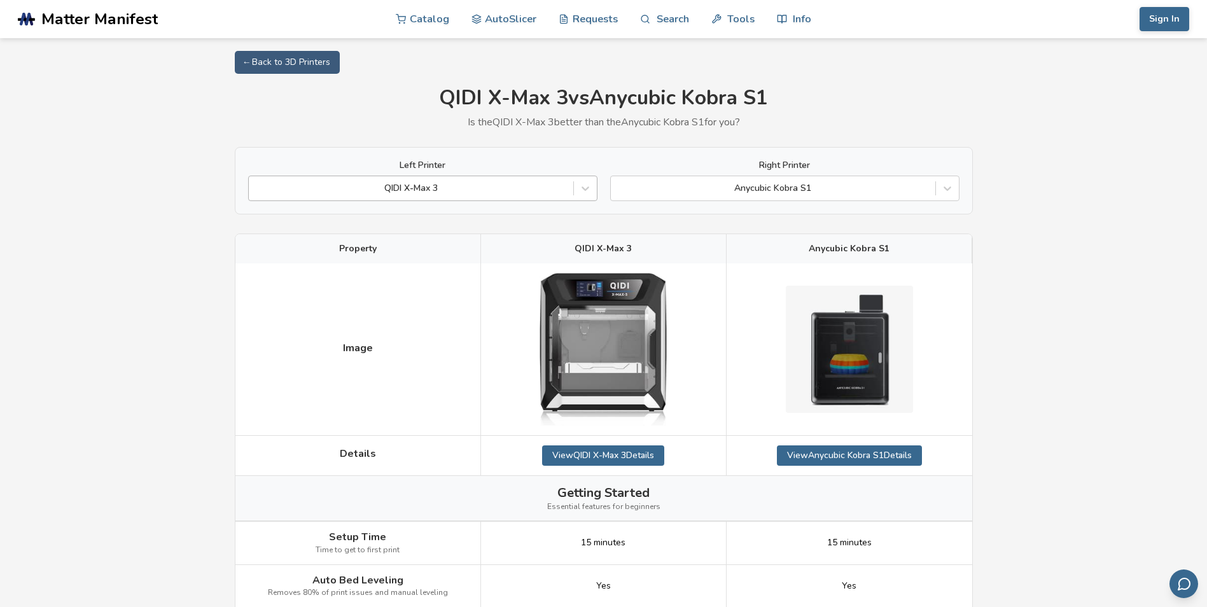
click at [517, 190] on div at bounding box center [411, 188] width 312 height 13
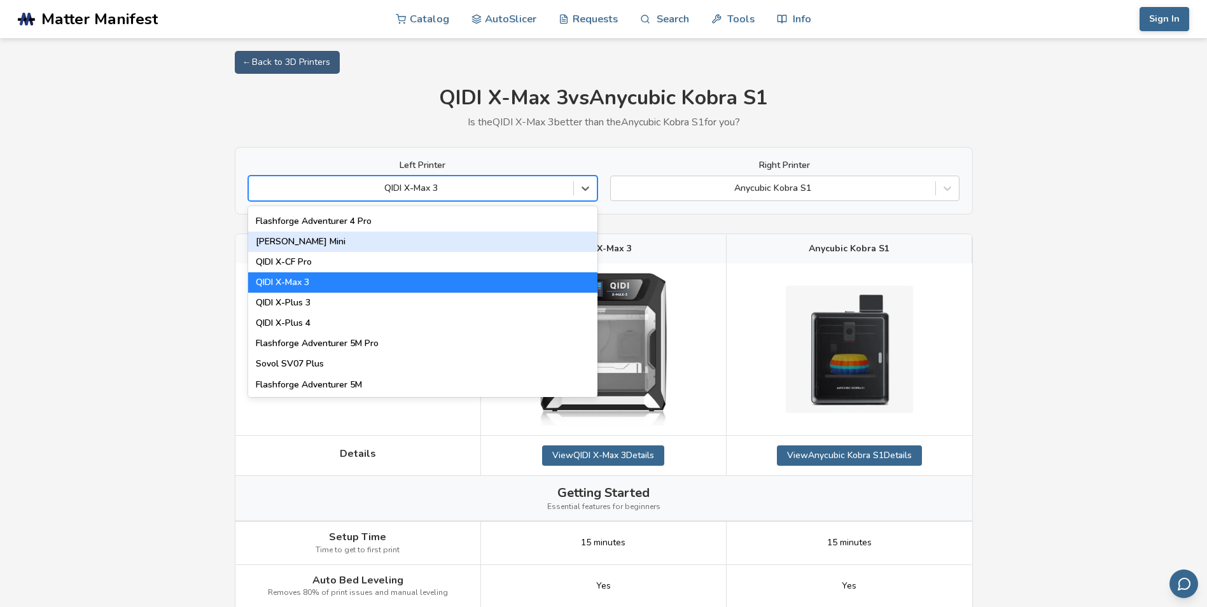
scroll to position [1400, 0]
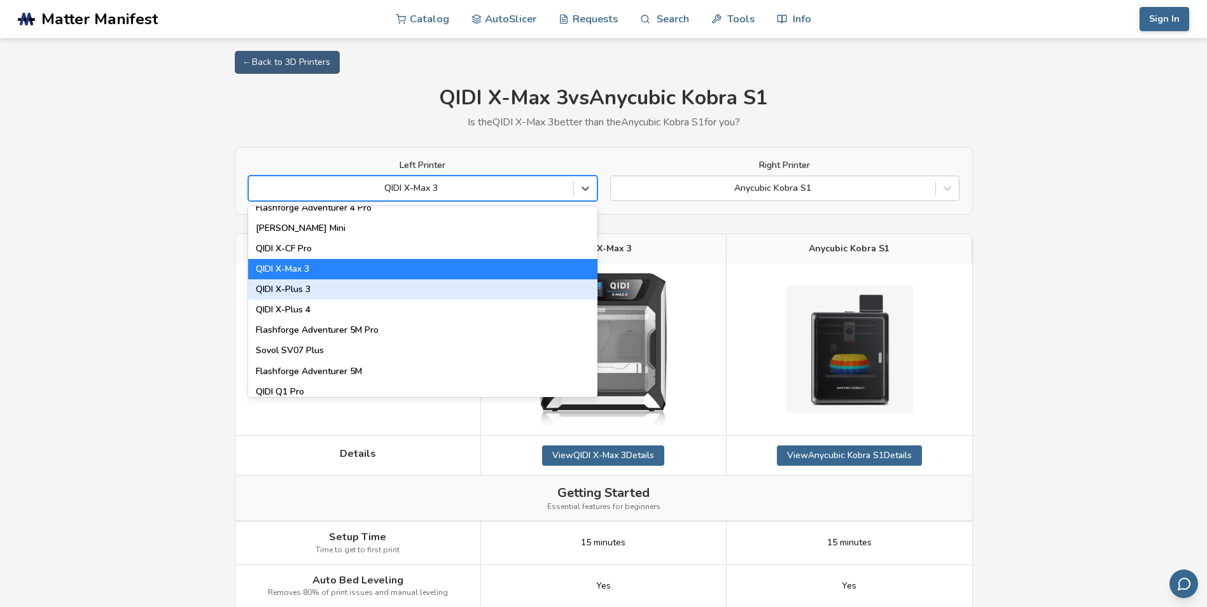
click at [350, 291] on div "QIDI X-Plus 3" at bounding box center [422, 289] width 349 height 20
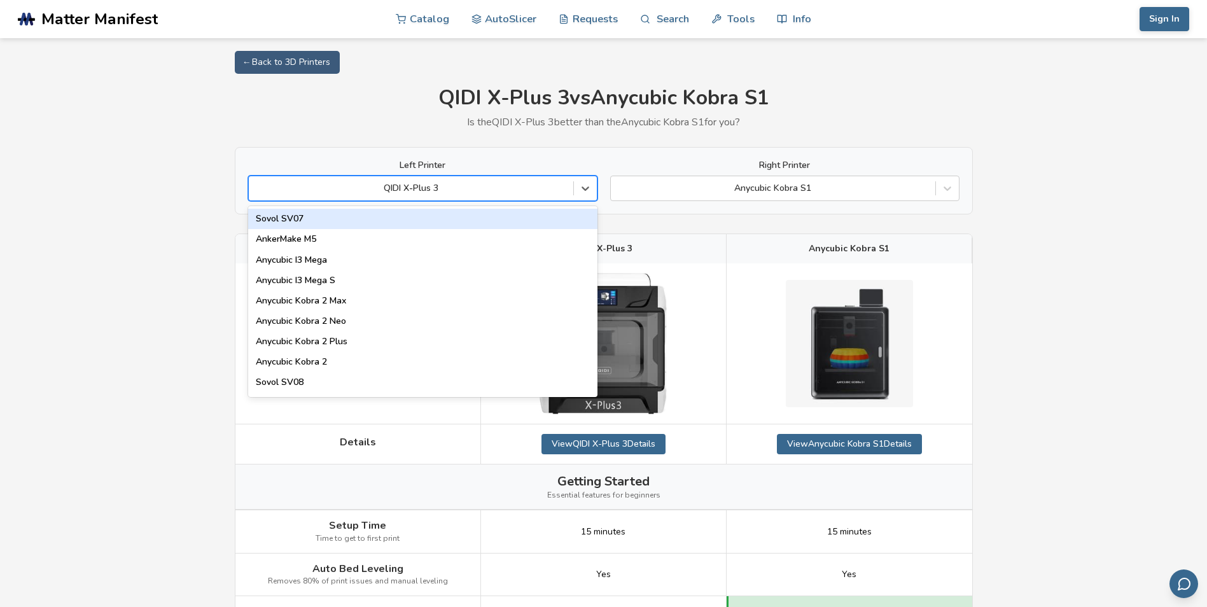
click at [515, 191] on div at bounding box center [411, 188] width 312 height 13
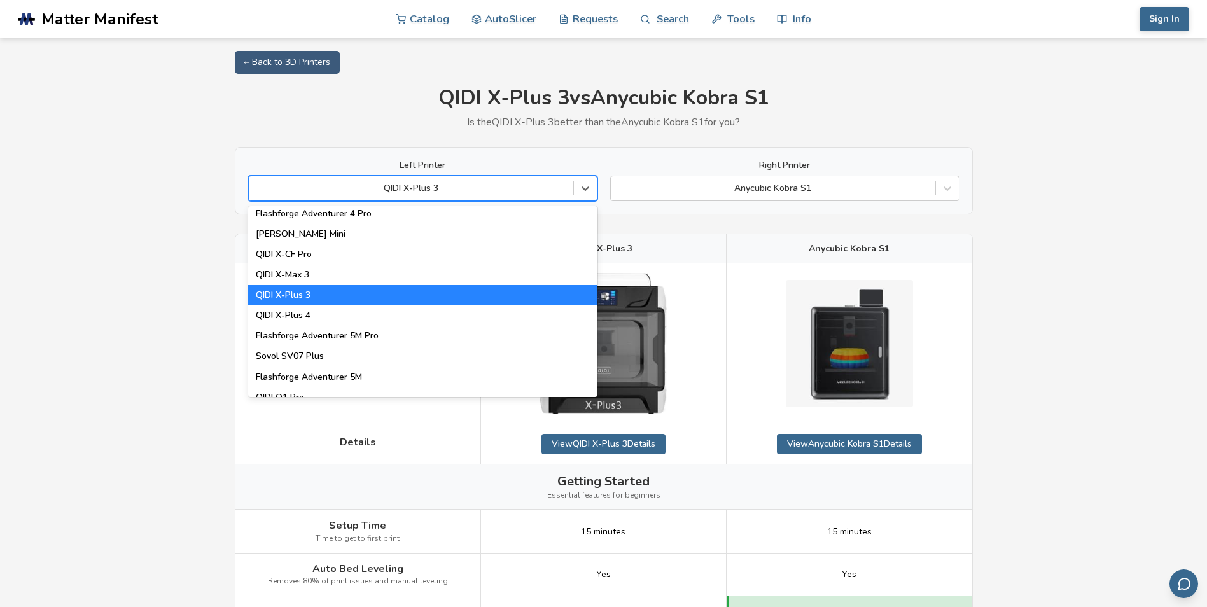
scroll to position [1400, 0]
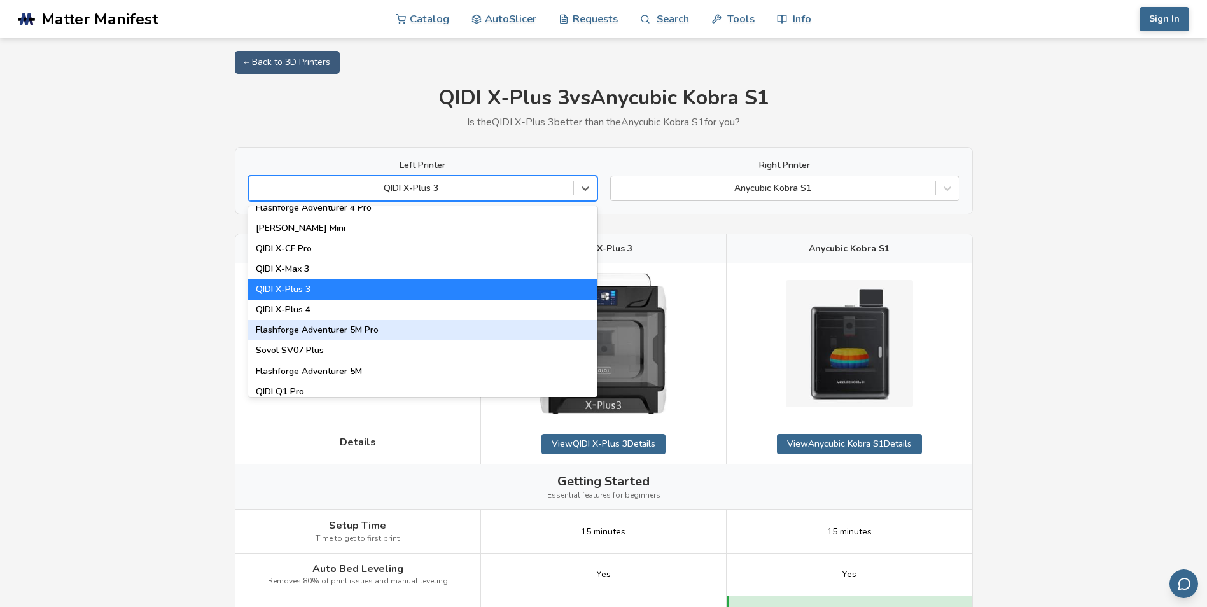
click at [385, 328] on div "Flashforge Adventurer 5M Pro" at bounding box center [422, 330] width 349 height 20
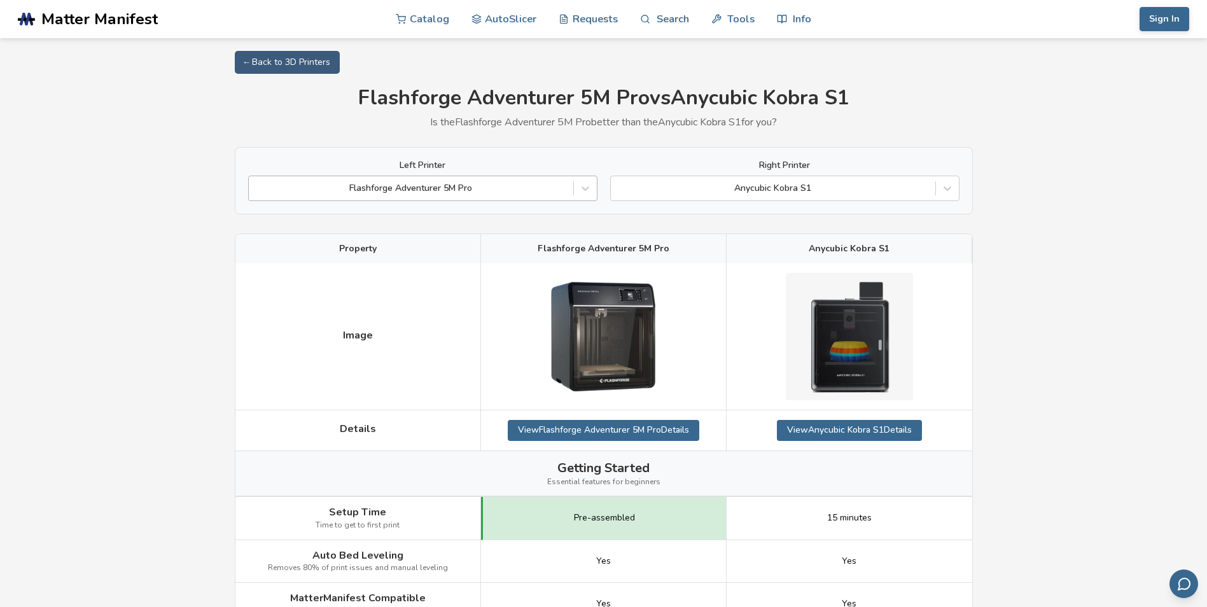
click at [499, 184] on div at bounding box center [411, 188] width 312 height 13
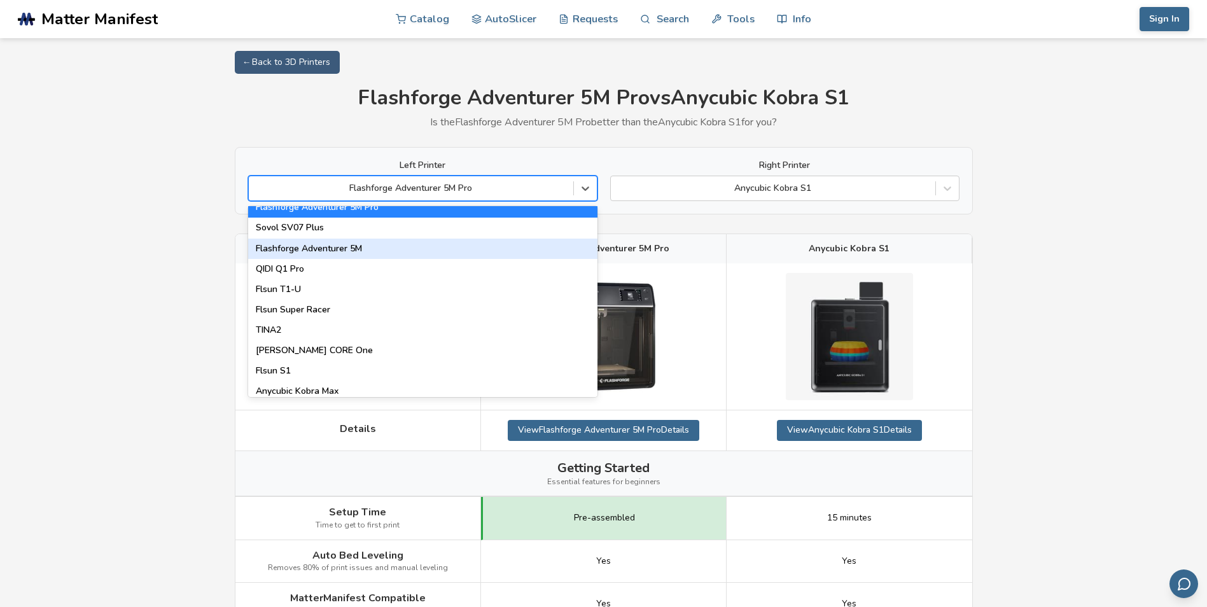
scroll to position [1527, 0]
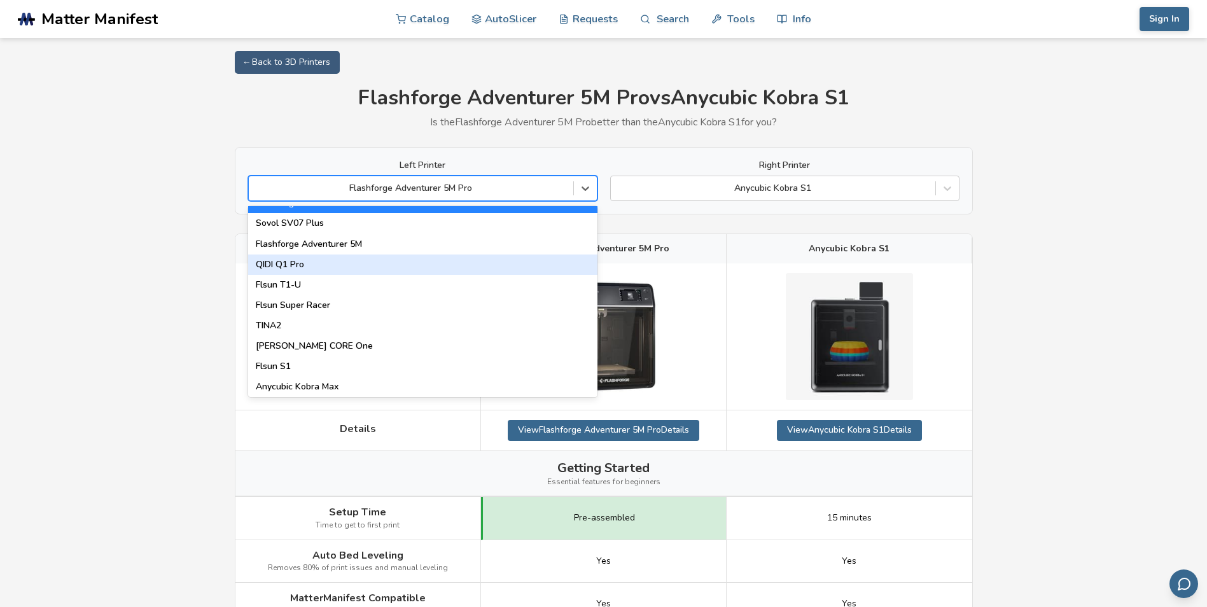
click at [316, 263] on div "QIDI Q1 Pro" at bounding box center [422, 264] width 349 height 20
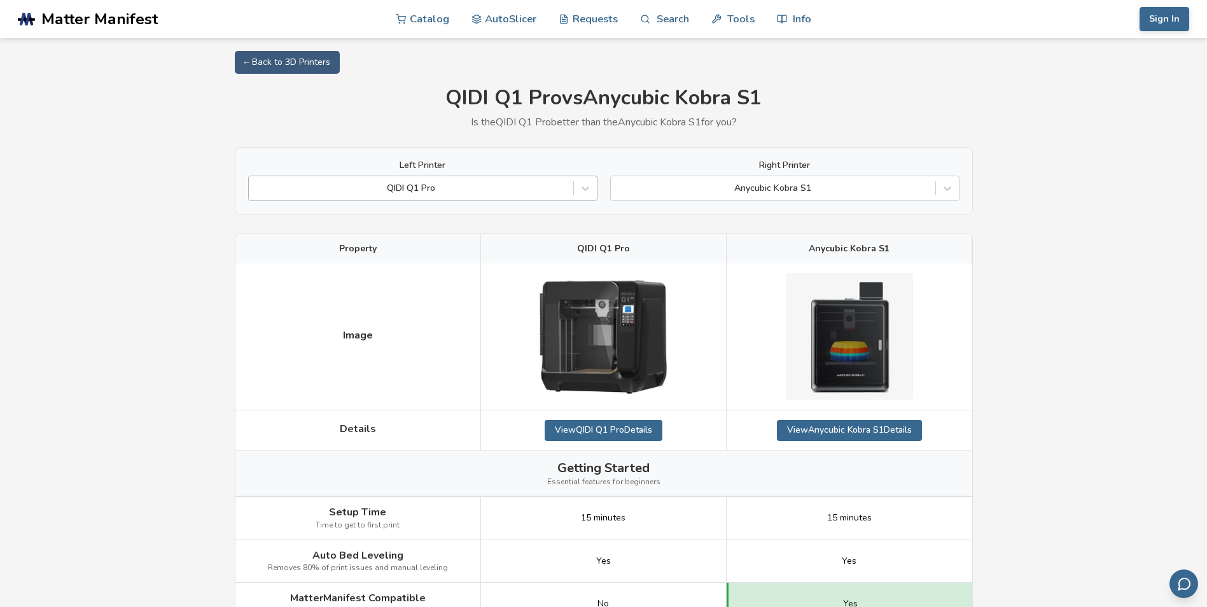
click at [467, 196] on div "QIDI Q1 Pro" at bounding box center [411, 188] width 324 height 18
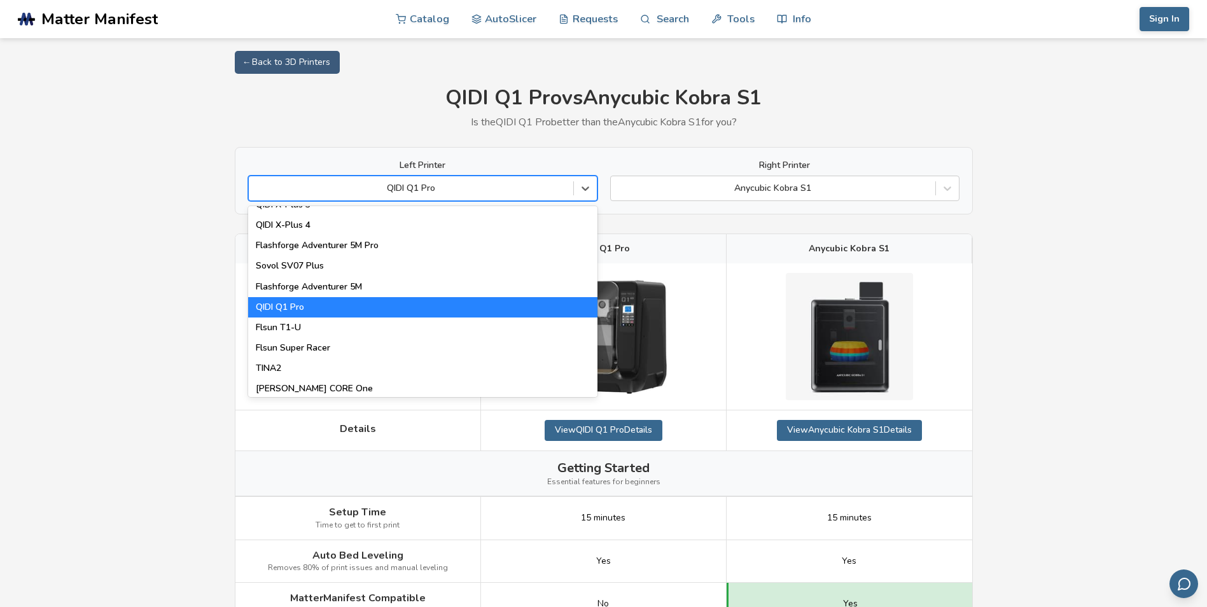
scroll to position [1527, 0]
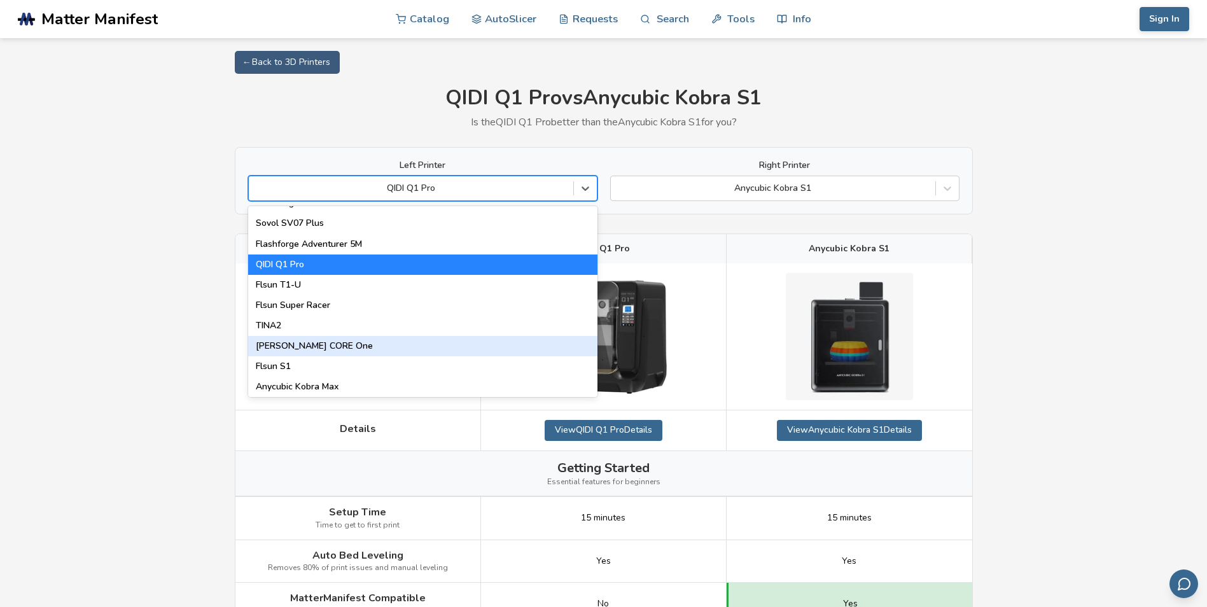
click at [331, 347] on div "[PERSON_NAME] CORE One" at bounding box center [422, 346] width 349 height 20
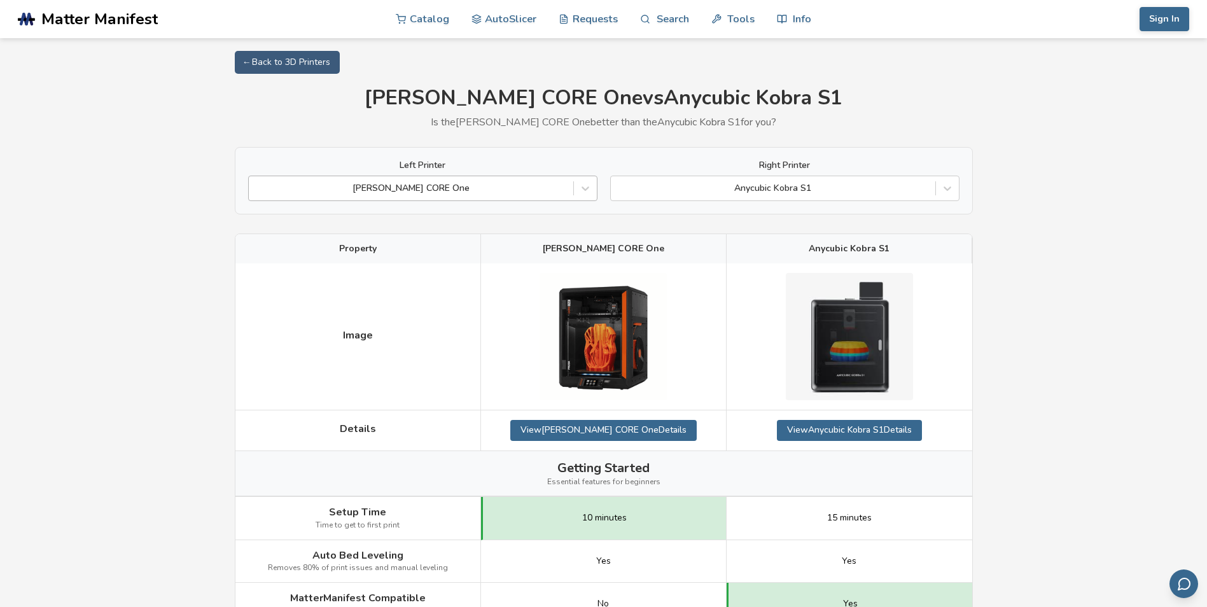
click at [501, 193] on div at bounding box center [411, 188] width 312 height 13
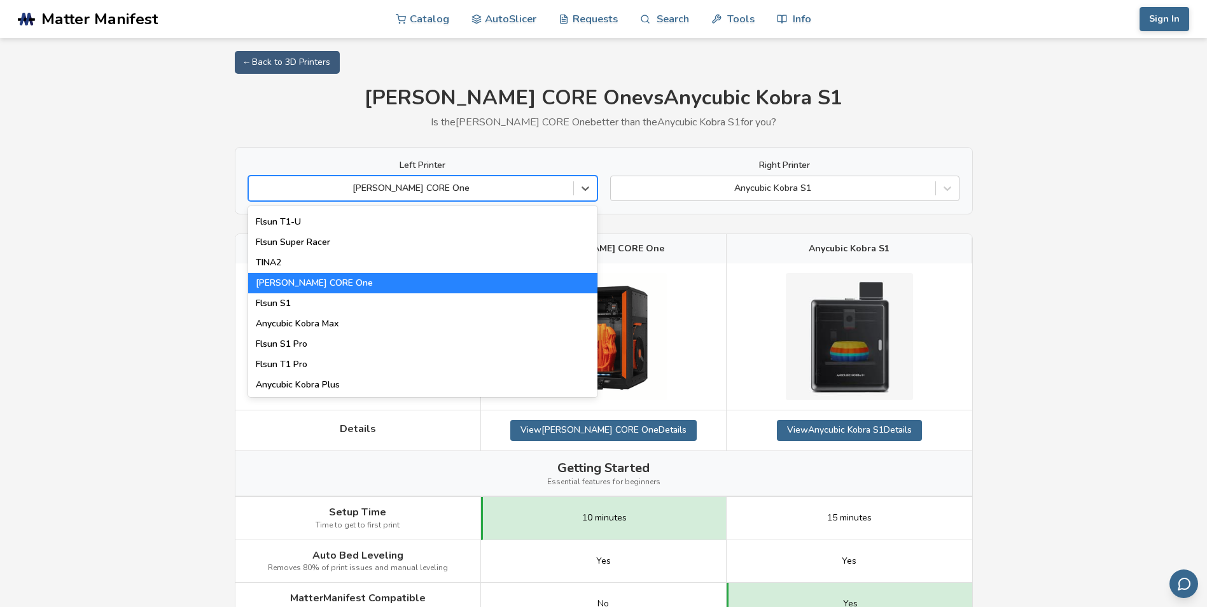
scroll to position [1590, 0]
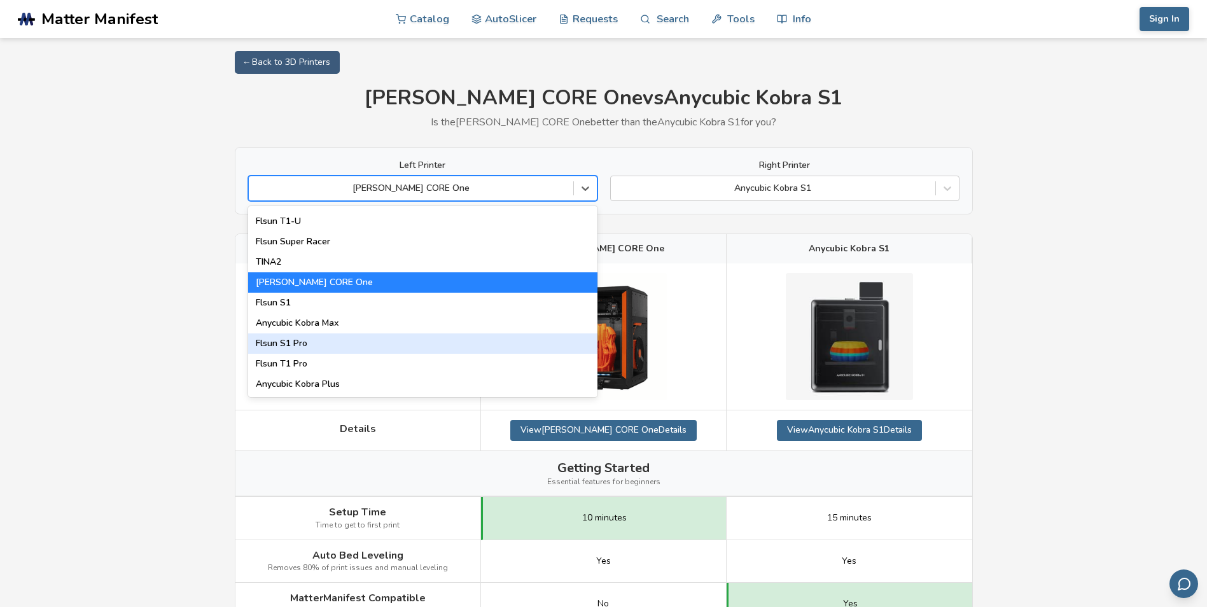
click at [324, 346] on div "Flsun S1 Pro" at bounding box center [422, 343] width 349 height 20
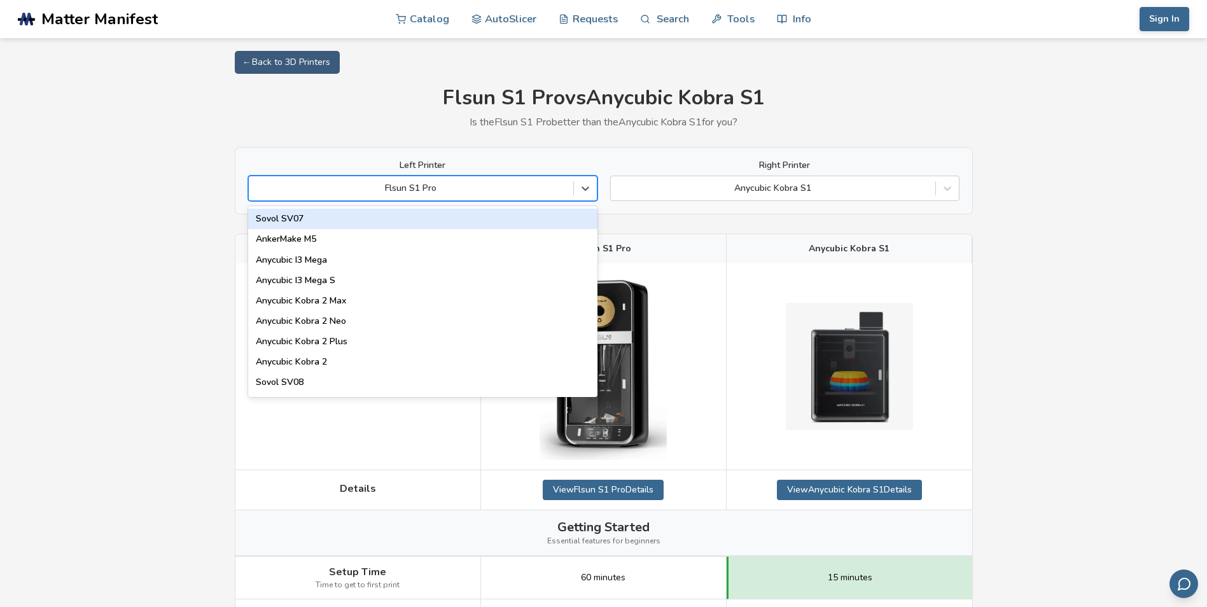
click at [473, 189] on div at bounding box center [411, 188] width 312 height 13
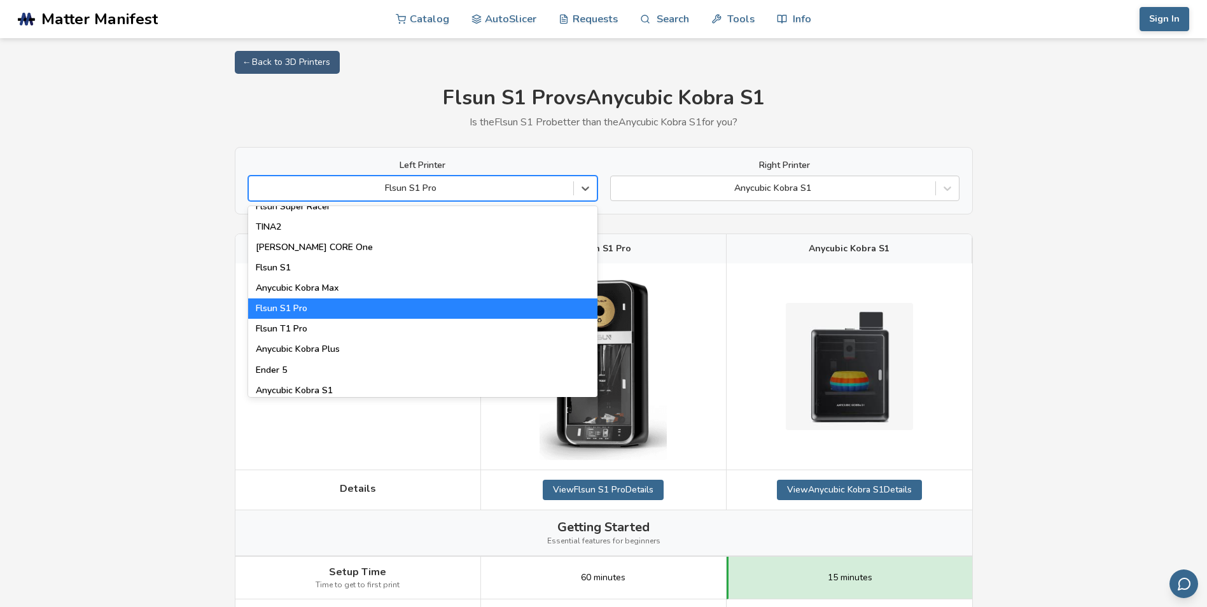
scroll to position [1631, 0]
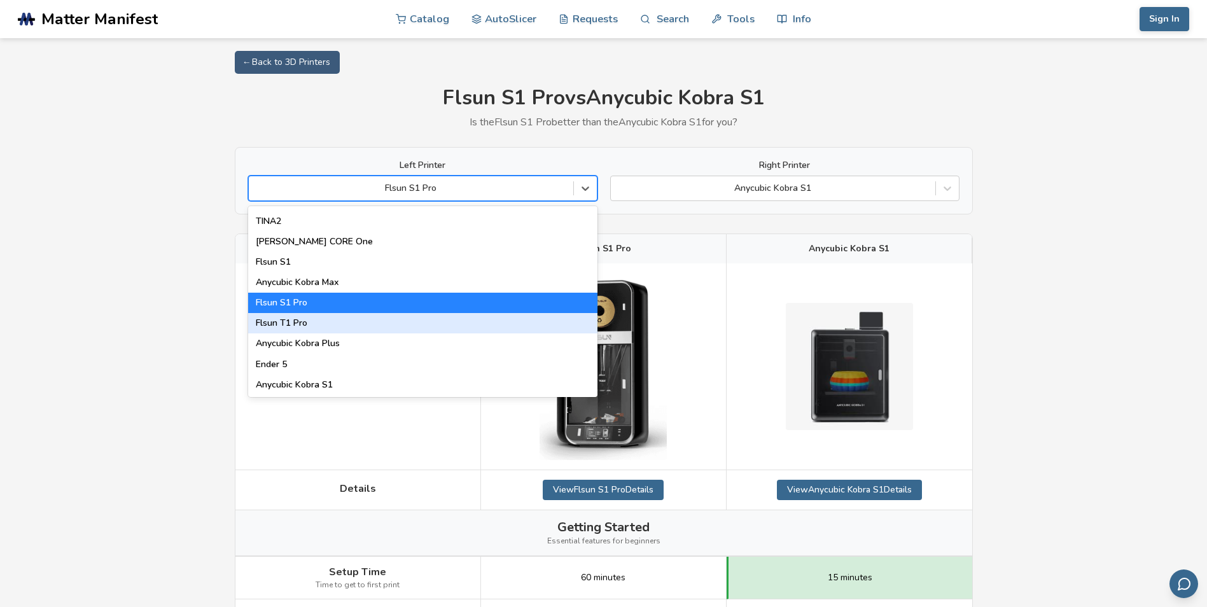
click at [324, 324] on div "Flsun T1 Pro" at bounding box center [422, 323] width 349 height 20
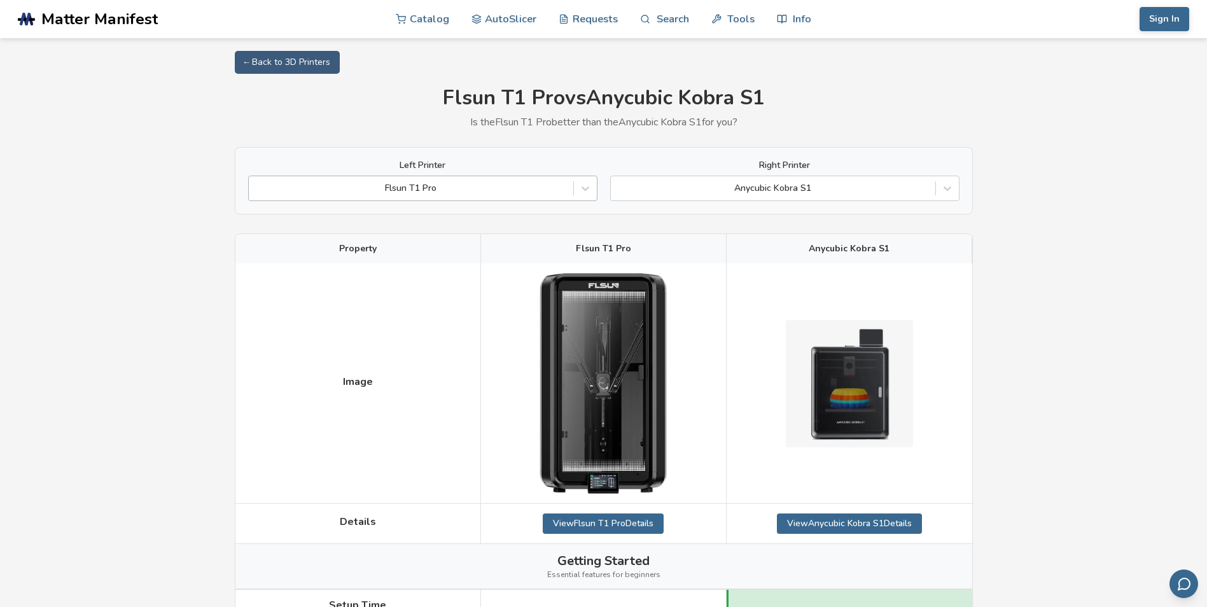
click at [503, 192] on div at bounding box center [411, 188] width 312 height 13
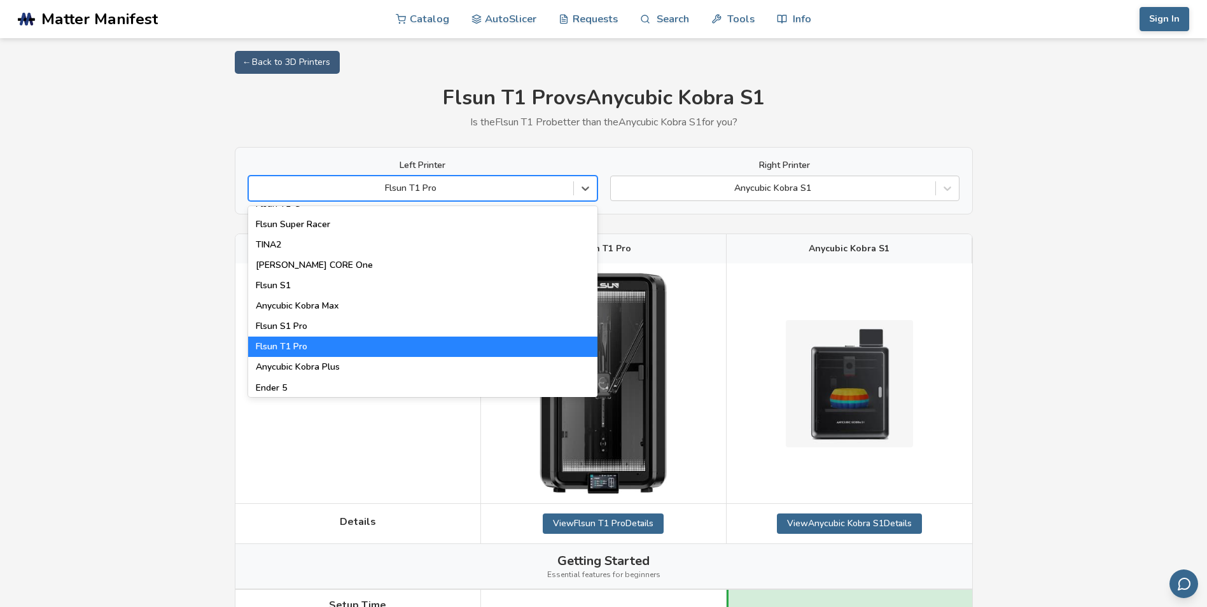
scroll to position [1631, 0]
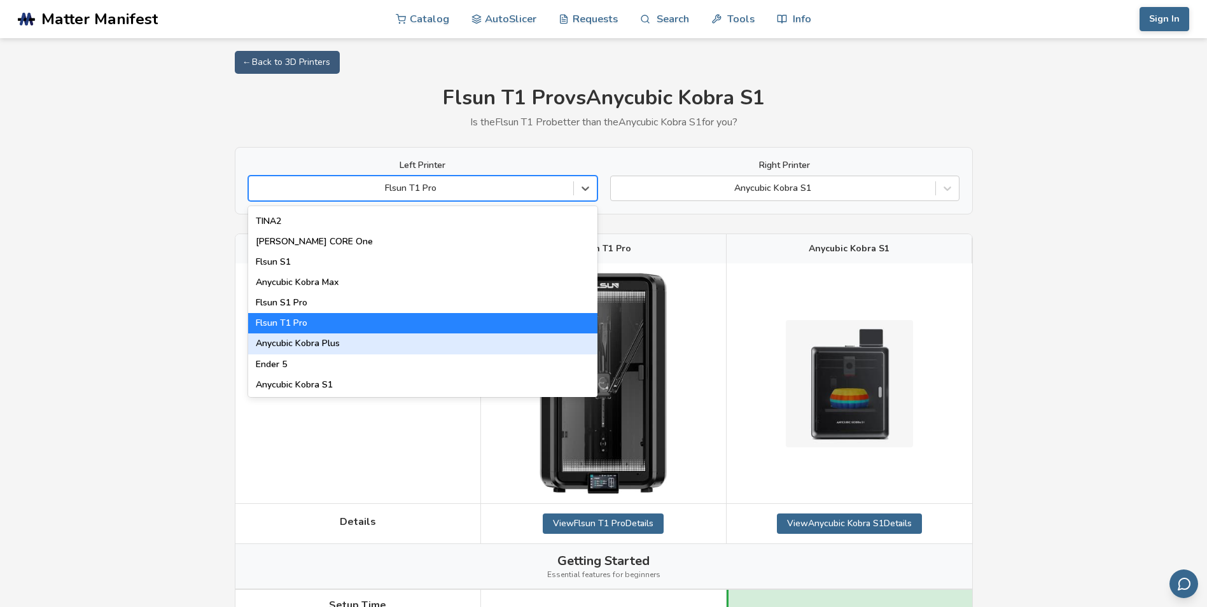
click at [331, 350] on div "Anycubic Kobra Plus" at bounding box center [422, 343] width 349 height 20
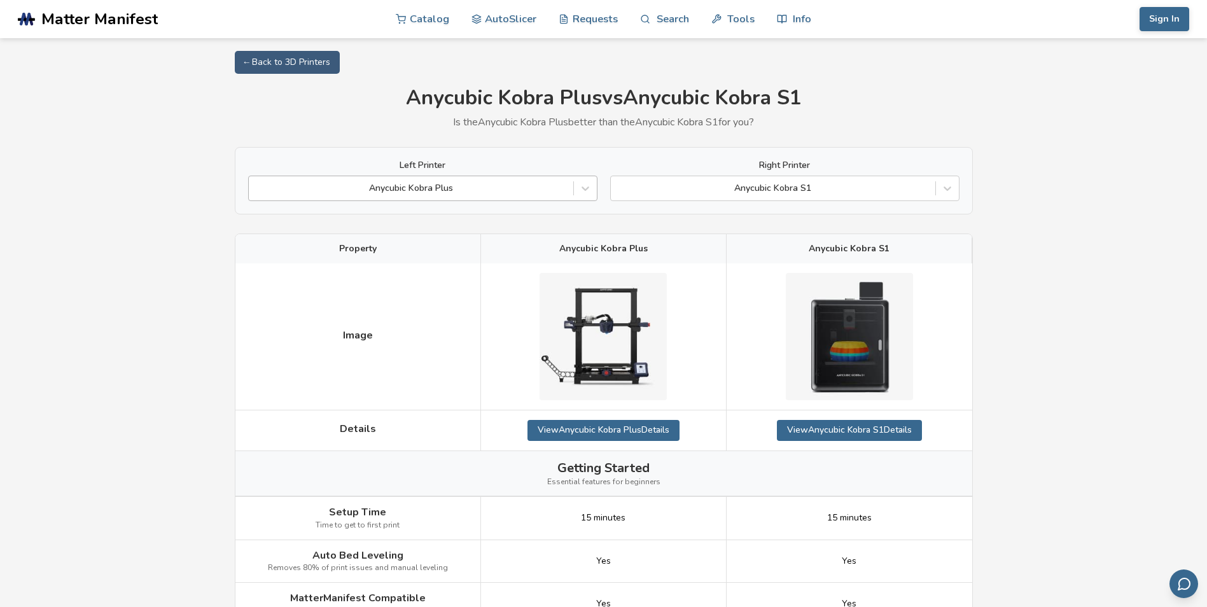
click at [510, 185] on div at bounding box center [411, 188] width 312 height 13
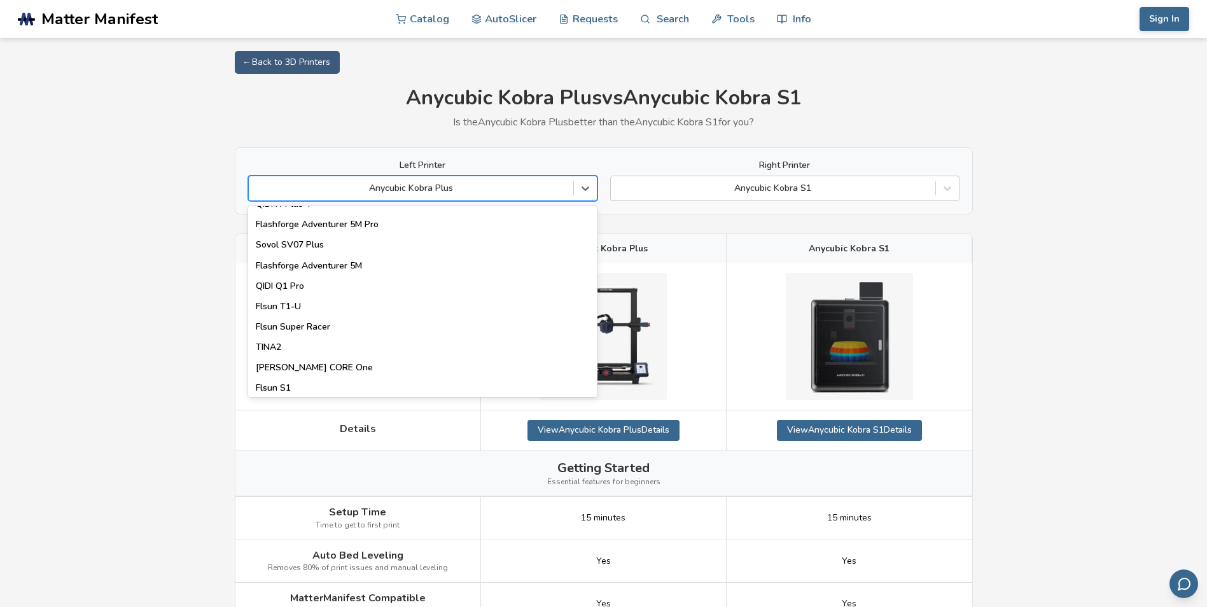
scroll to position [1631, 0]
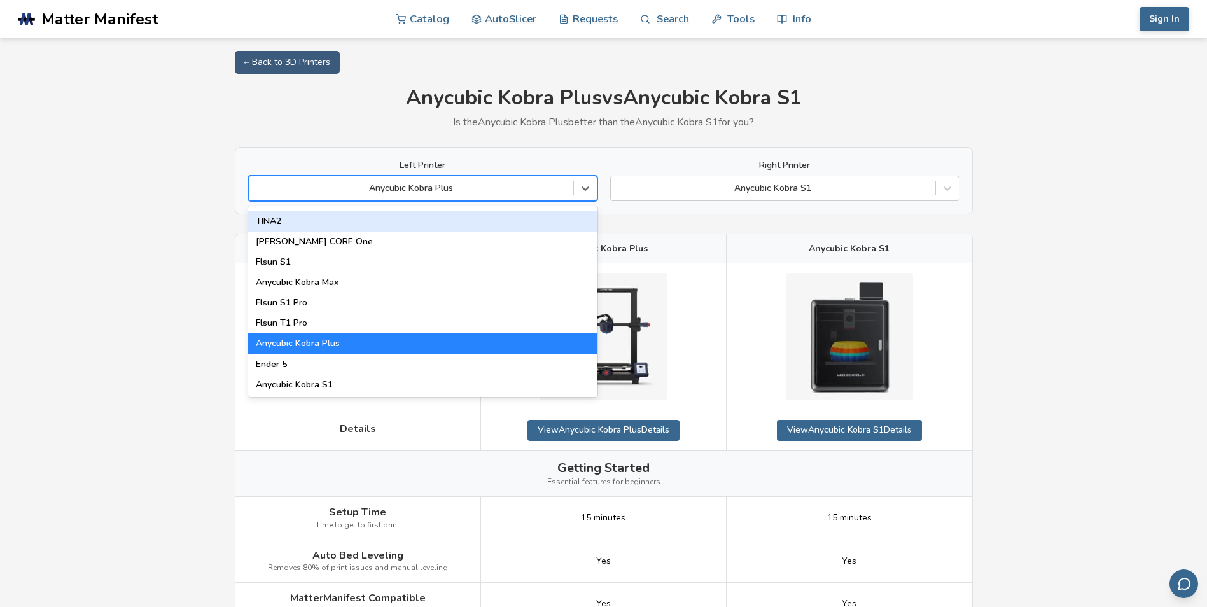
click at [303, 228] on div "TINA2" at bounding box center [422, 221] width 349 height 20
